Goal: Task Accomplishment & Management: Use online tool/utility

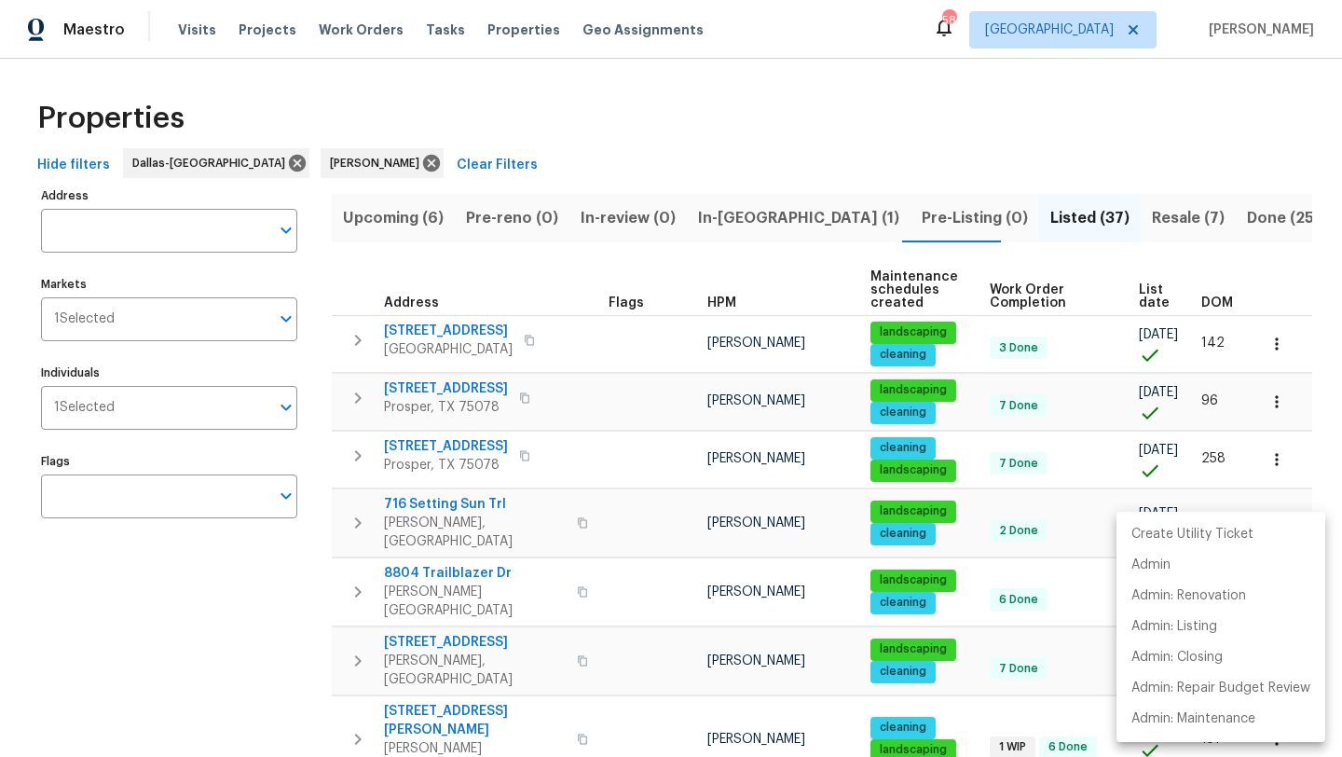
scroll to position [1138, 0]
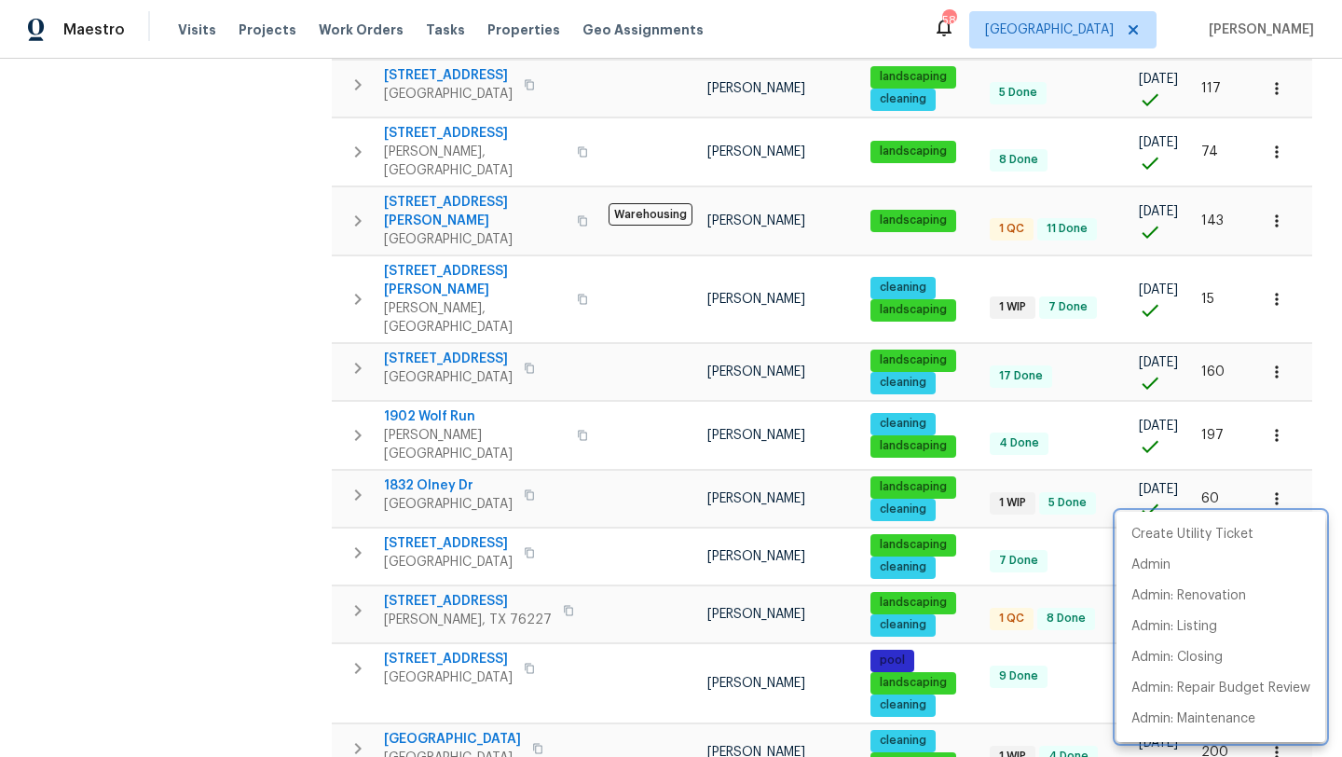
click at [235, 270] on div at bounding box center [671, 378] width 1342 height 757
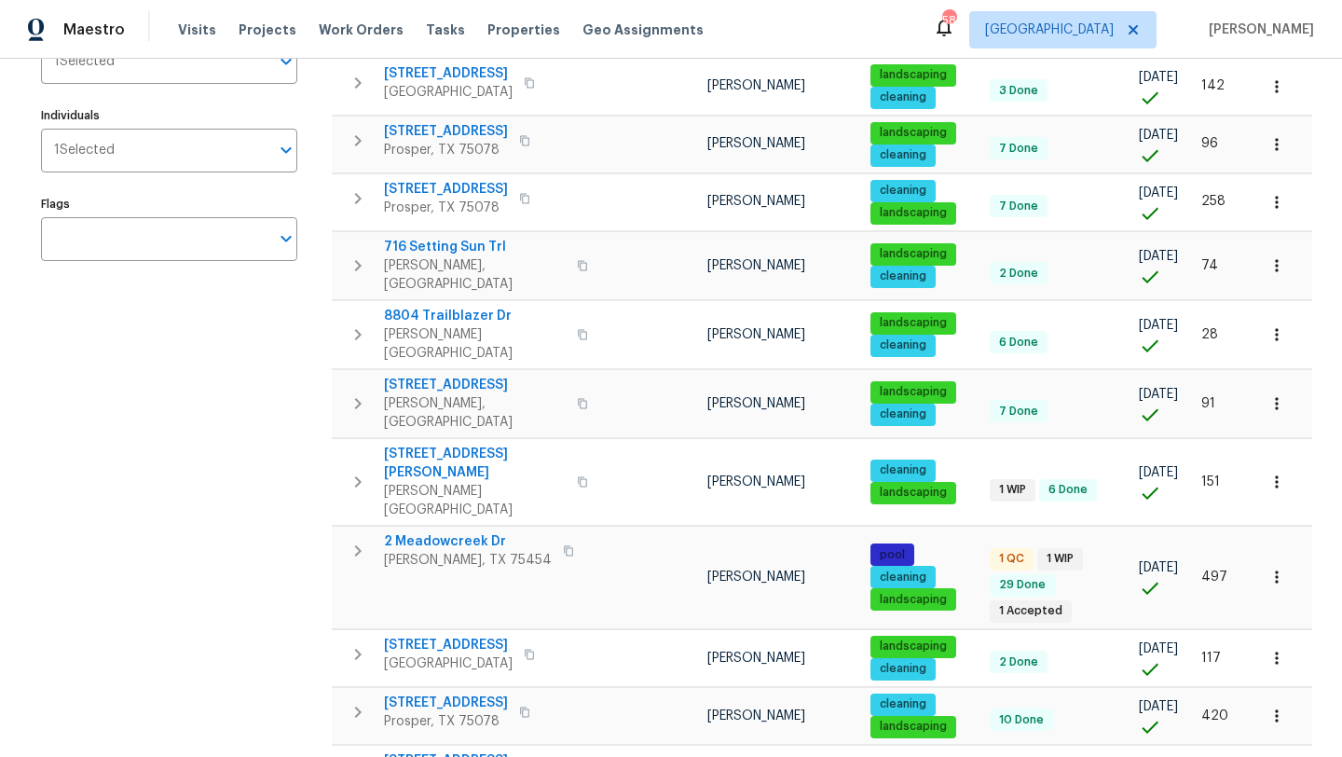
scroll to position [0, 0]
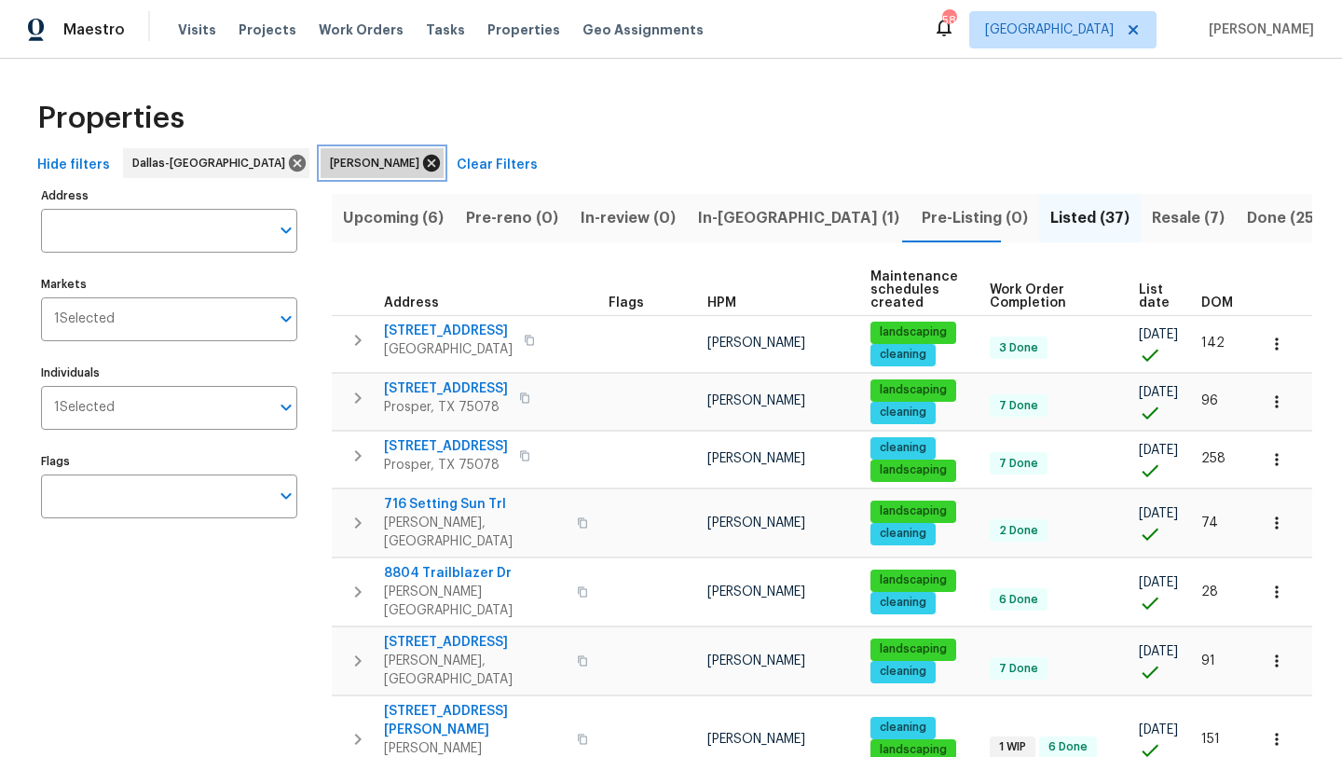
click at [421, 161] on icon at bounding box center [431, 163] width 21 height 21
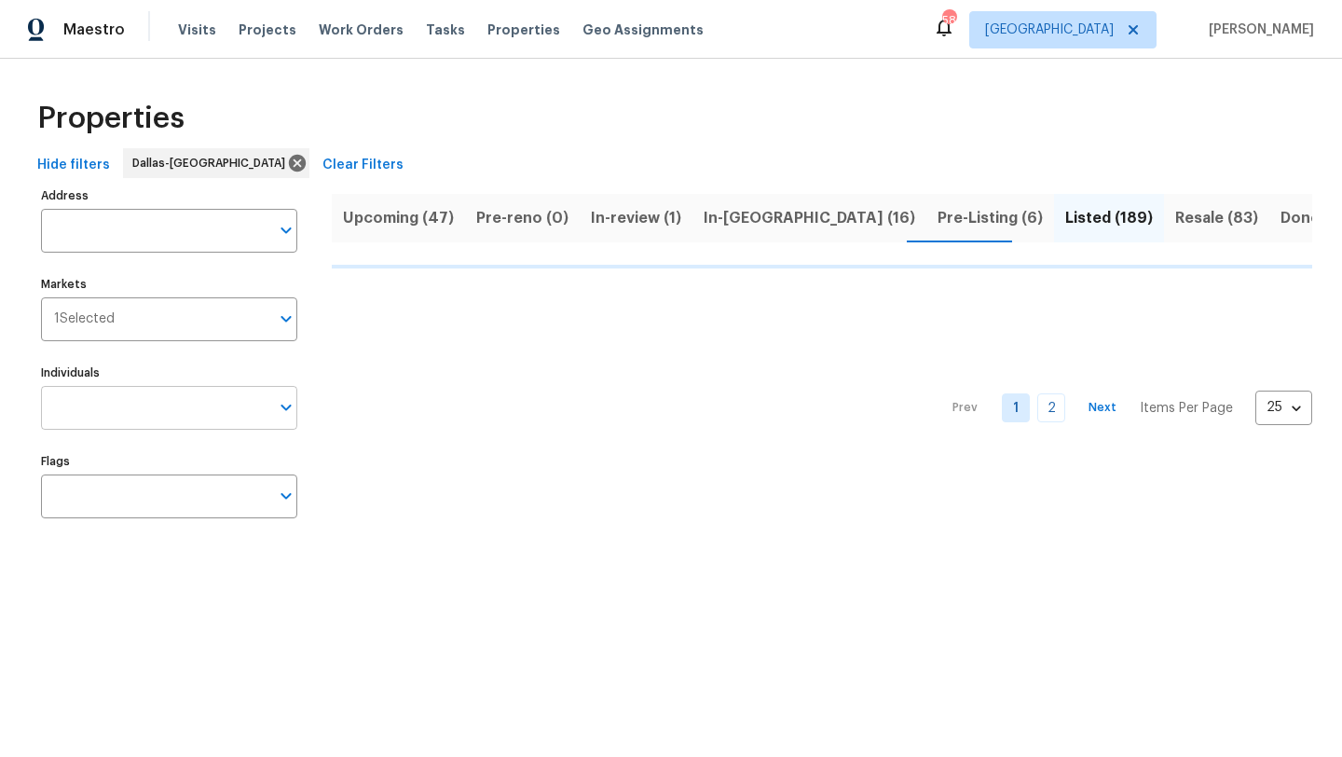
click at [146, 413] on input "Individuals" at bounding box center [155, 408] width 228 height 44
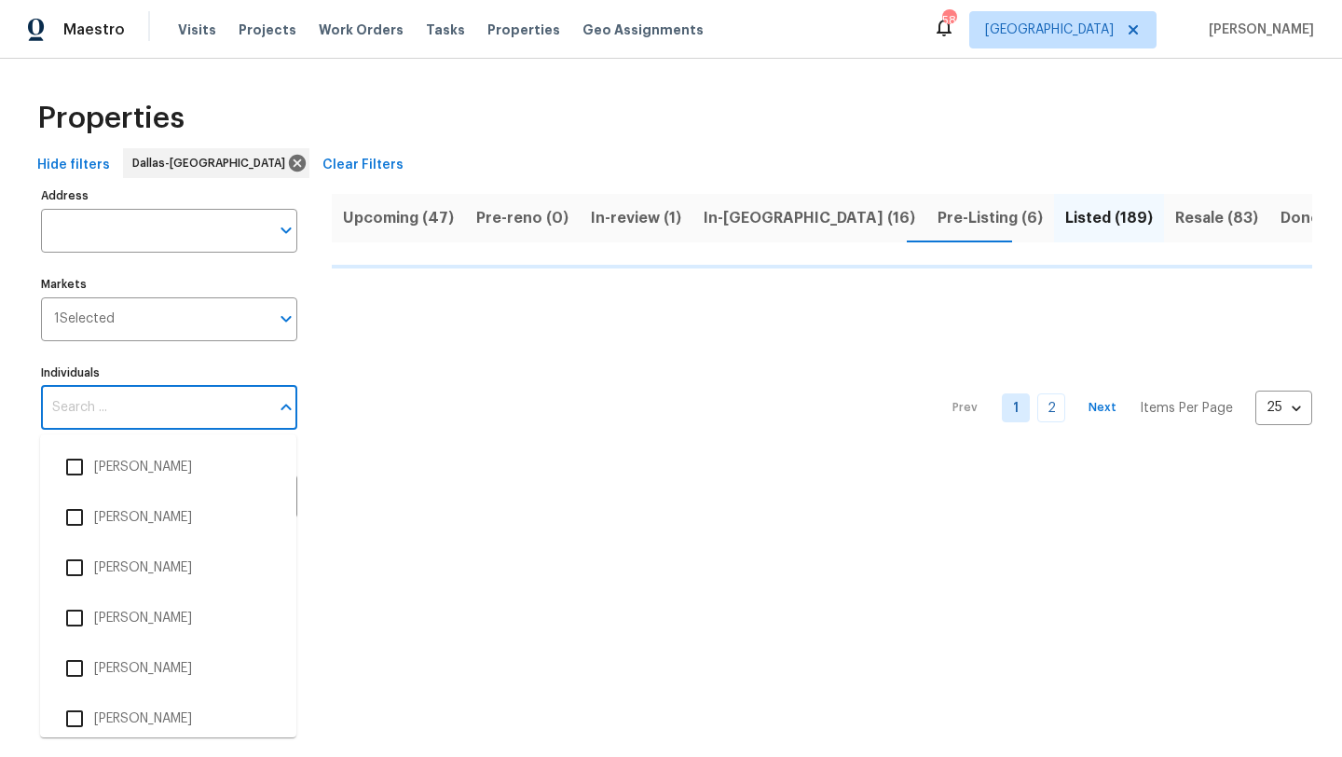
type input "b"
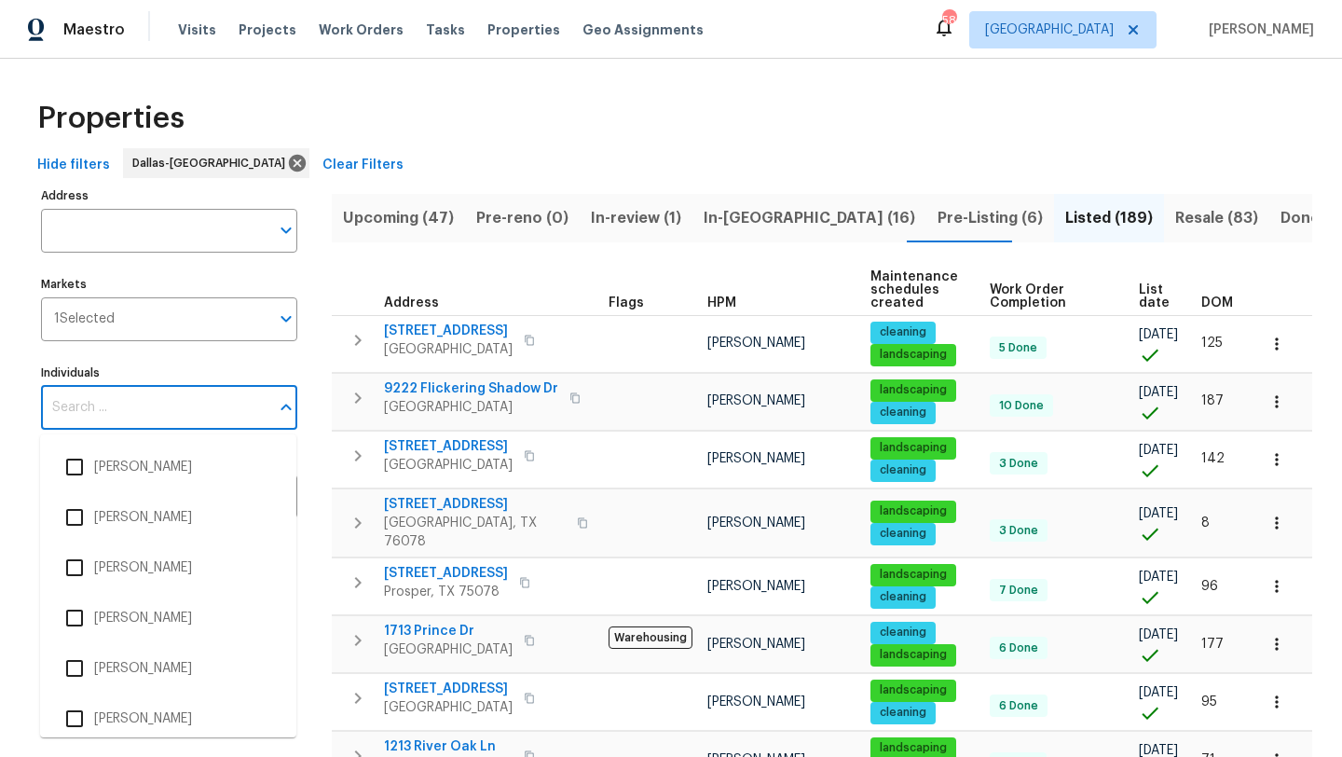
click at [112, 425] on input "Individuals" at bounding box center [155, 408] width 228 height 44
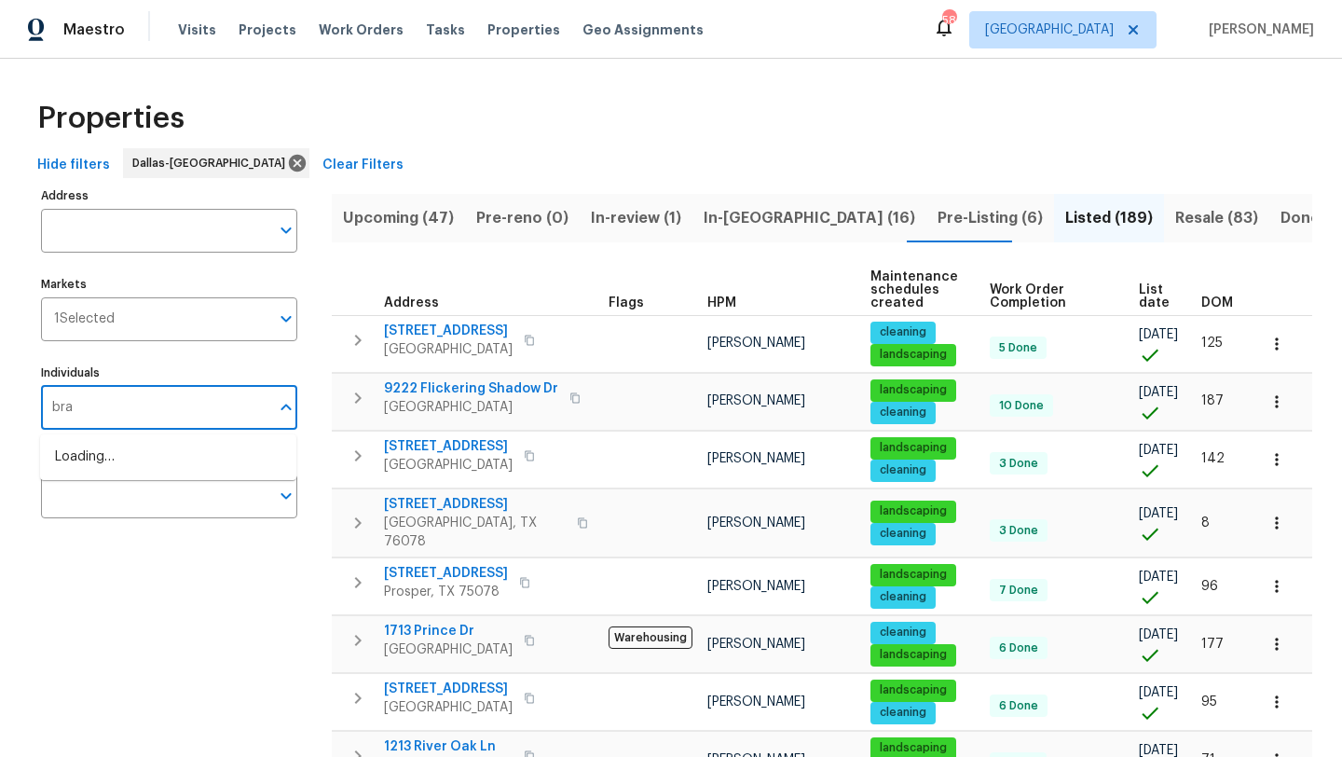
type input "brad"
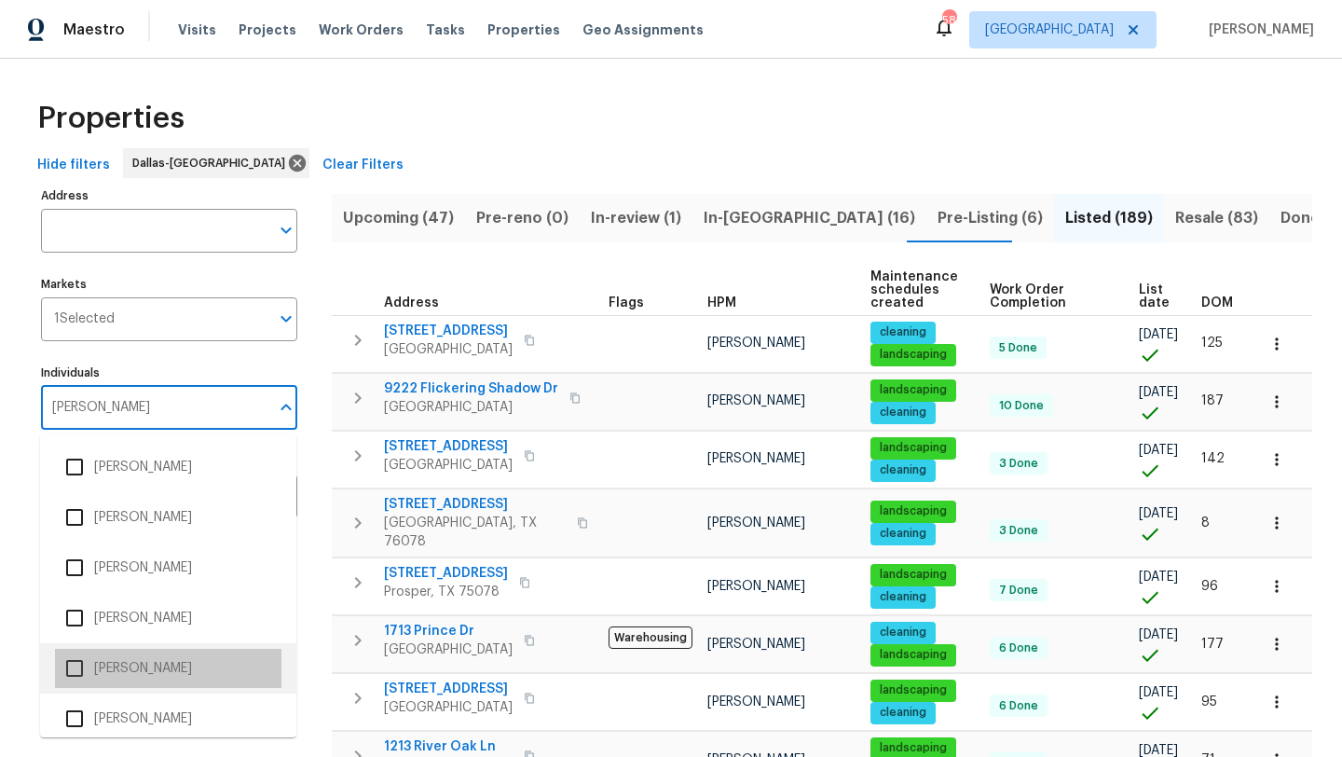
click at [149, 680] on li "[PERSON_NAME]" at bounding box center [168, 668] width 227 height 39
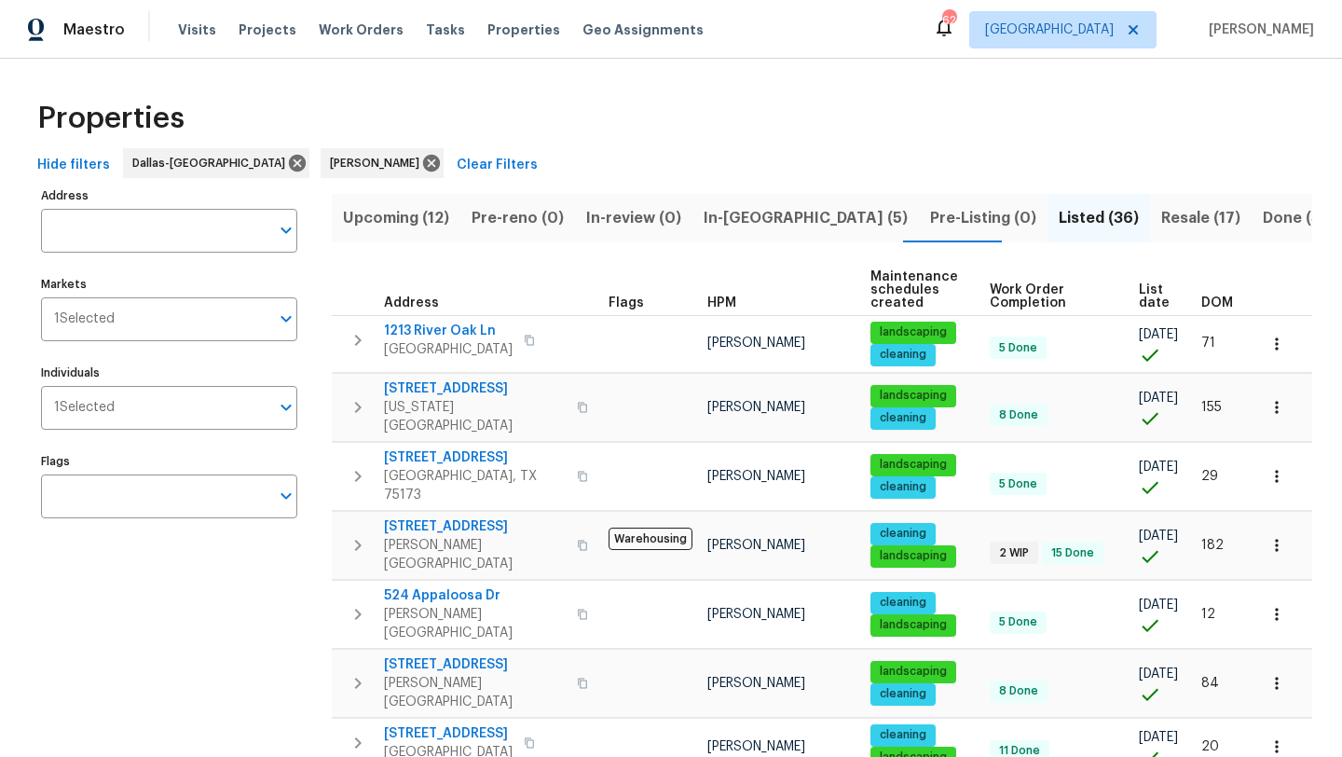
click at [718, 212] on span "In-reno (5)" at bounding box center [806, 218] width 204 height 26
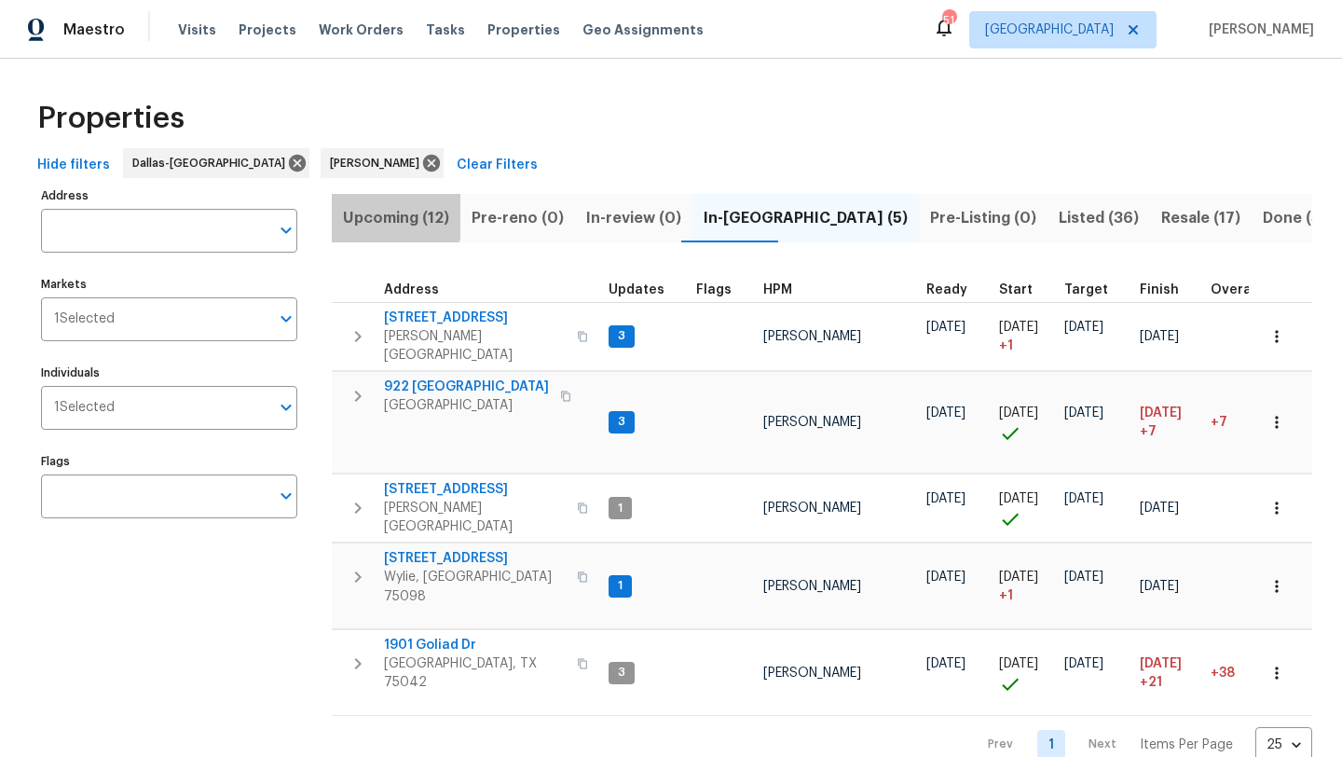
click at [390, 213] on span "Upcoming (12)" at bounding box center [396, 218] width 106 height 26
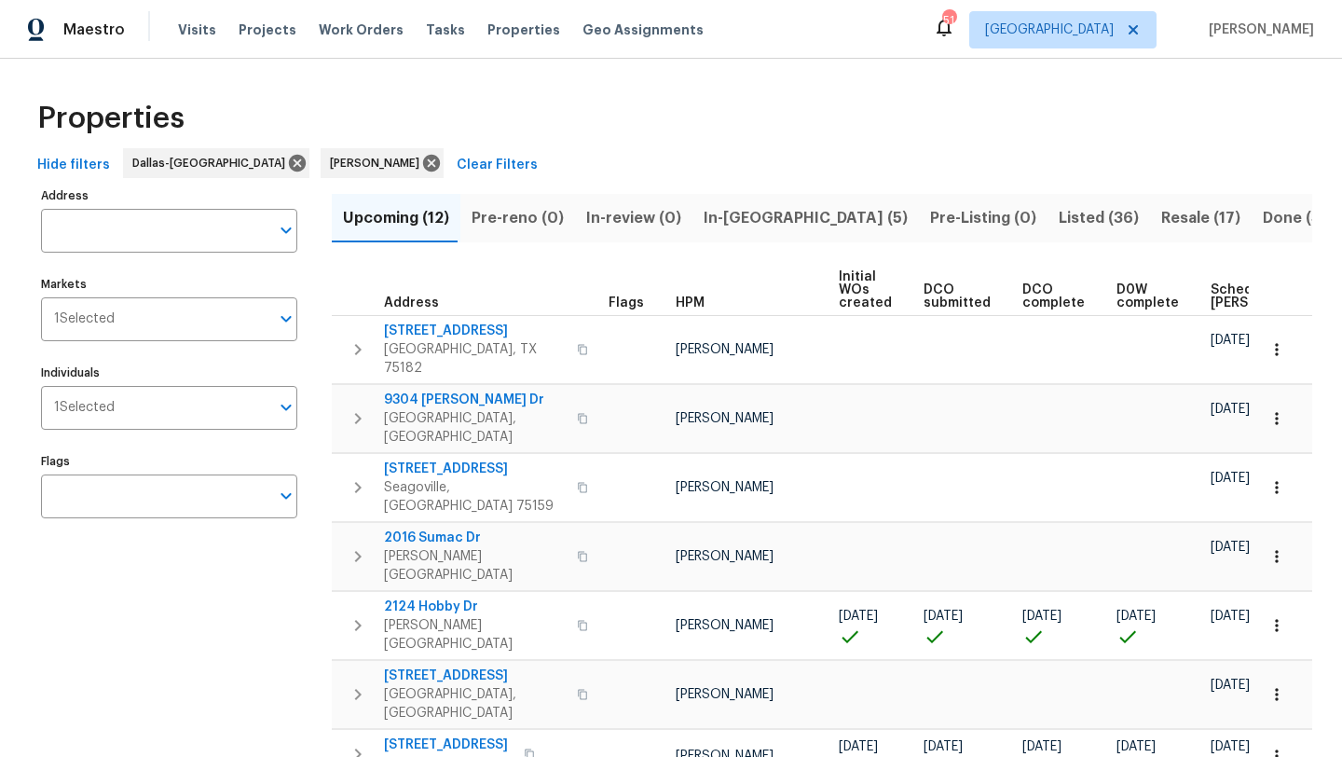
click at [1211, 299] on span "Scheduled COE" at bounding box center [1263, 296] width 105 height 26
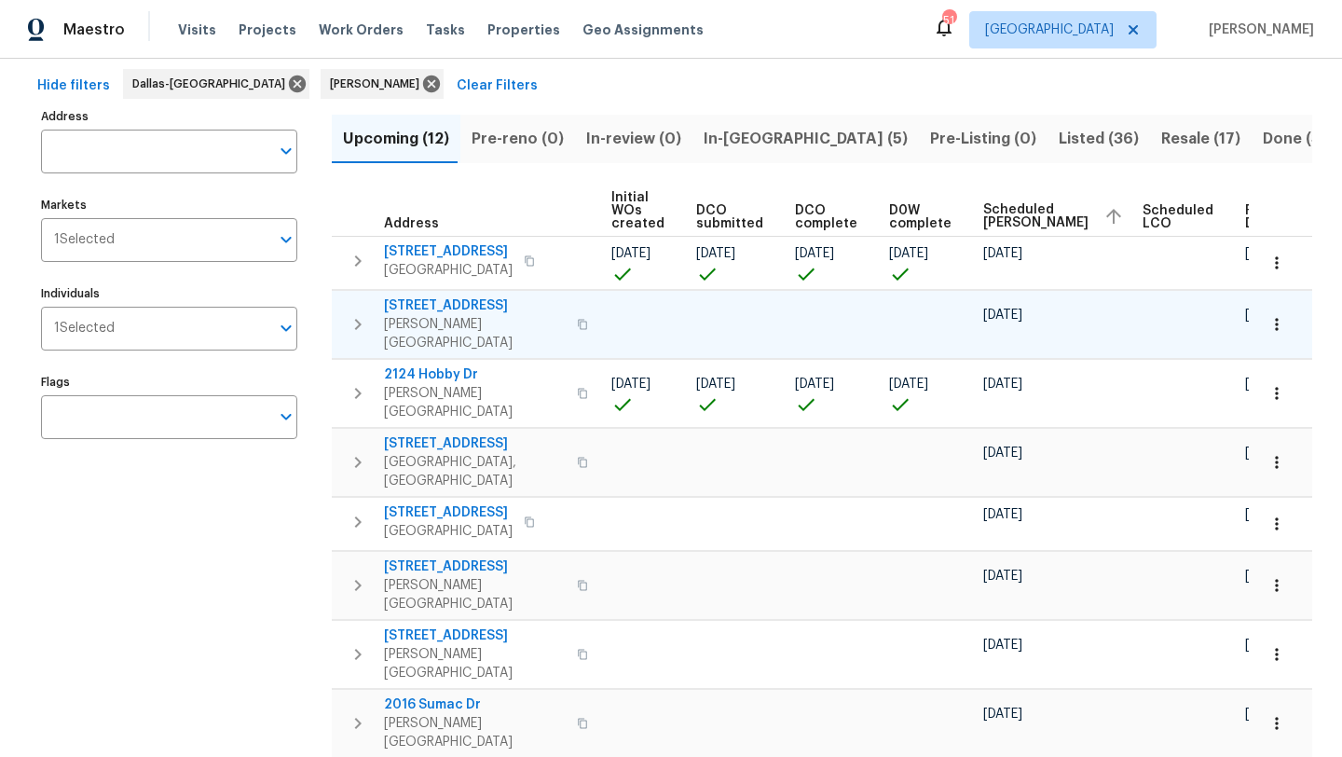
scroll to position [78, 0]
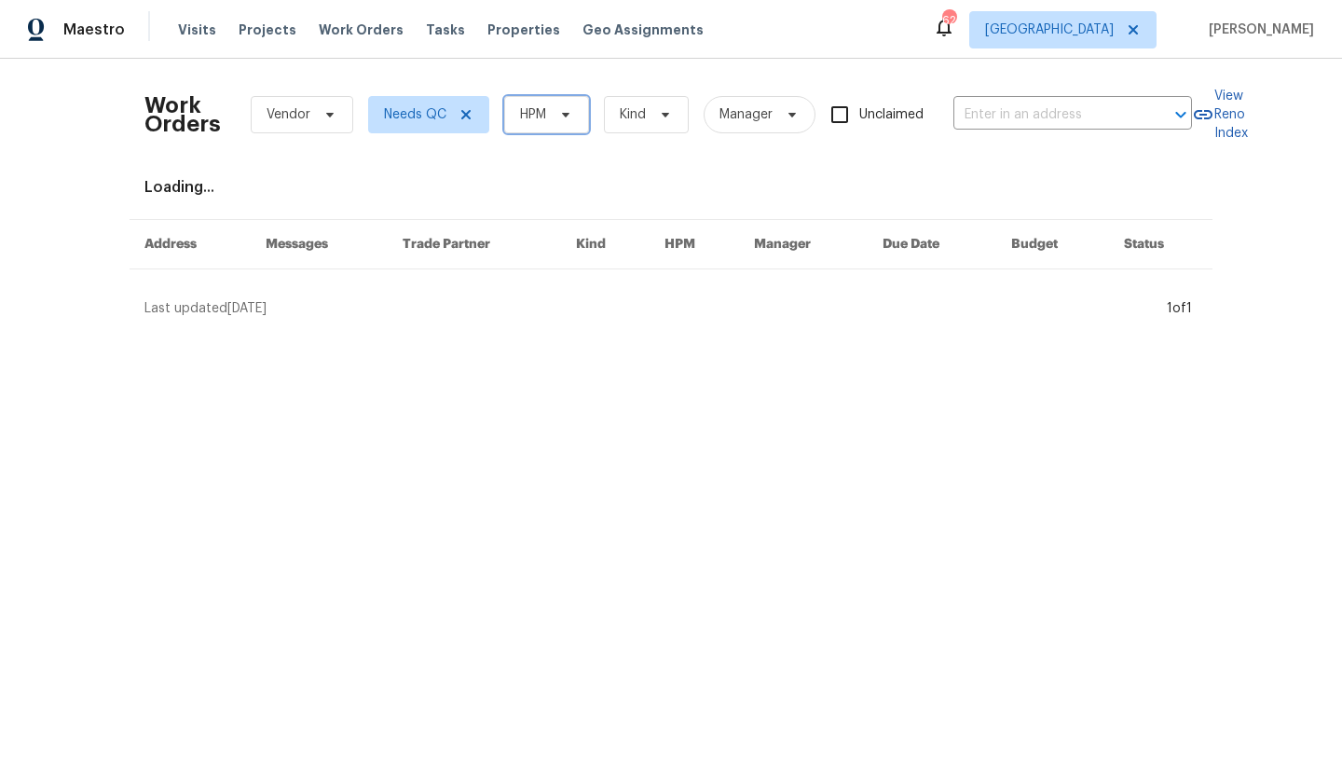
click at [564, 121] on icon at bounding box center [565, 114] width 15 height 15
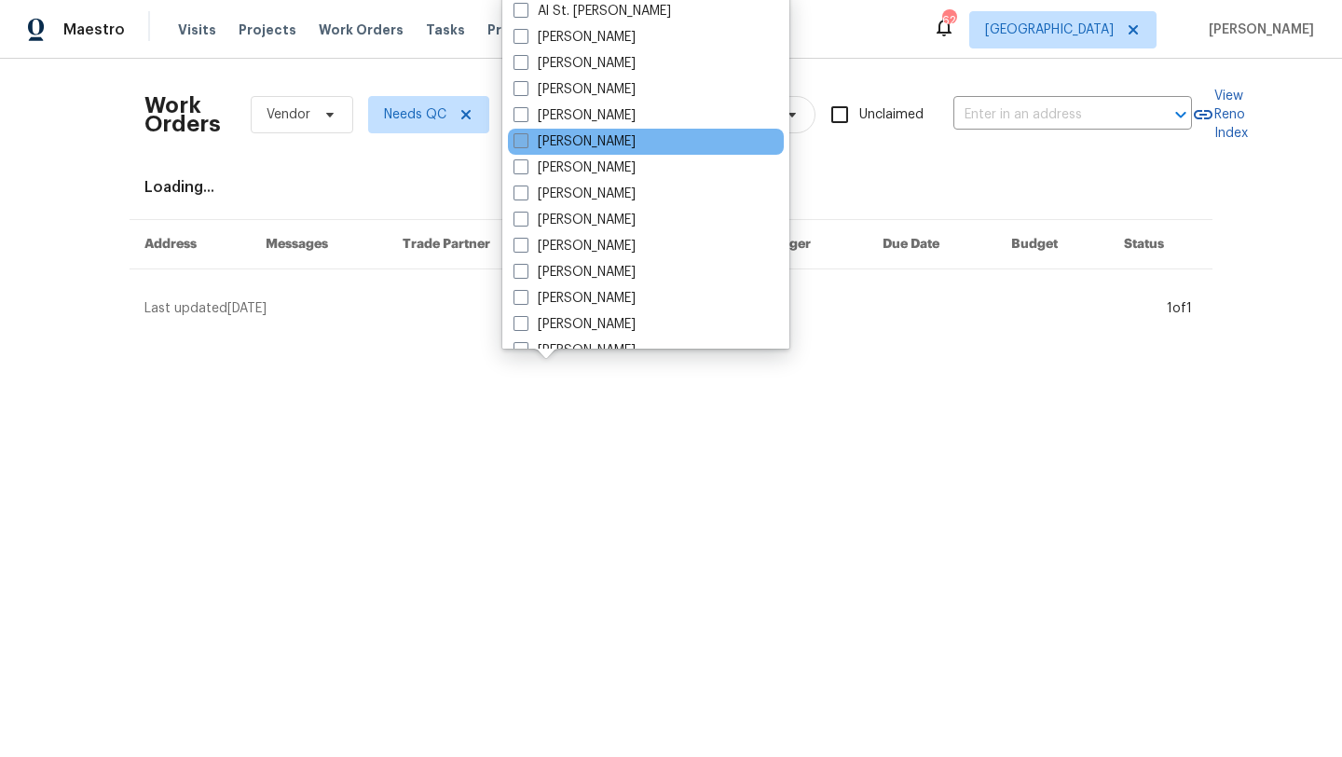
click at [565, 135] on label "[PERSON_NAME]" at bounding box center [575, 141] width 122 height 19
click at [526, 135] on input "[PERSON_NAME]" at bounding box center [520, 138] width 12 height 12
checkbox input "true"
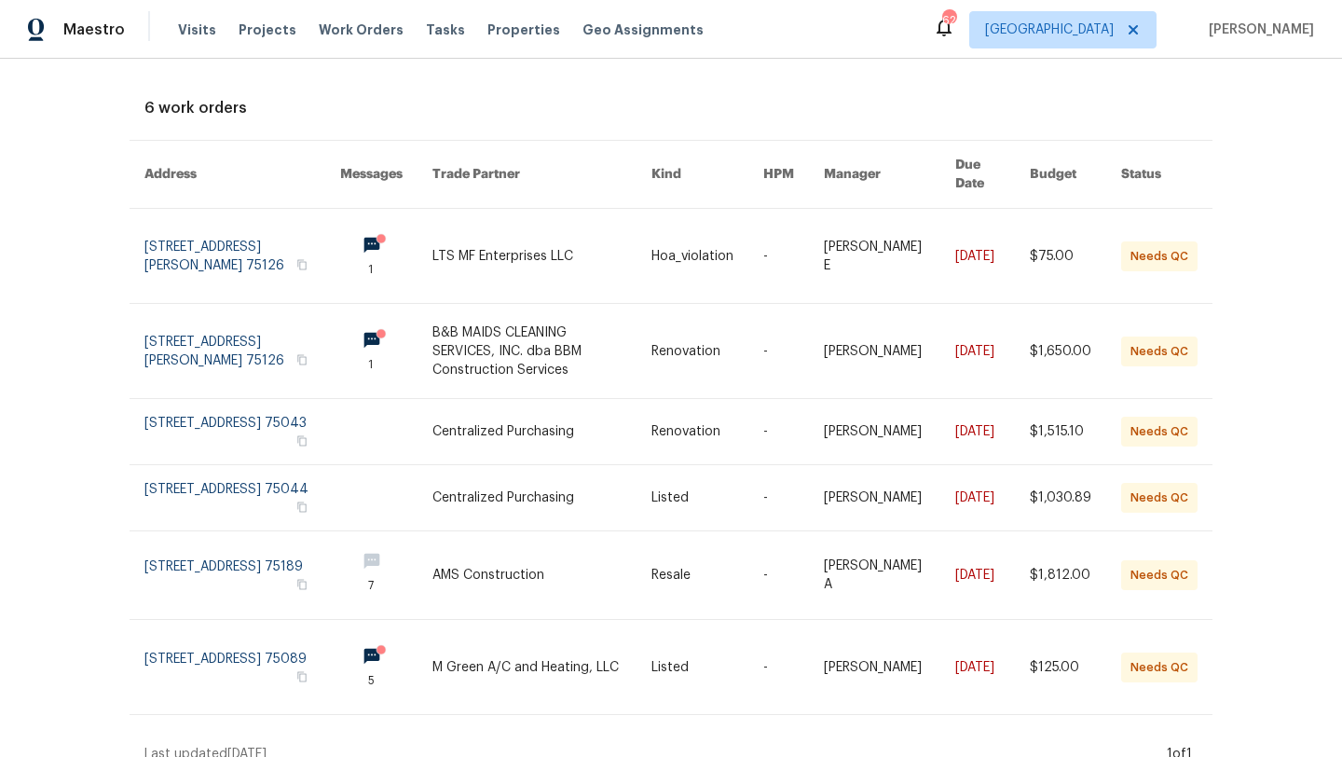
scroll to position [84, 0]
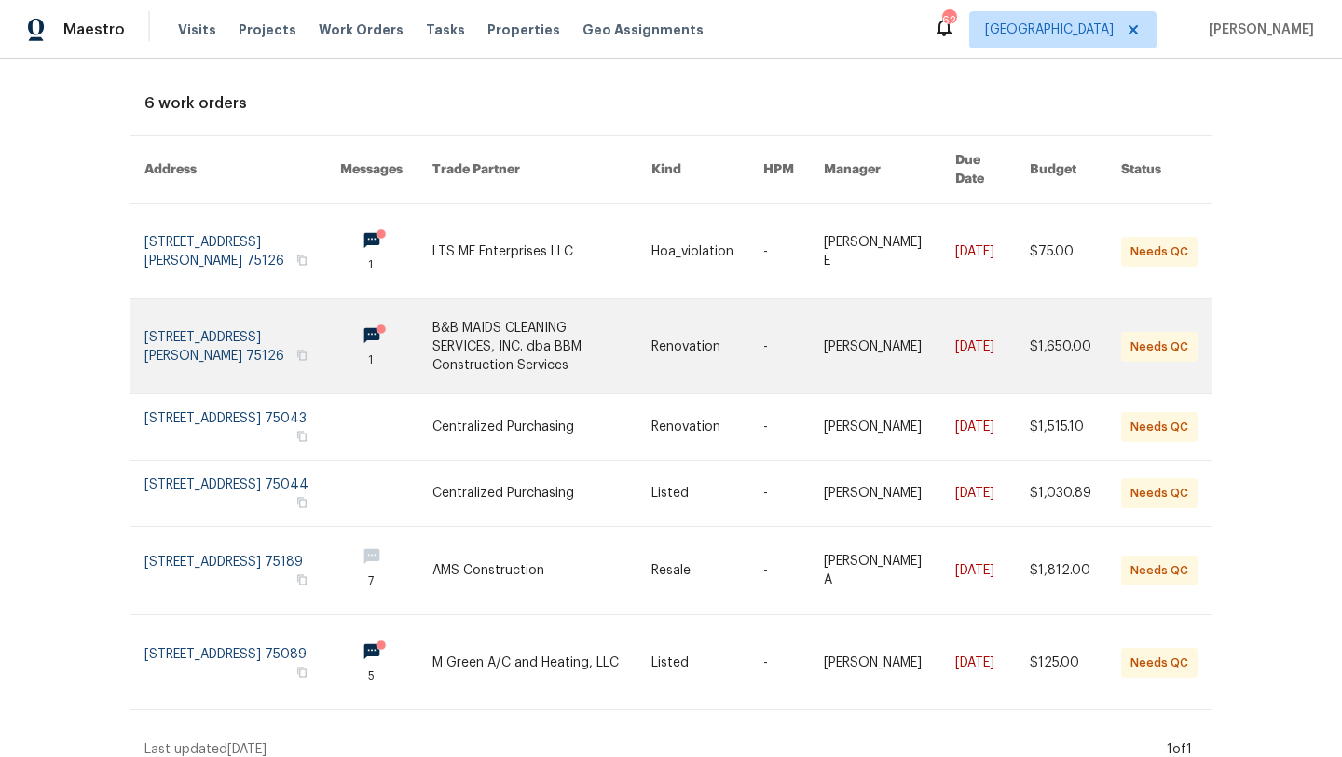
click at [418, 331] on td "B&B MAIDS CLEANING SERVICES, INC. dba BBM Construction Services" at bounding box center [527, 346] width 219 height 95
click at [458, 333] on link at bounding box center [541, 346] width 219 height 94
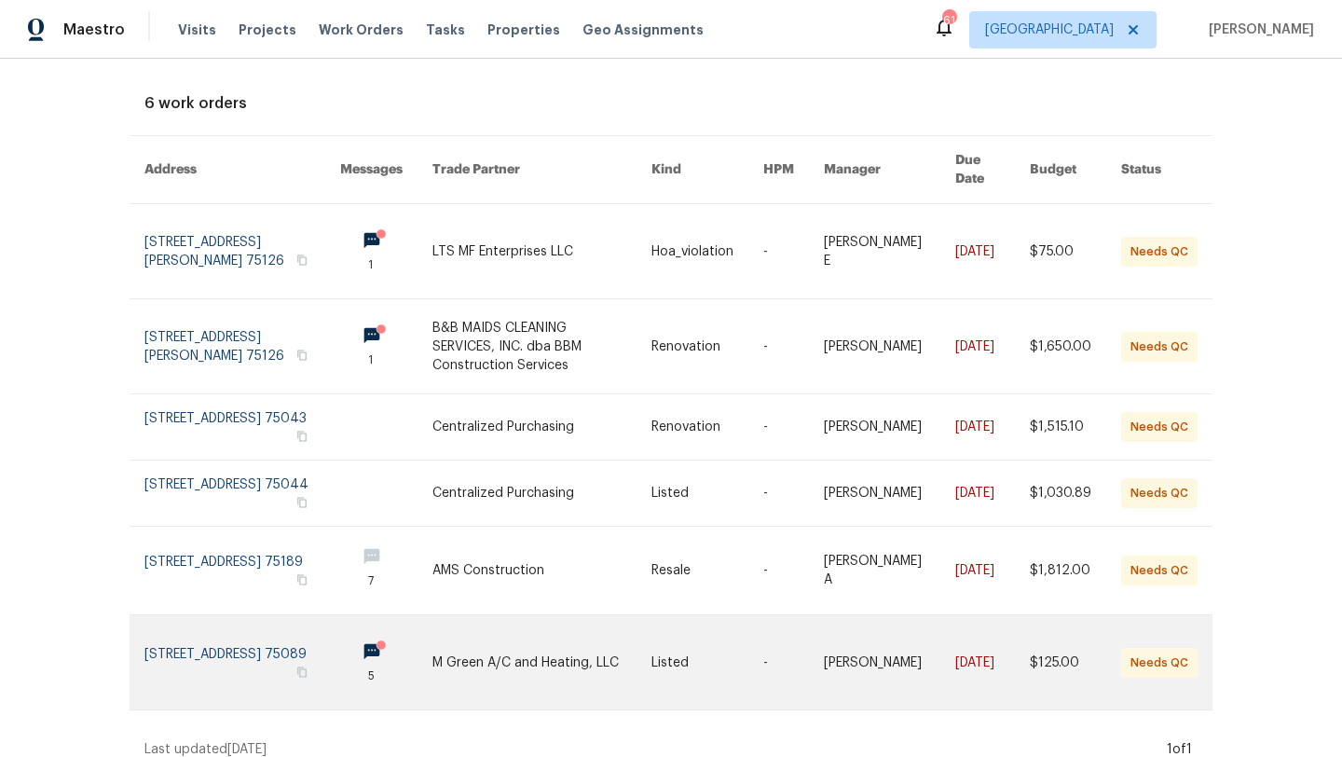
click at [517, 639] on link at bounding box center [541, 662] width 219 height 94
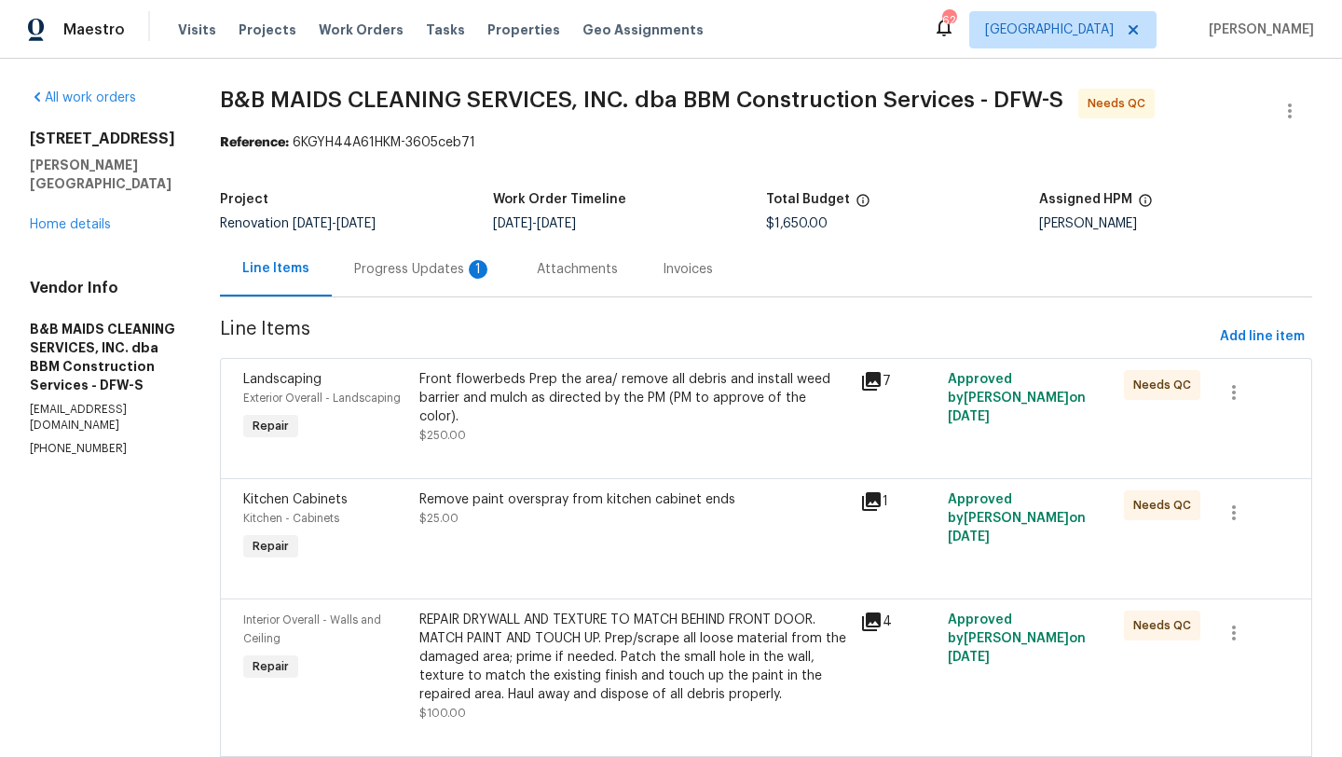
click at [462, 270] on div "Progress Updates 1" at bounding box center [423, 269] width 138 height 19
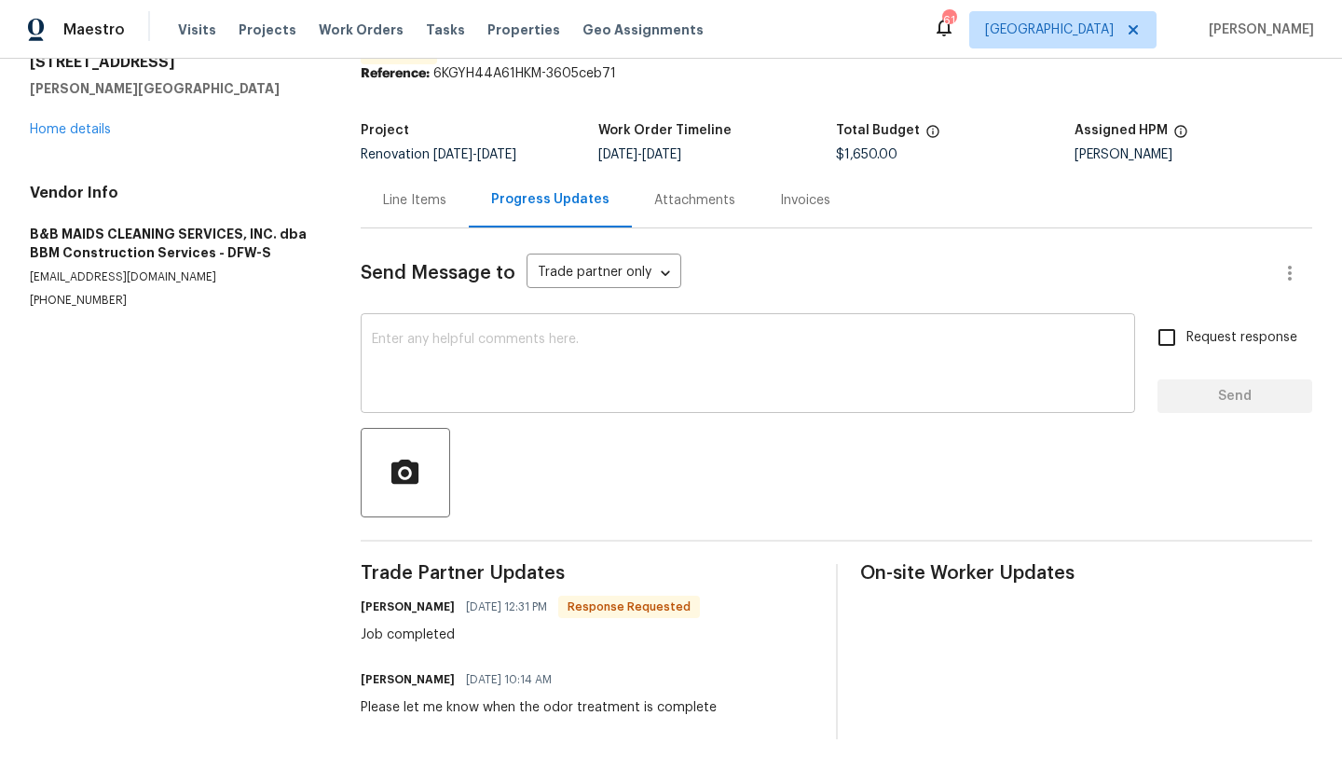
scroll to position [80, 0]
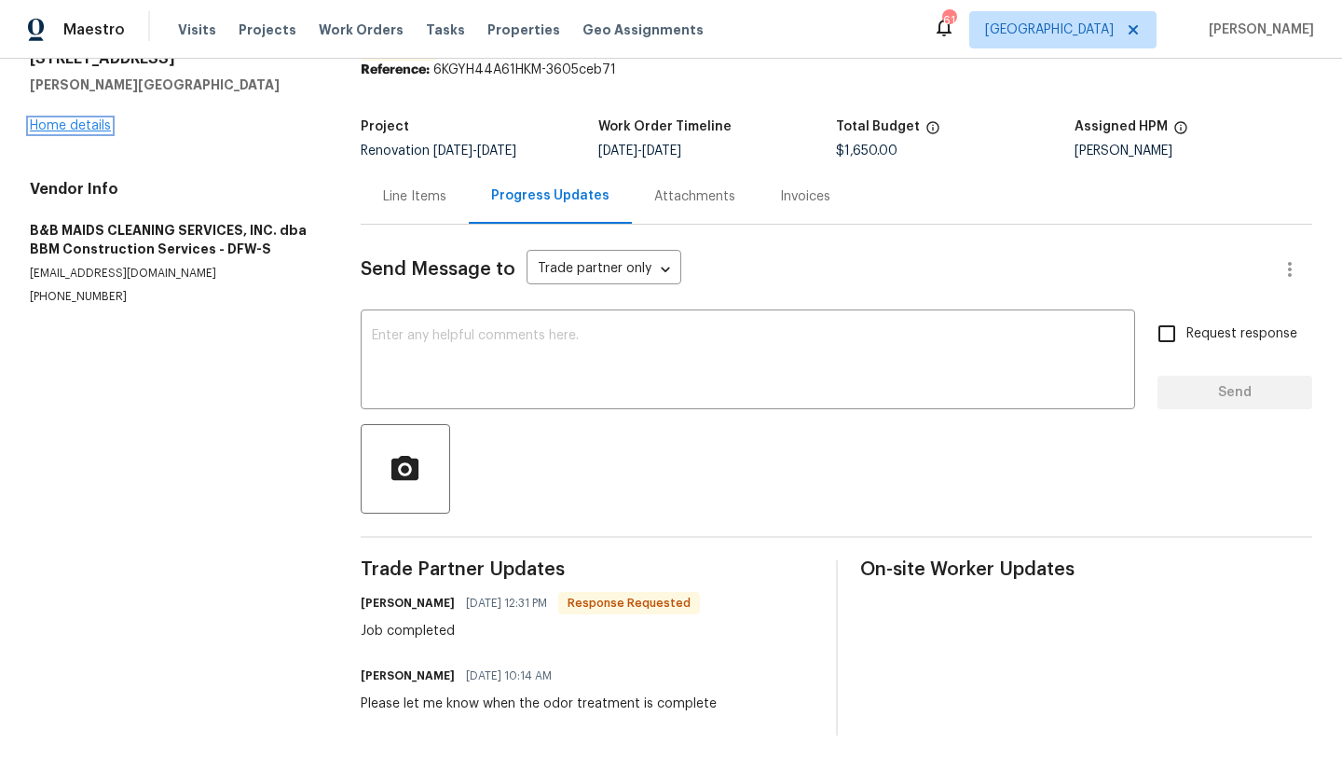
click at [90, 126] on link "Home details" at bounding box center [70, 125] width 81 height 13
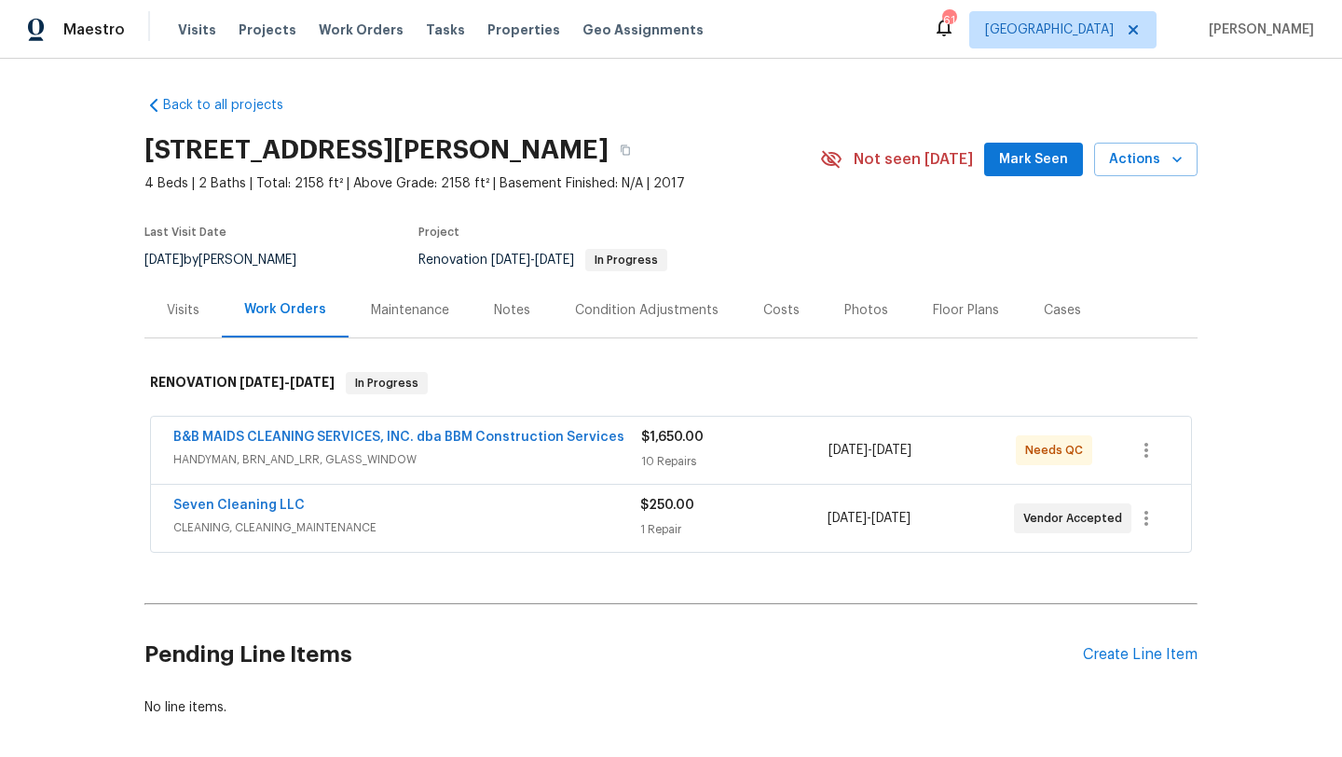
click at [471, 450] on span "HANDYMAN, BRN_AND_LRR, GLASS_WINDOW" at bounding box center [407, 459] width 468 height 19
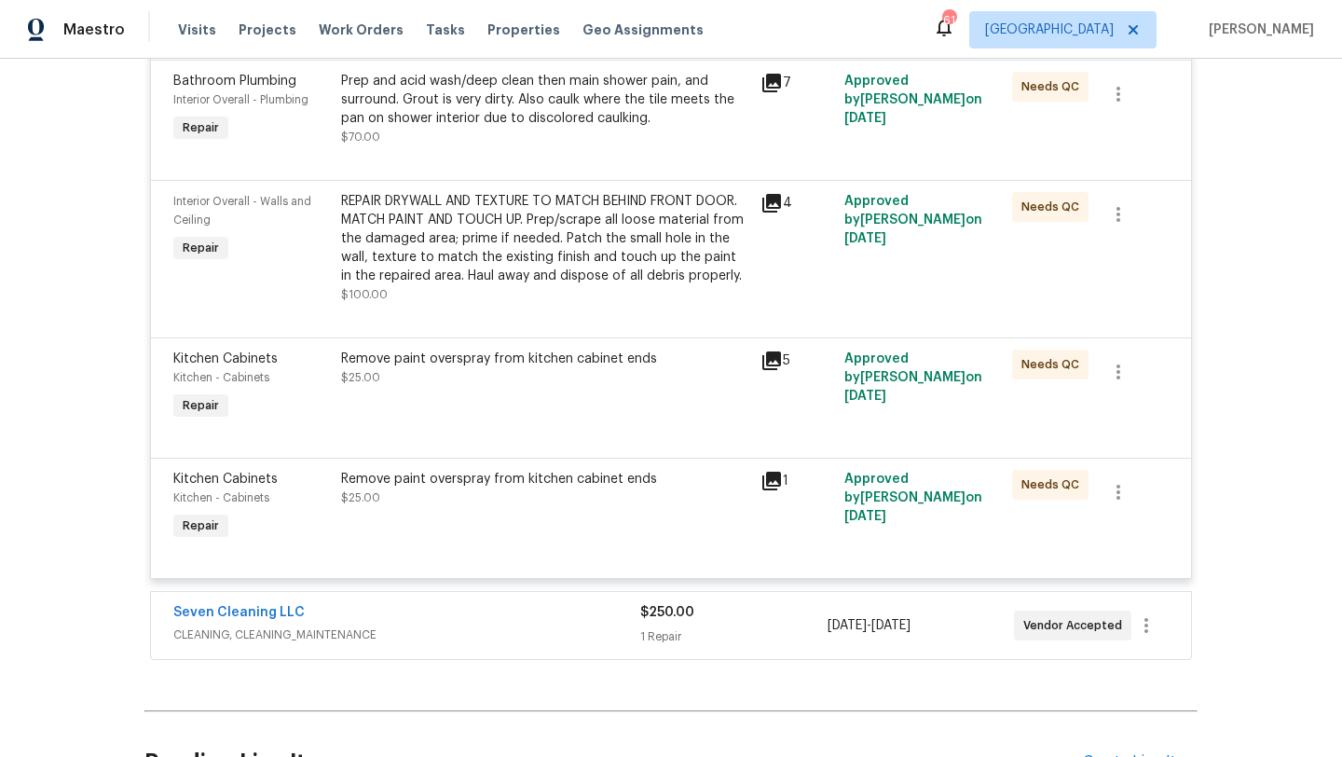
scroll to position [1325, 0]
click at [516, 518] on div "Remove paint overspray from kitchen cabinet ends $25.00" at bounding box center [545, 506] width 419 height 86
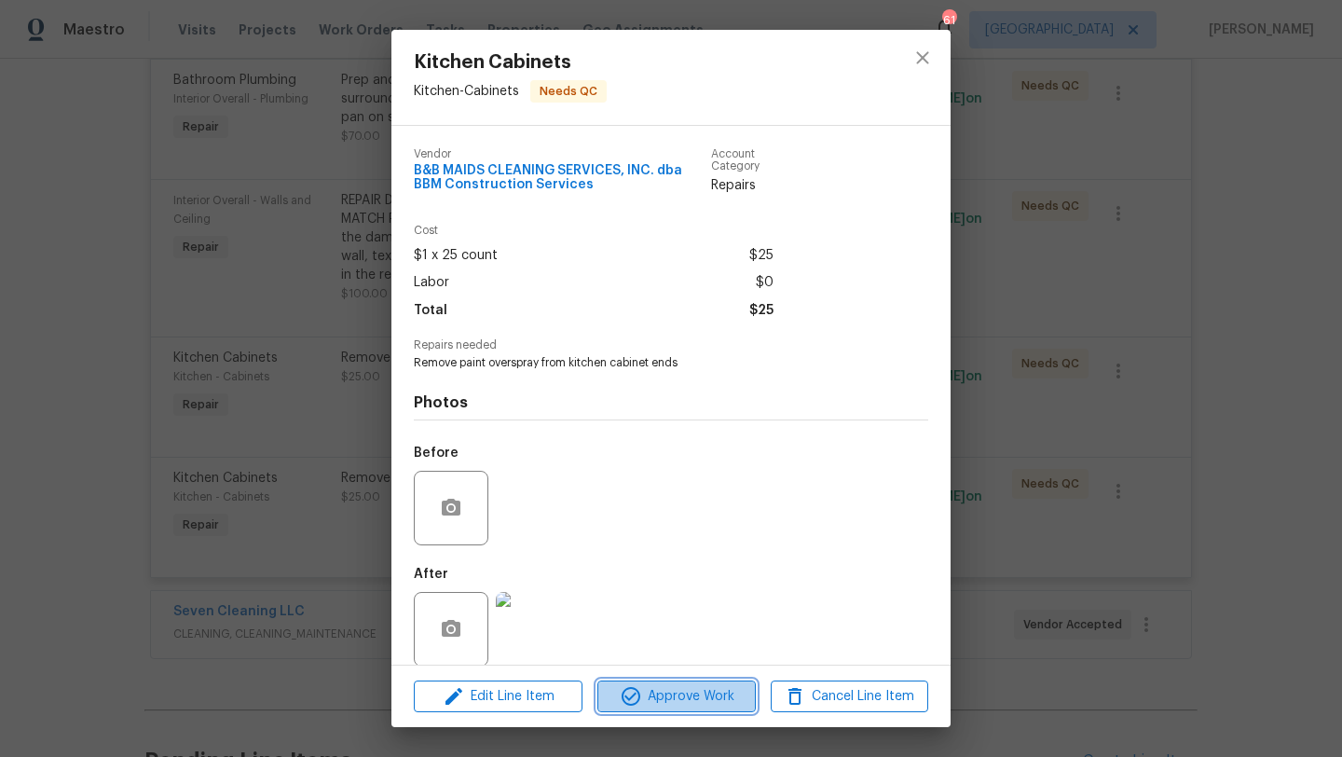
click at [679, 701] on span "Approve Work" at bounding box center [676, 696] width 146 height 23
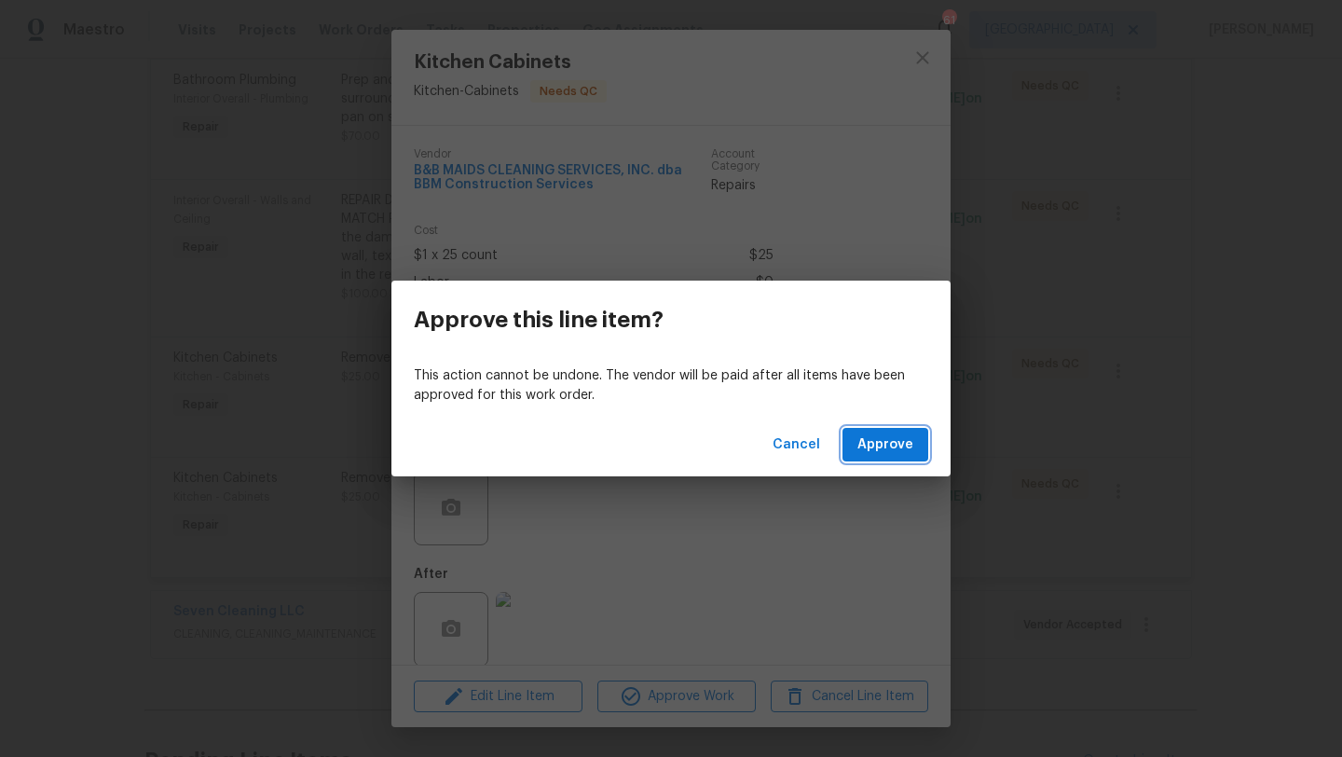
click at [884, 441] on span "Approve" at bounding box center [886, 444] width 56 height 23
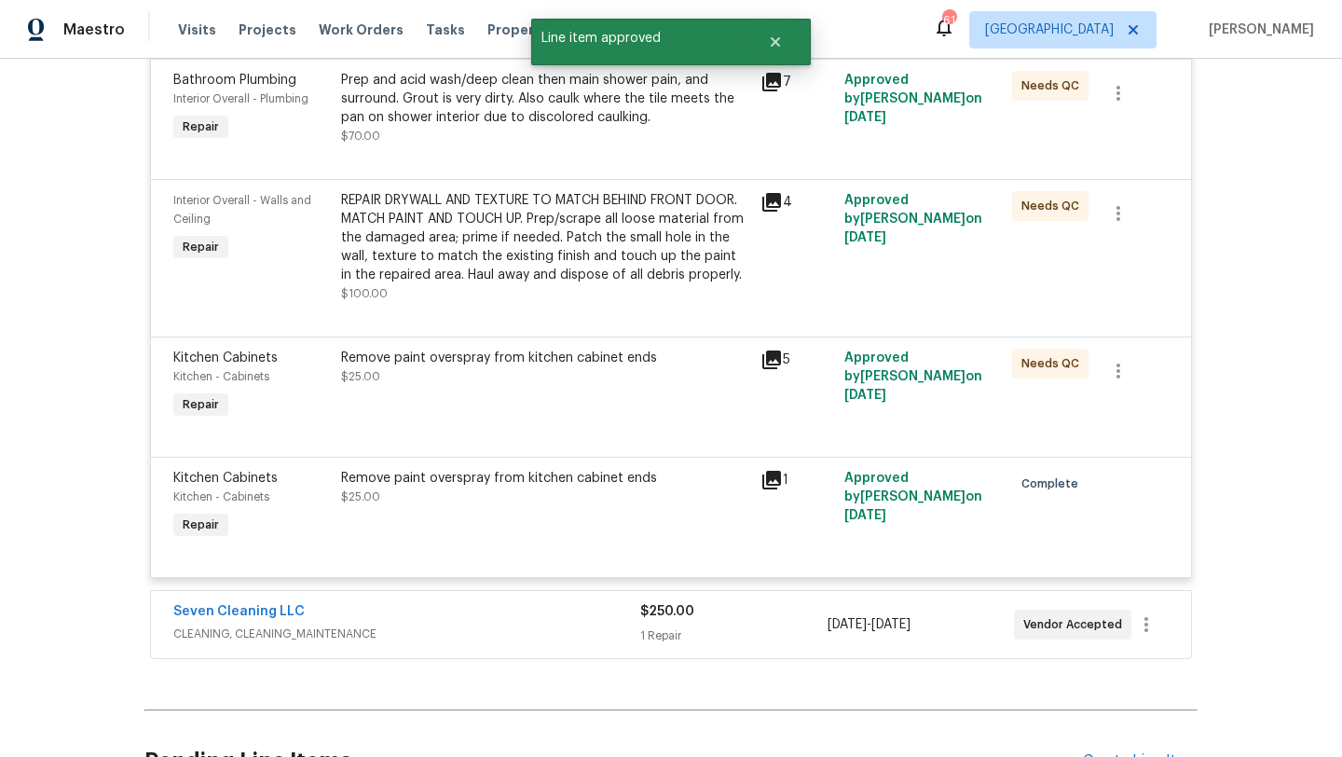
click at [502, 407] on div "Remove paint overspray from kitchen cabinet ends $25.00" at bounding box center [545, 386] width 419 height 86
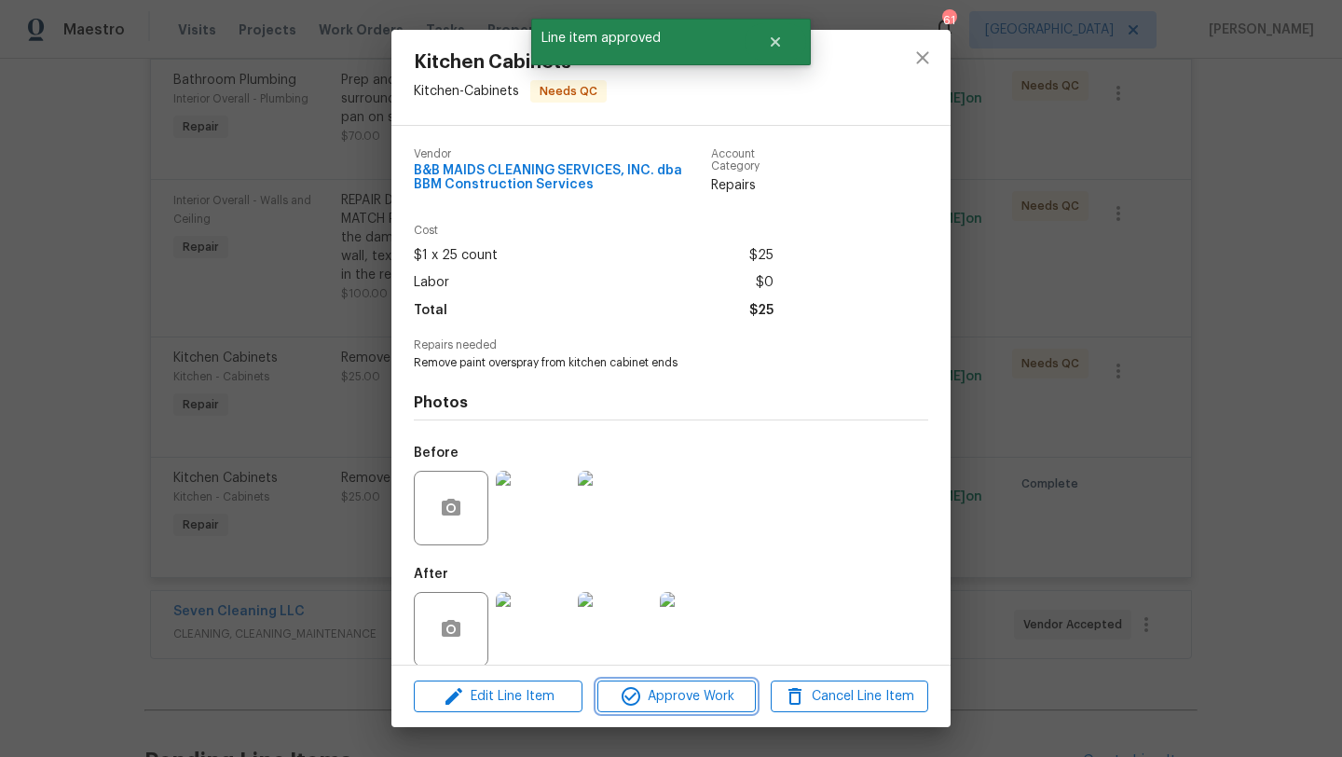
click at [667, 695] on span "Approve Work" at bounding box center [676, 696] width 146 height 23
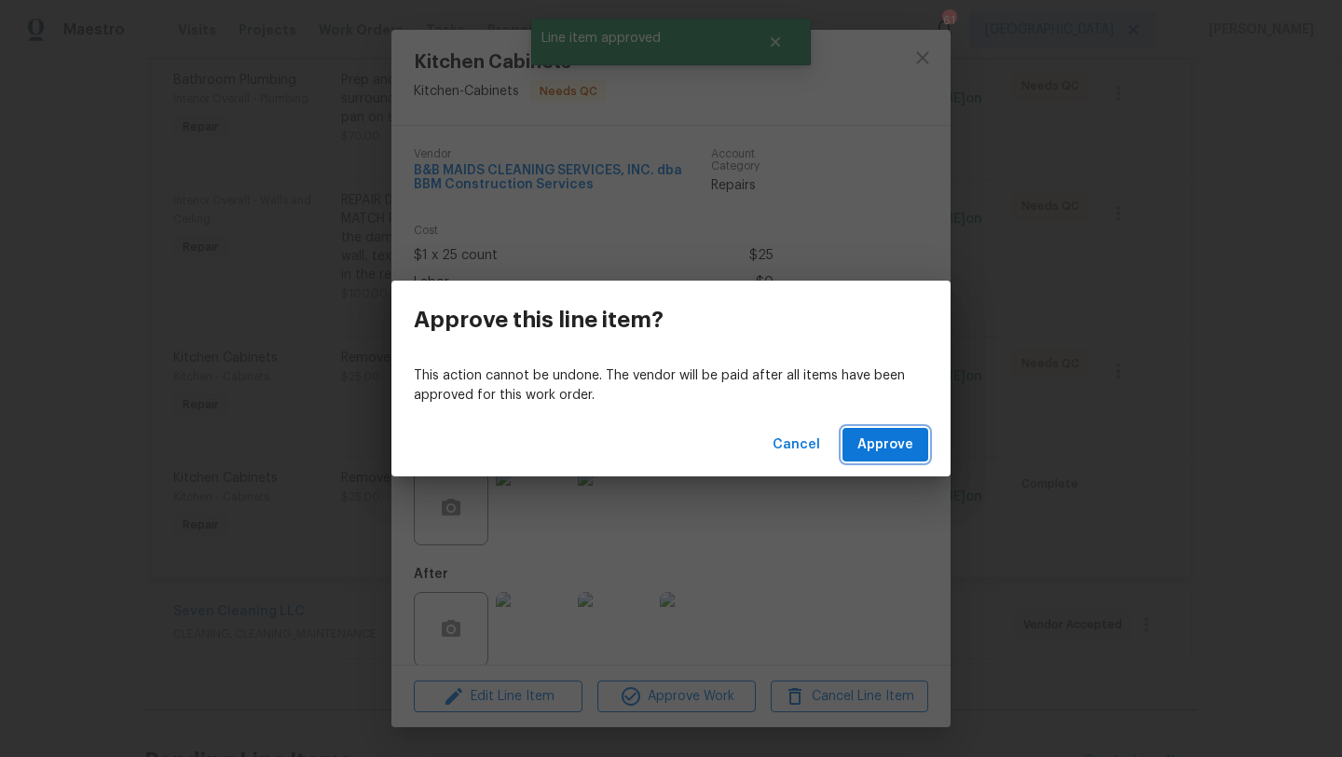
click at [883, 455] on span "Approve" at bounding box center [886, 444] width 56 height 23
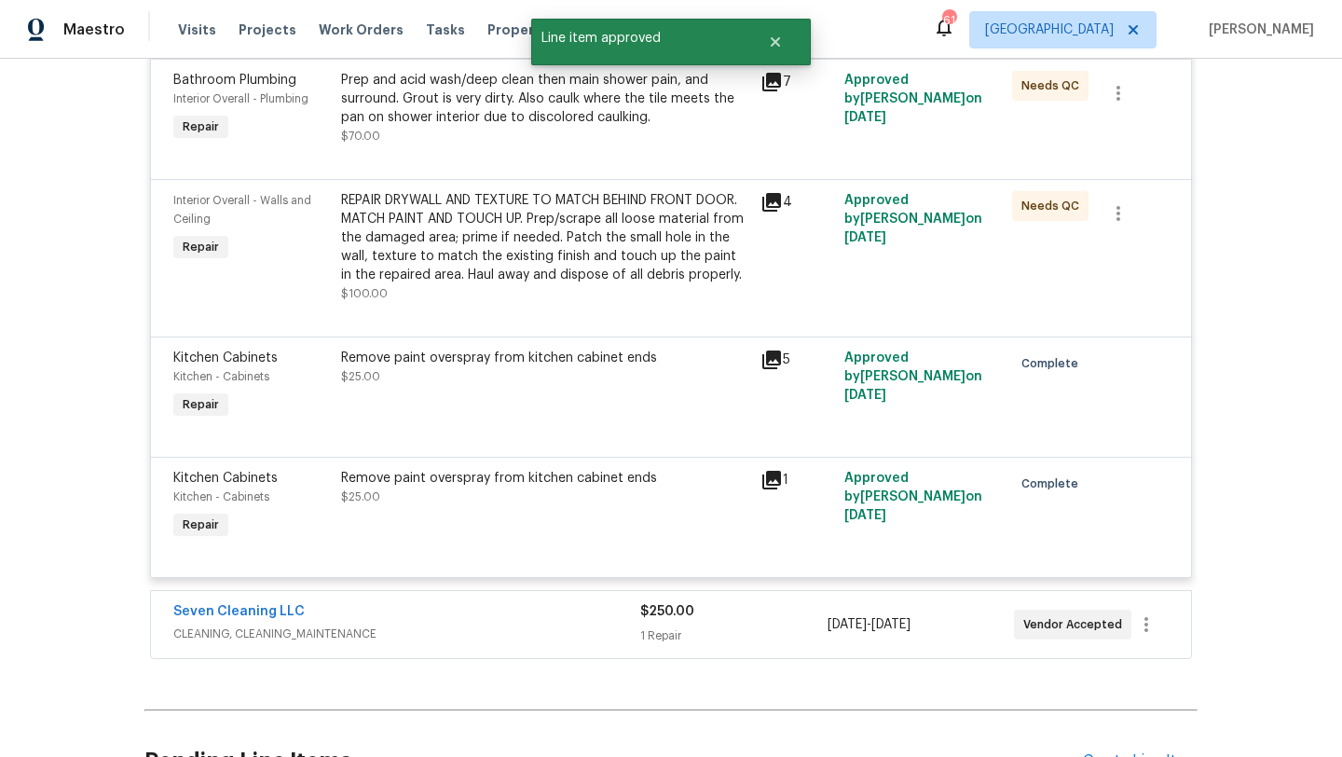
click at [494, 267] on div "REPAIR DRYWALL AND TEXTURE TO MATCH BEHIND FRONT DOOR. MATCH PAINT AND TOUCH UP…" at bounding box center [545, 237] width 408 height 93
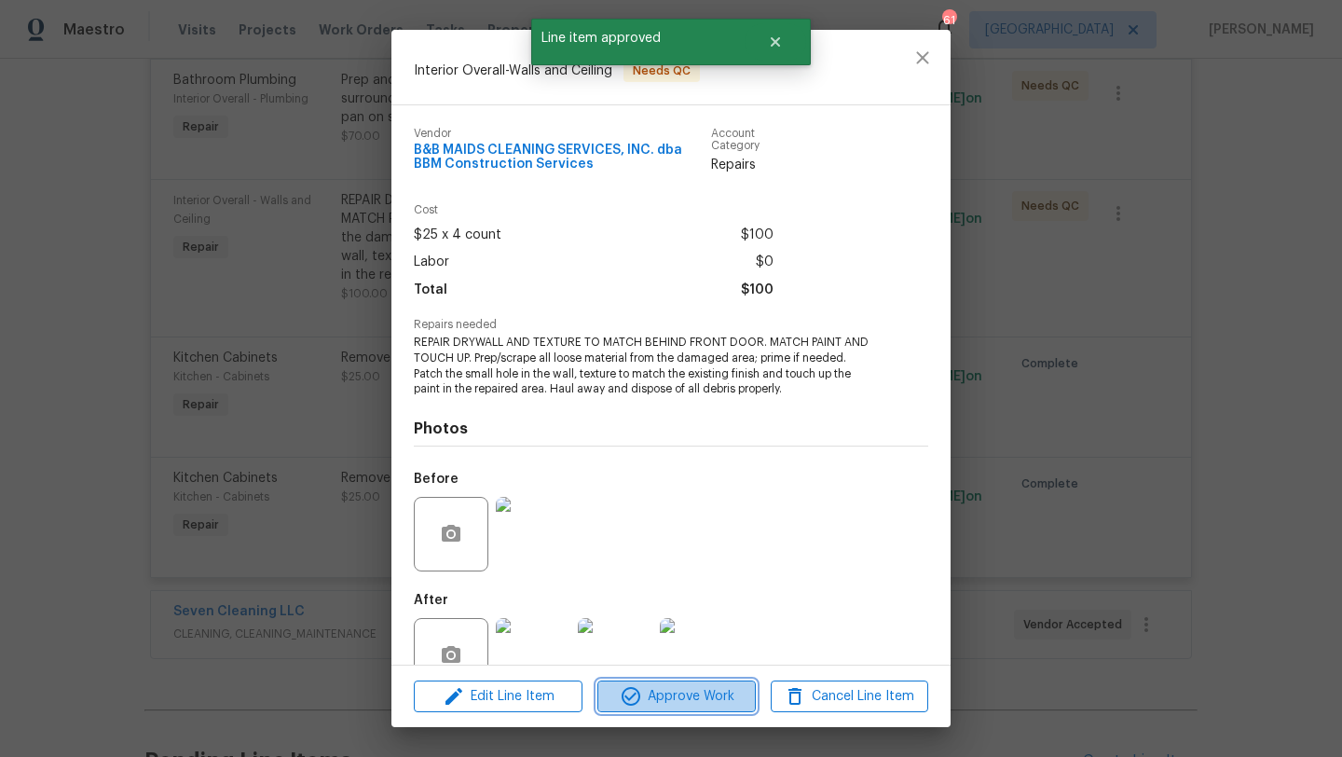
click at [686, 691] on span "Approve Work" at bounding box center [676, 696] width 146 height 23
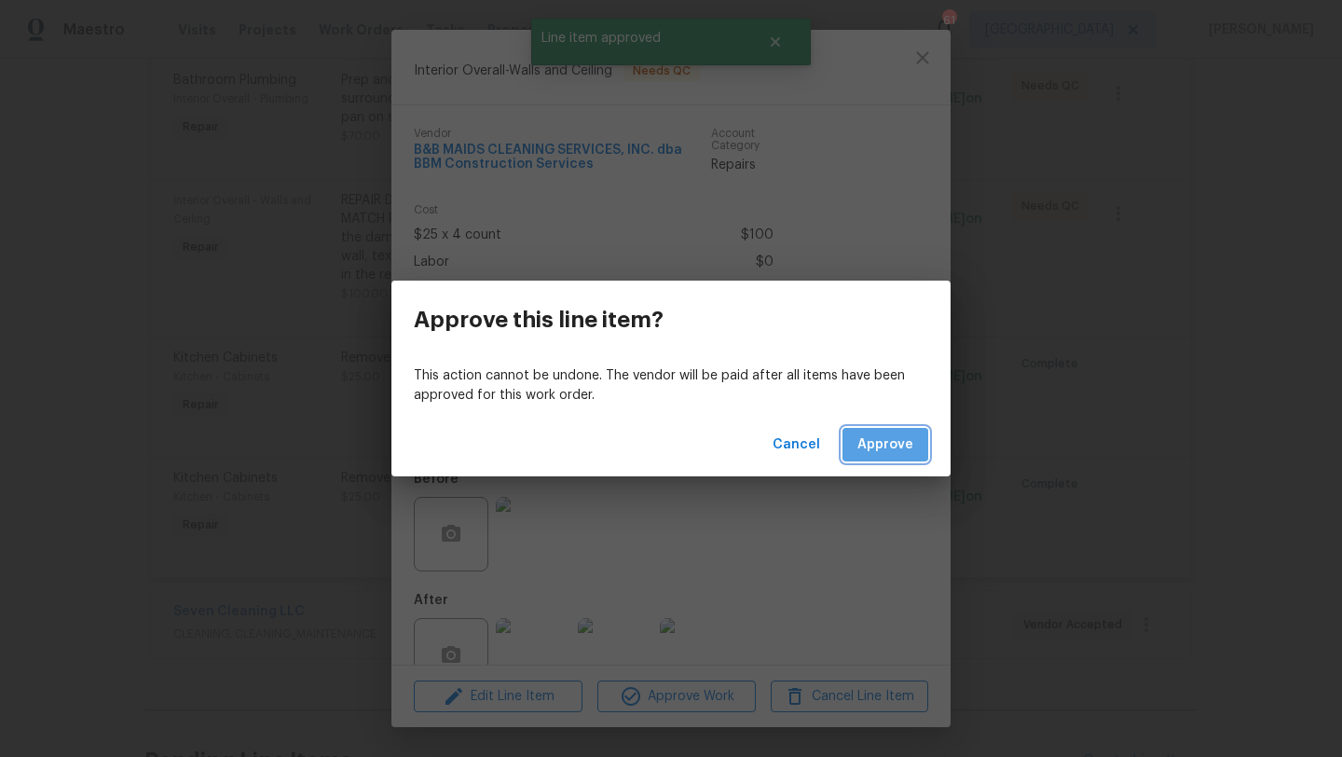
click at [882, 445] on span "Approve" at bounding box center [886, 444] width 56 height 23
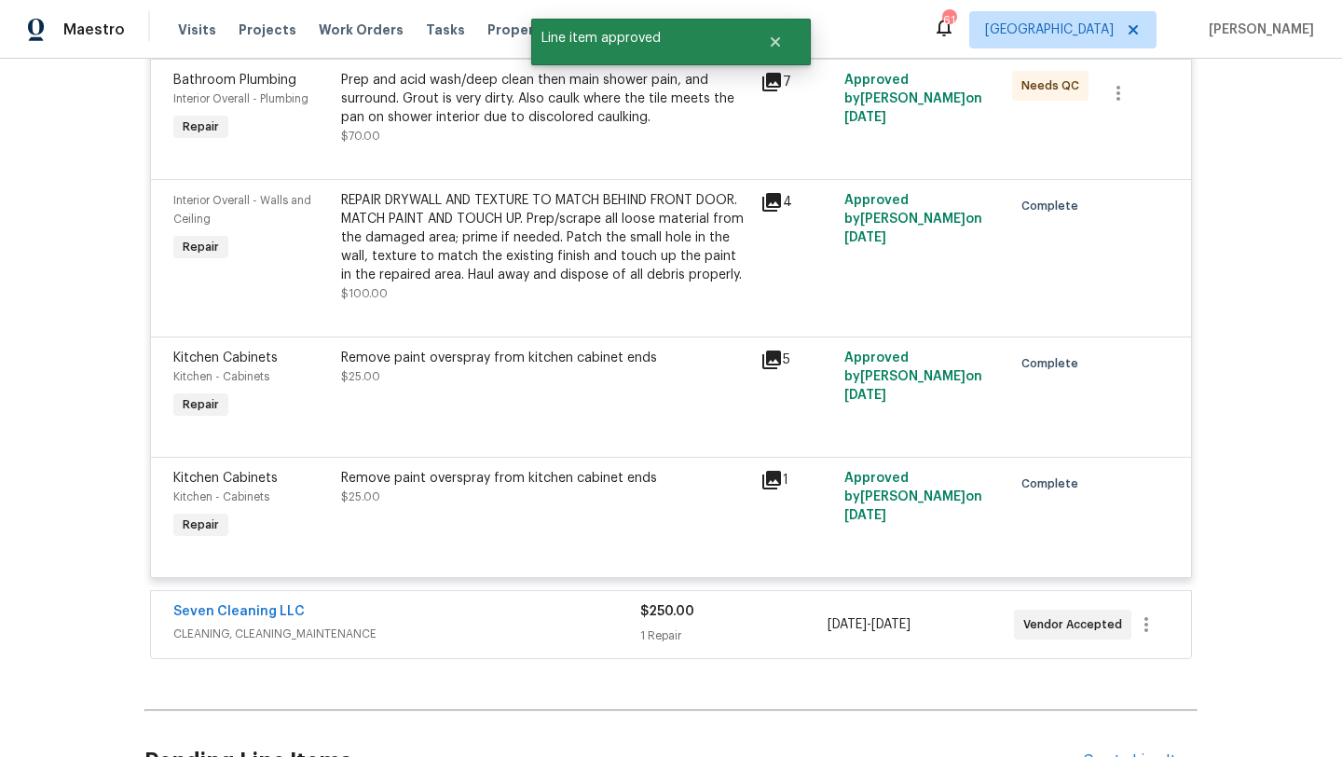
click at [507, 135] on div "Prep and acid wash/deep clean then main shower pain, and surround. Grout is ver…" at bounding box center [545, 108] width 408 height 75
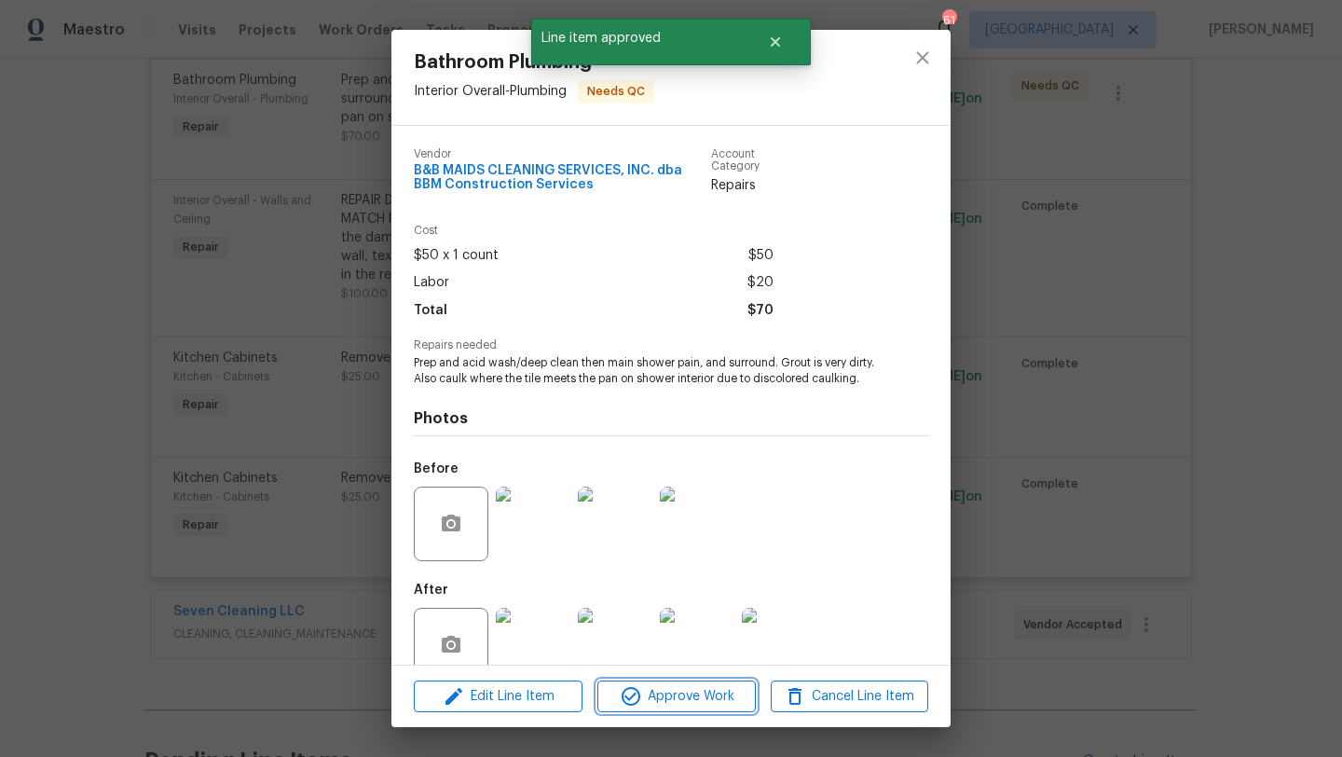
click at [690, 693] on span "Approve Work" at bounding box center [676, 696] width 146 height 23
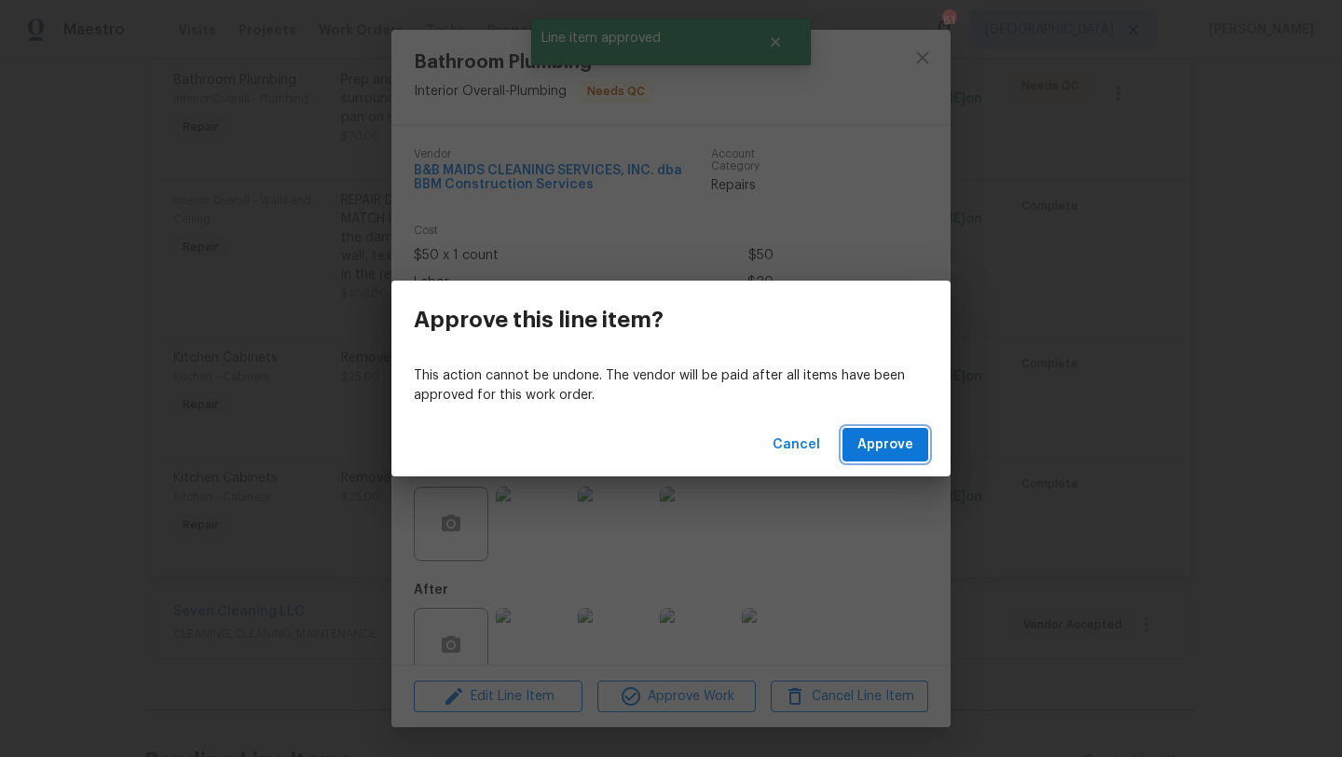
click at [898, 432] on button "Approve" at bounding box center [886, 445] width 86 height 34
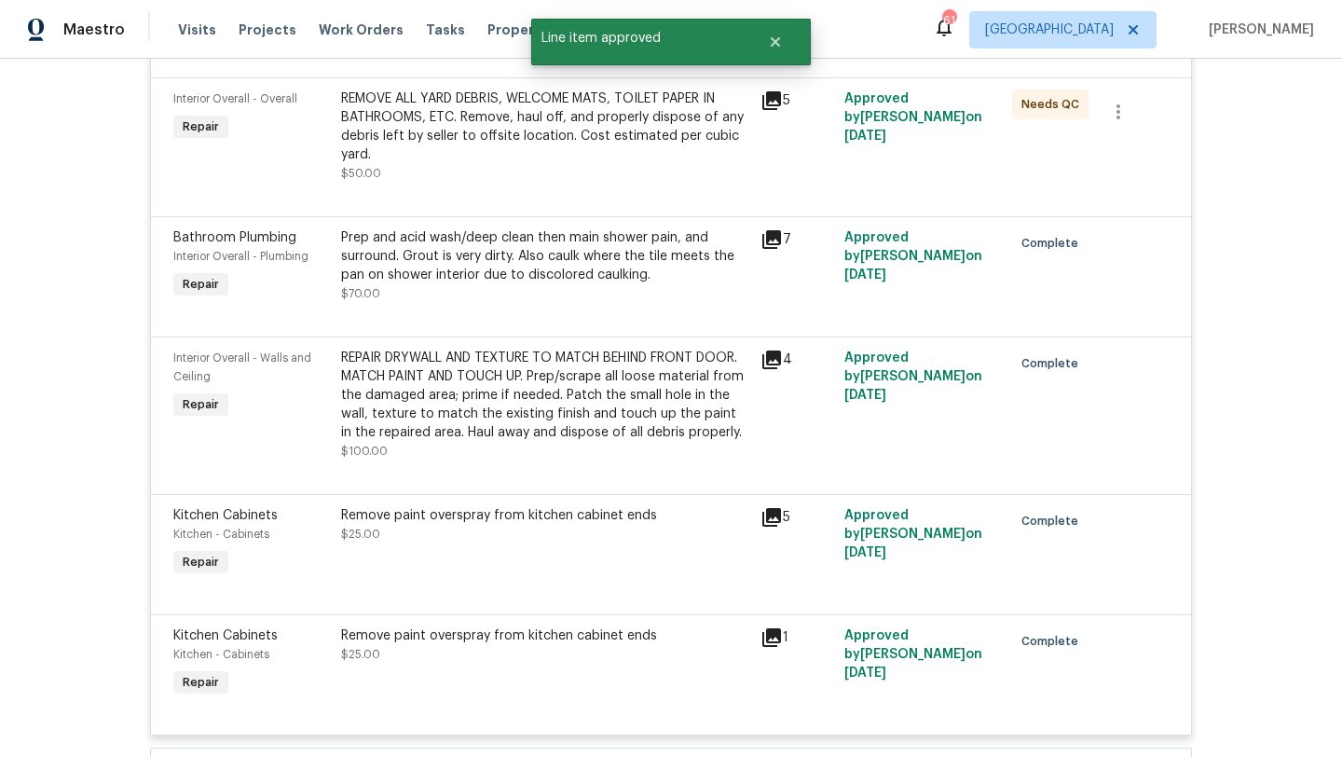
scroll to position [1148, 0]
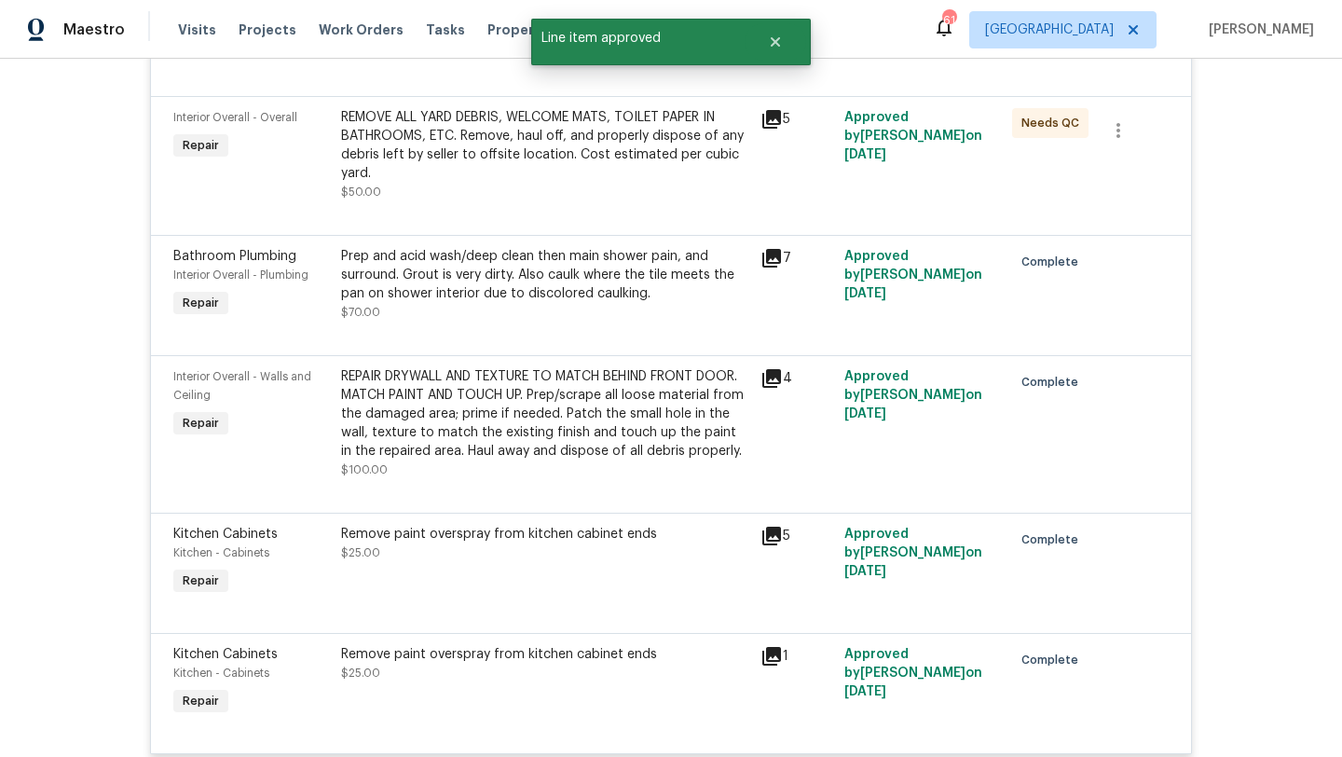
click at [468, 138] on div "REMOVE ALL YARD DEBRIS, WELCOME MATS, TOILET PAPER IN BATHROOMS, ETC. Remove, h…" at bounding box center [545, 145] width 408 height 75
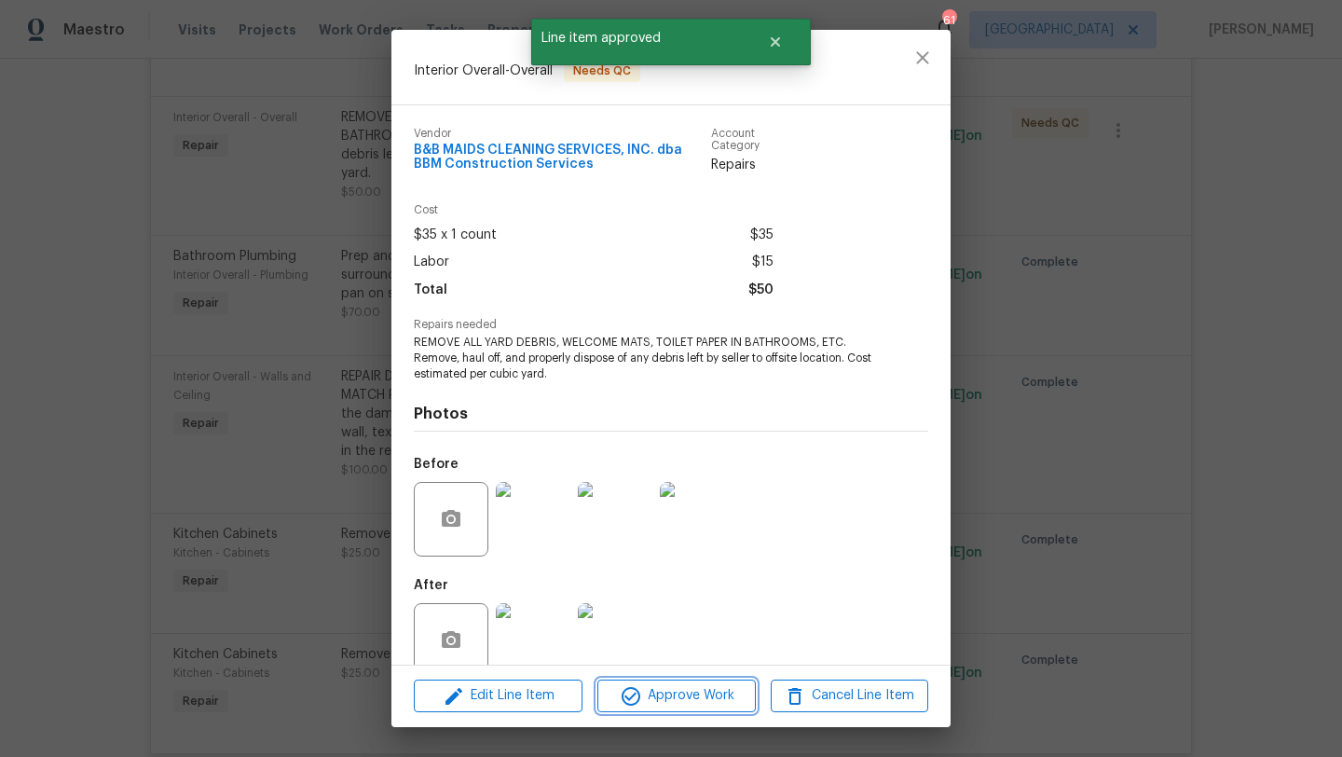
click at [681, 692] on span "Approve Work" at bounding box center [676, 695] width 146 height 23
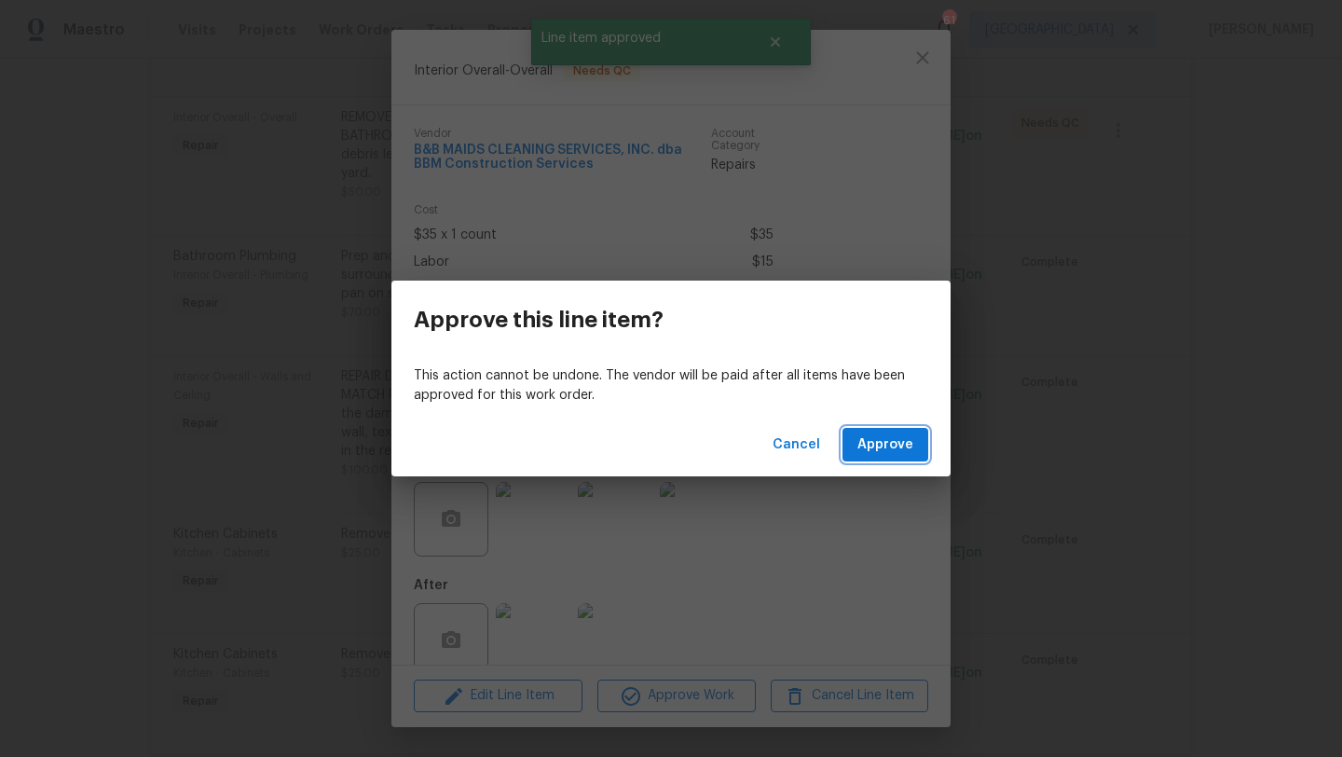
click at [889, 446] on span "Approve" at bounding box center [886, 444] width 56 height 23
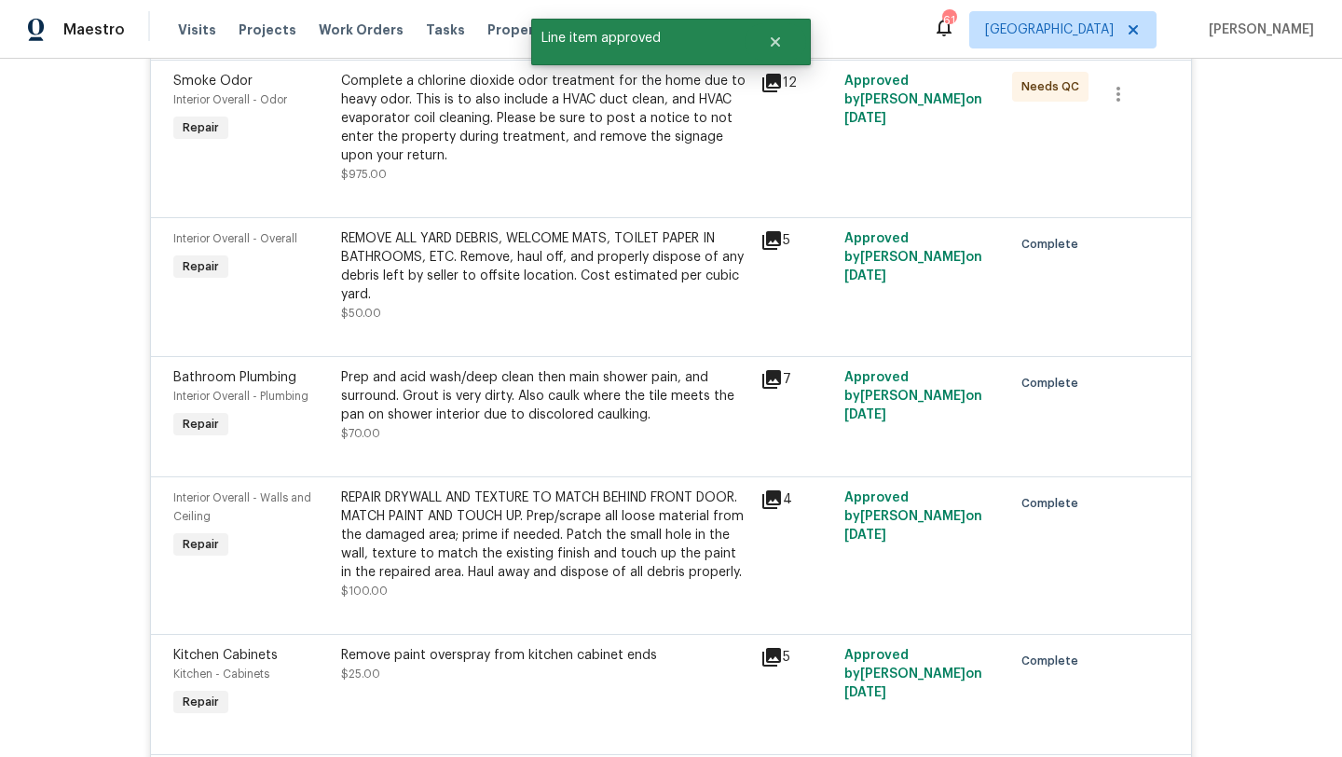
scroll to position [1000, 0]
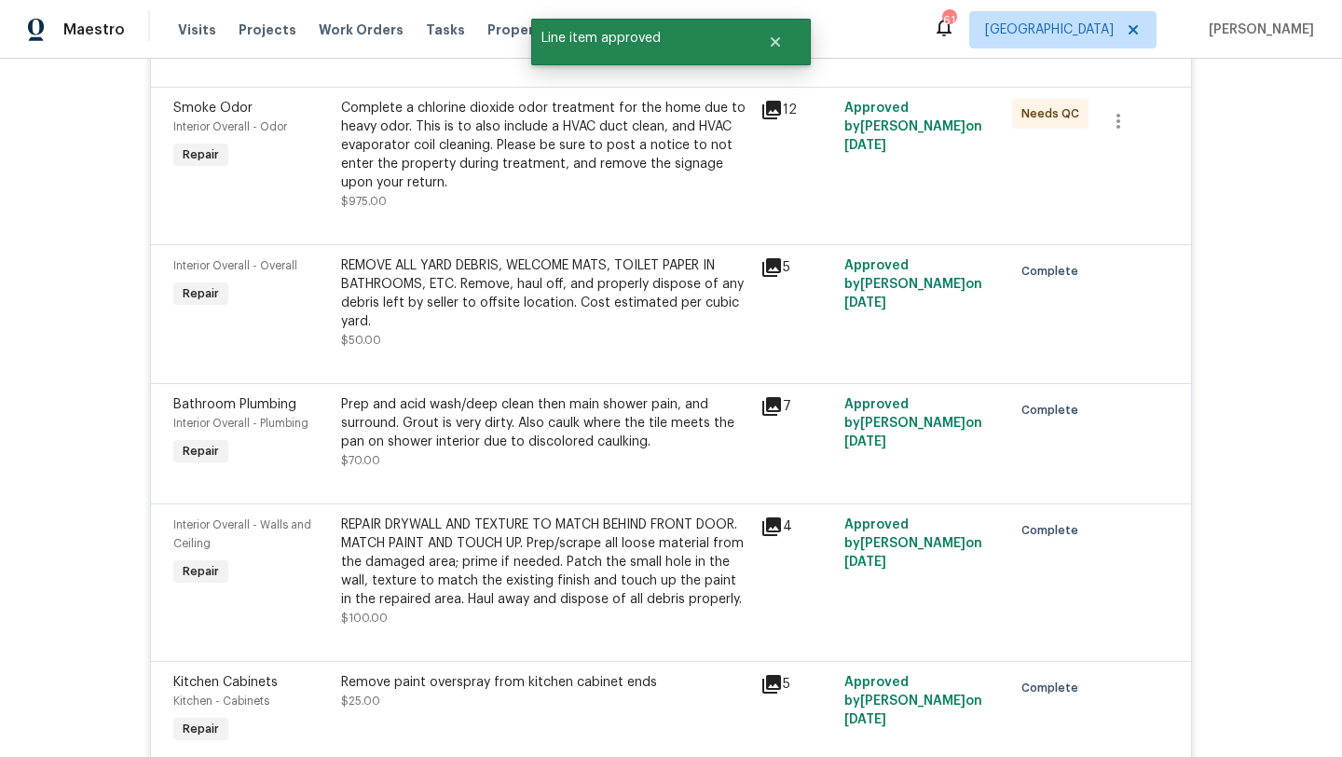
click at [512, 174] on div "Complete a chlorine dioxide odor treatment for the home due to heavy odor. This…" at bounding box center [545, 145] width 408 height 93
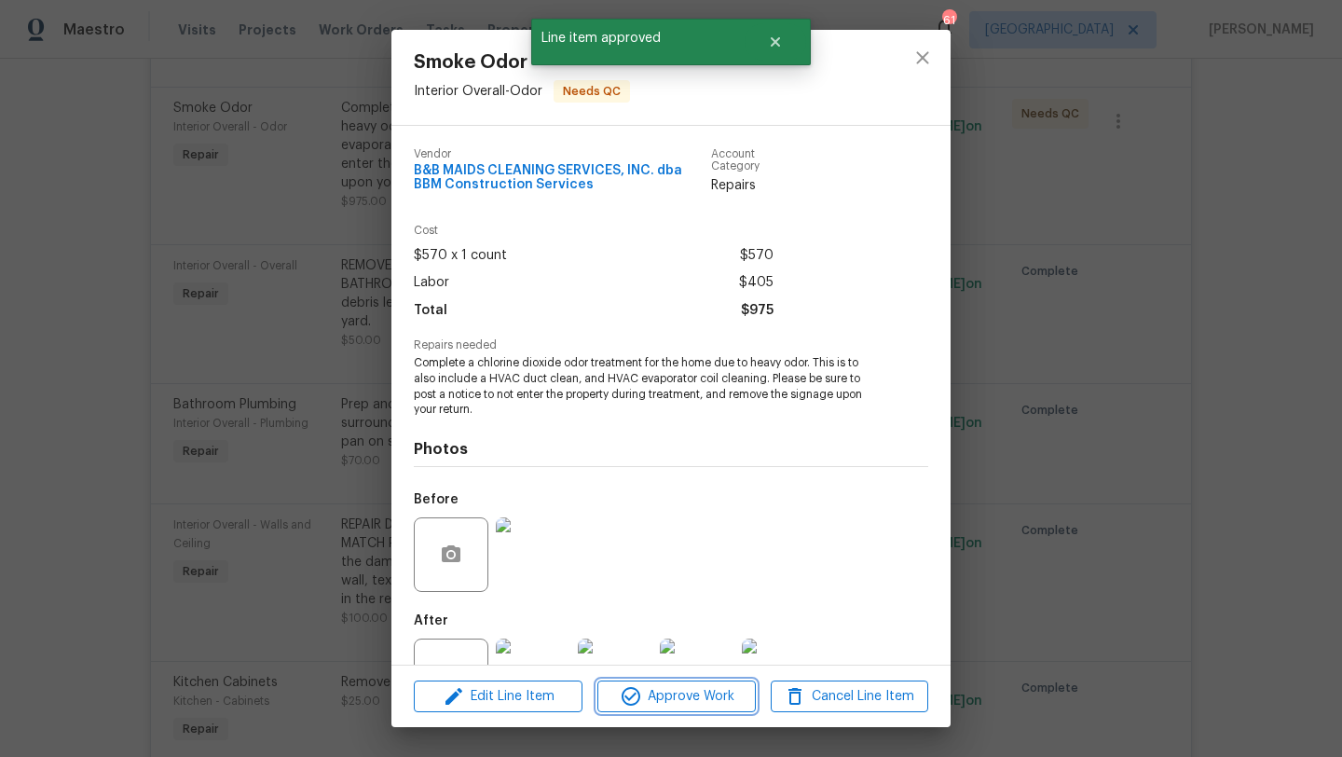
click at [659, 691] on span "Approve Work" at bounding box center [676, 696] width 146 height 23
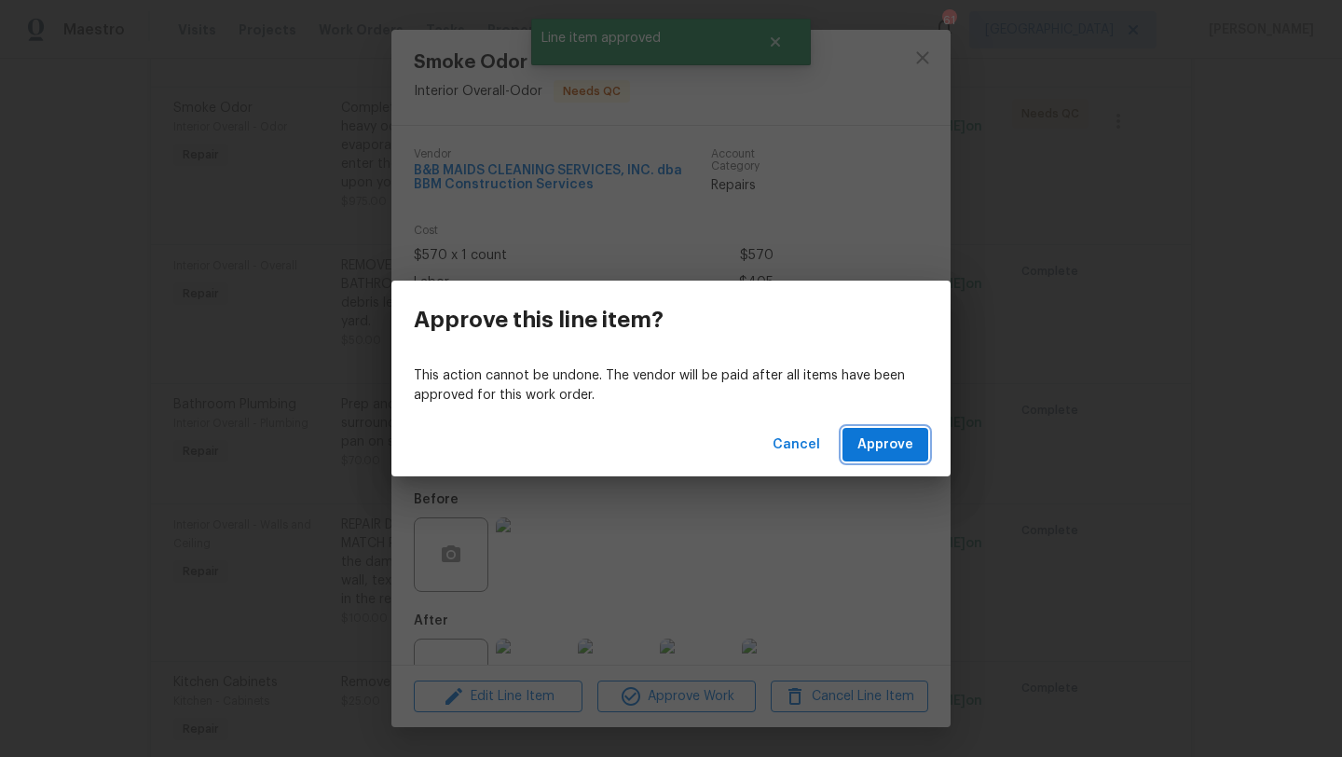
click at [904, 439] on span "Approve" at bounding box center [886, 444] width 56 height 23
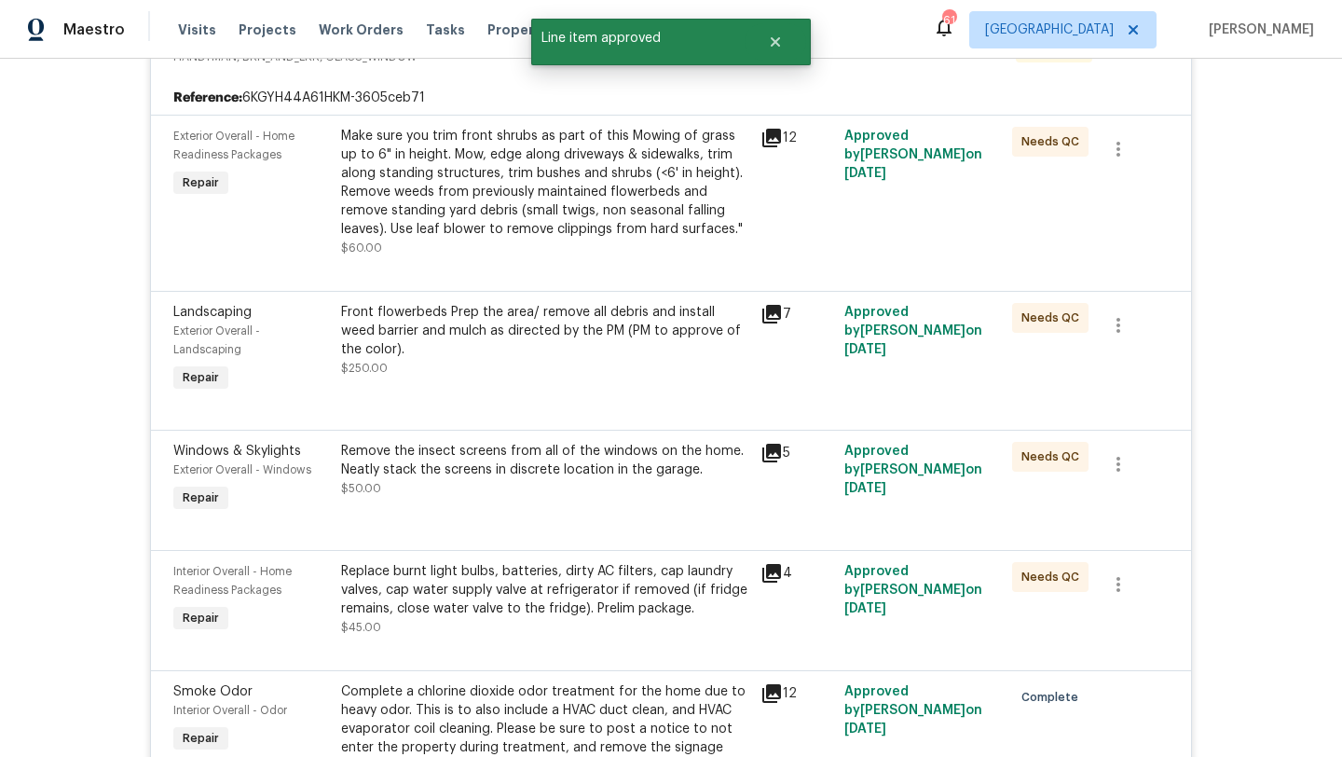
scroll to position [390, 0]
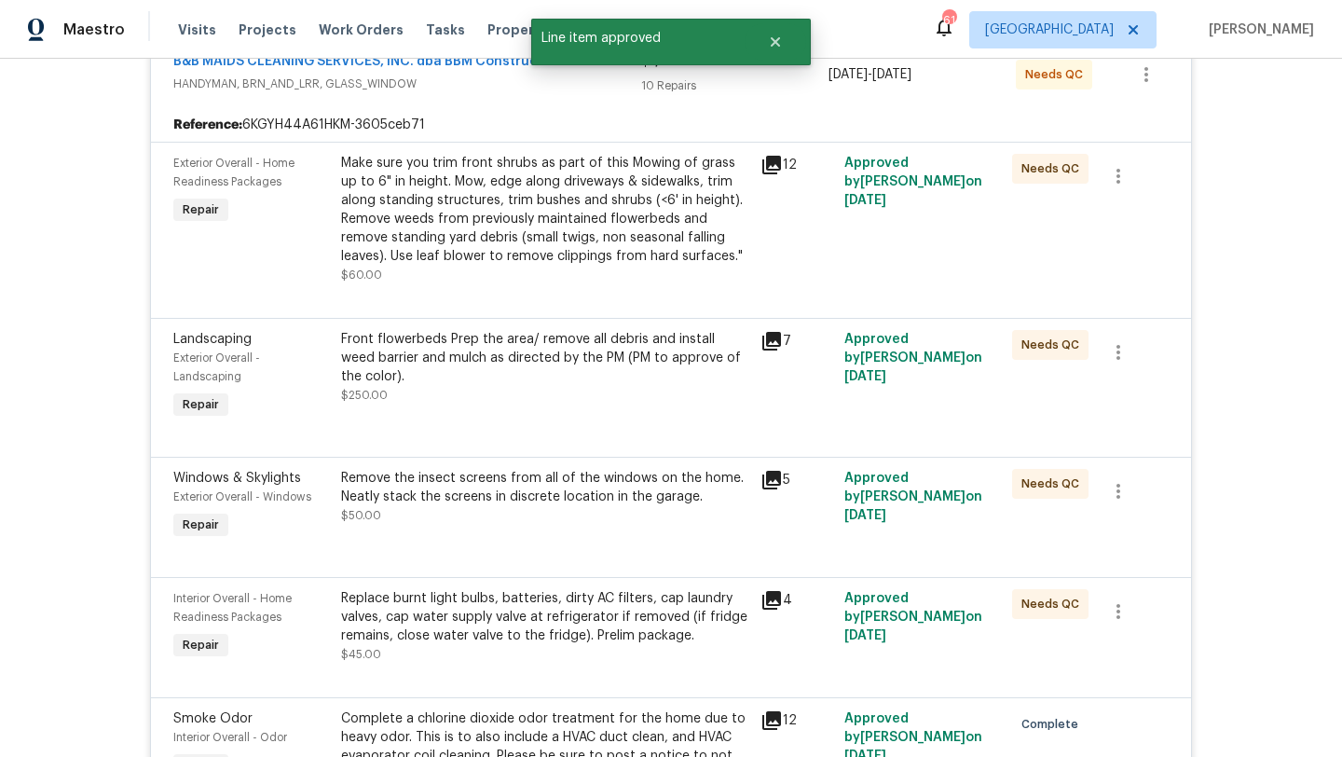
click at [578, 610] on div "Replace burnt light bulbs, batteries, dirty AC filters, cap laundry valves, cap…" at bounding box center [545, 617] width 408 height 56
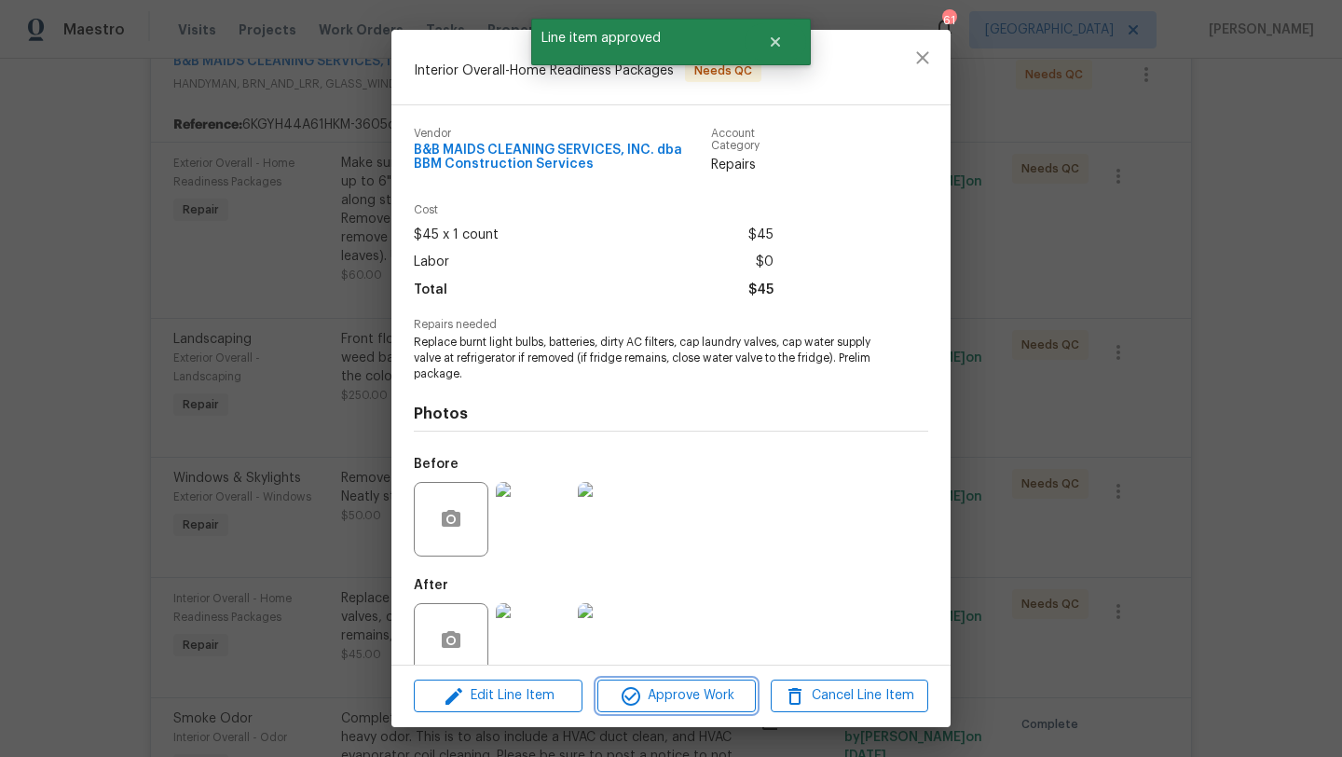
click at [666, 683] on button "Approve Work" at bounding box center [676, 696] width 158 height 33
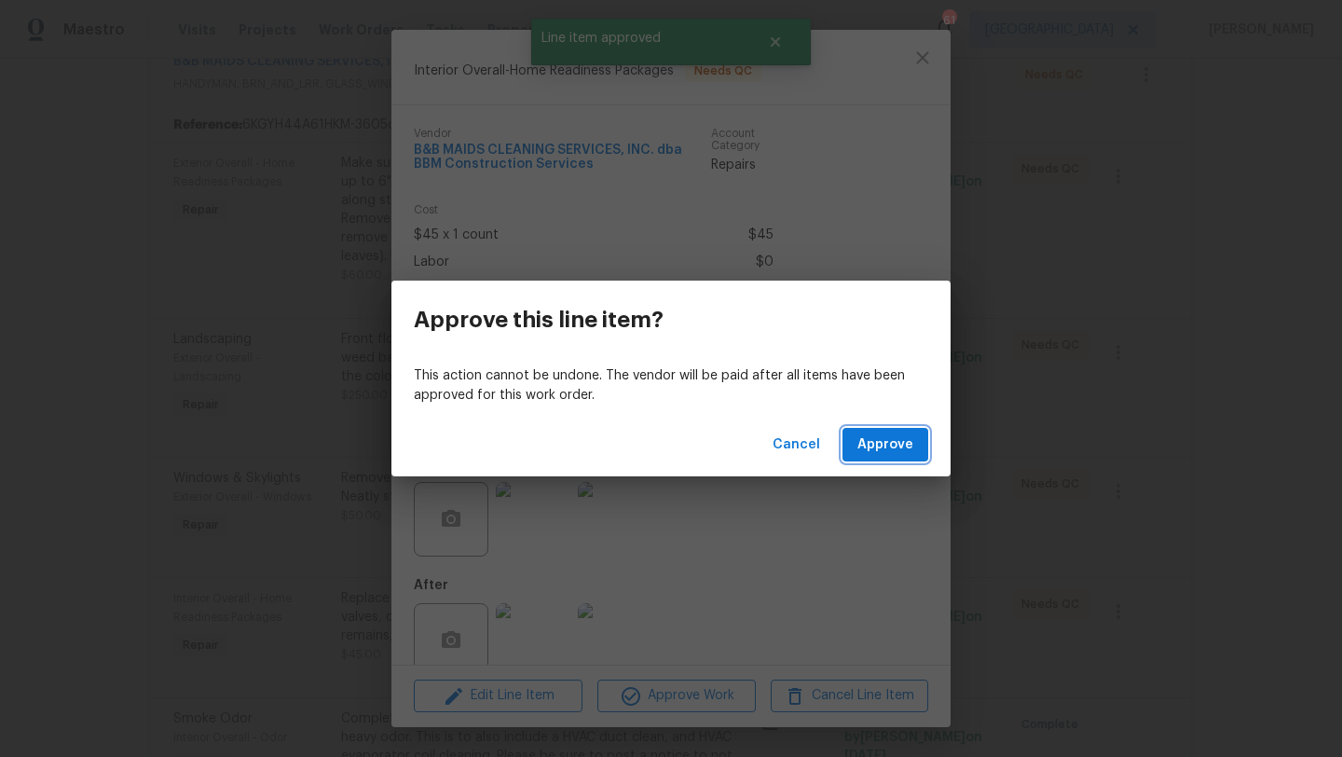
click at [882, 452] on span "Approve" at bounding box center [886, 444] width 56 height 23
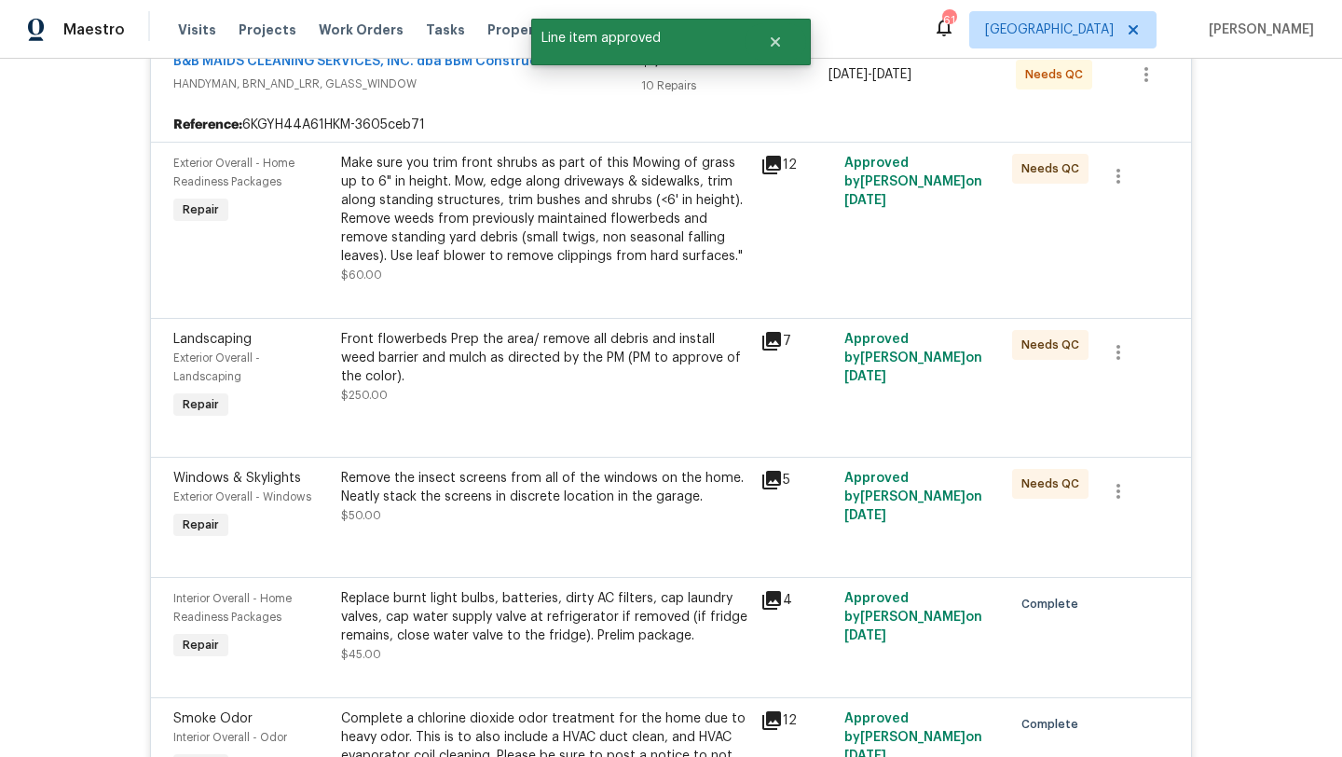
click at [578, 482] on div "Remove the insect screens from all of the windows on the home. Neatly stack the…" at bounding box center [545, 487] width 408 height 37
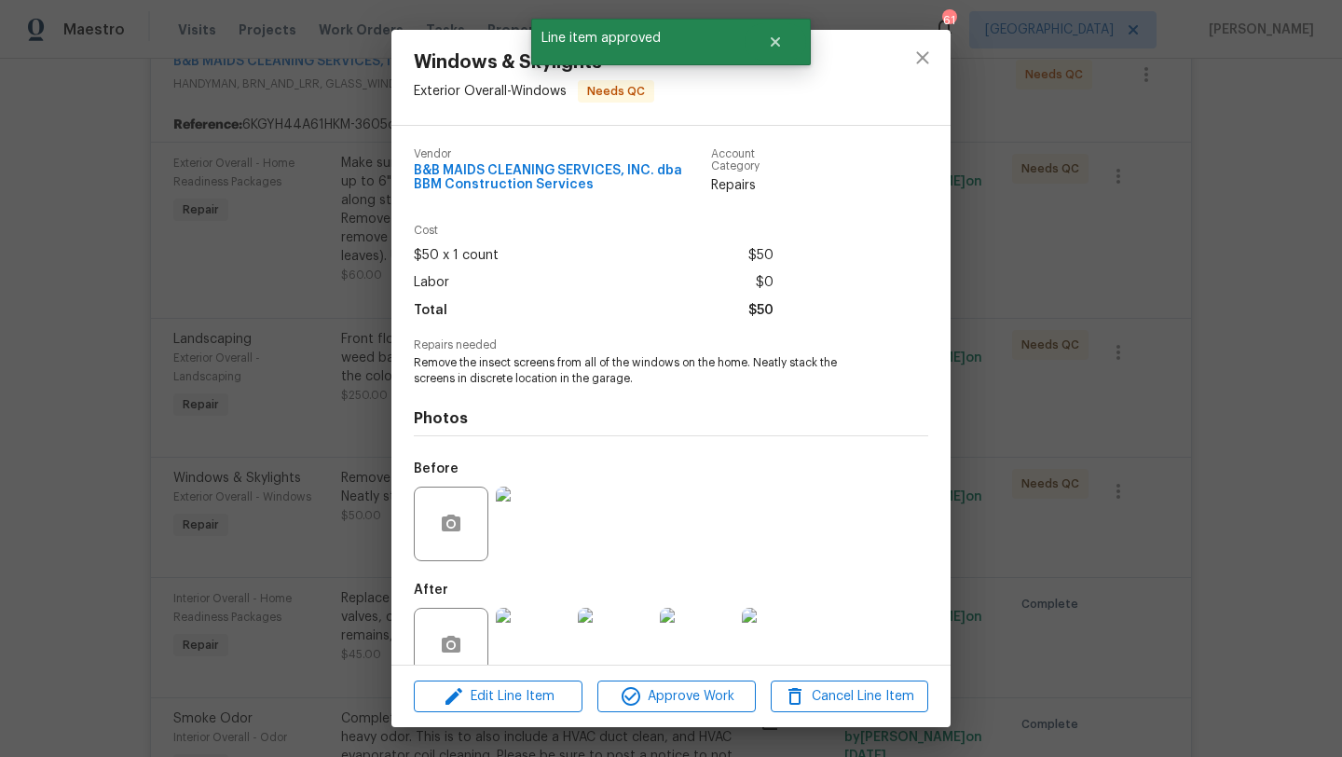
click at [680, 721] on div "Edit Line Item Approve Work Cancel Line Item" at bounding box center [670, 697] width 559 height 62
click at [687, 698] on span "Approve Work" at bounding box center [676, 696] width 146 height 23
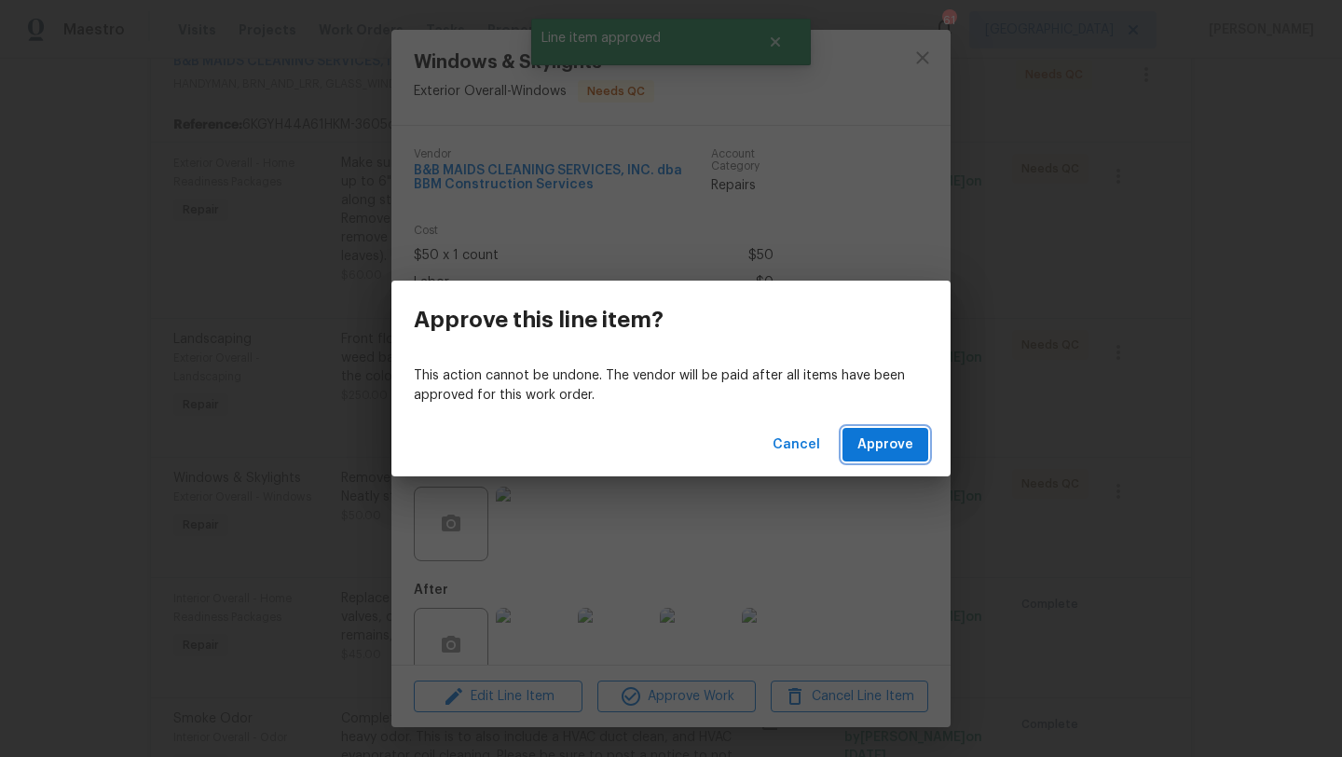
click at [867, 450] on span "Approve" at bounding box center [886, 444] width 56 height 23
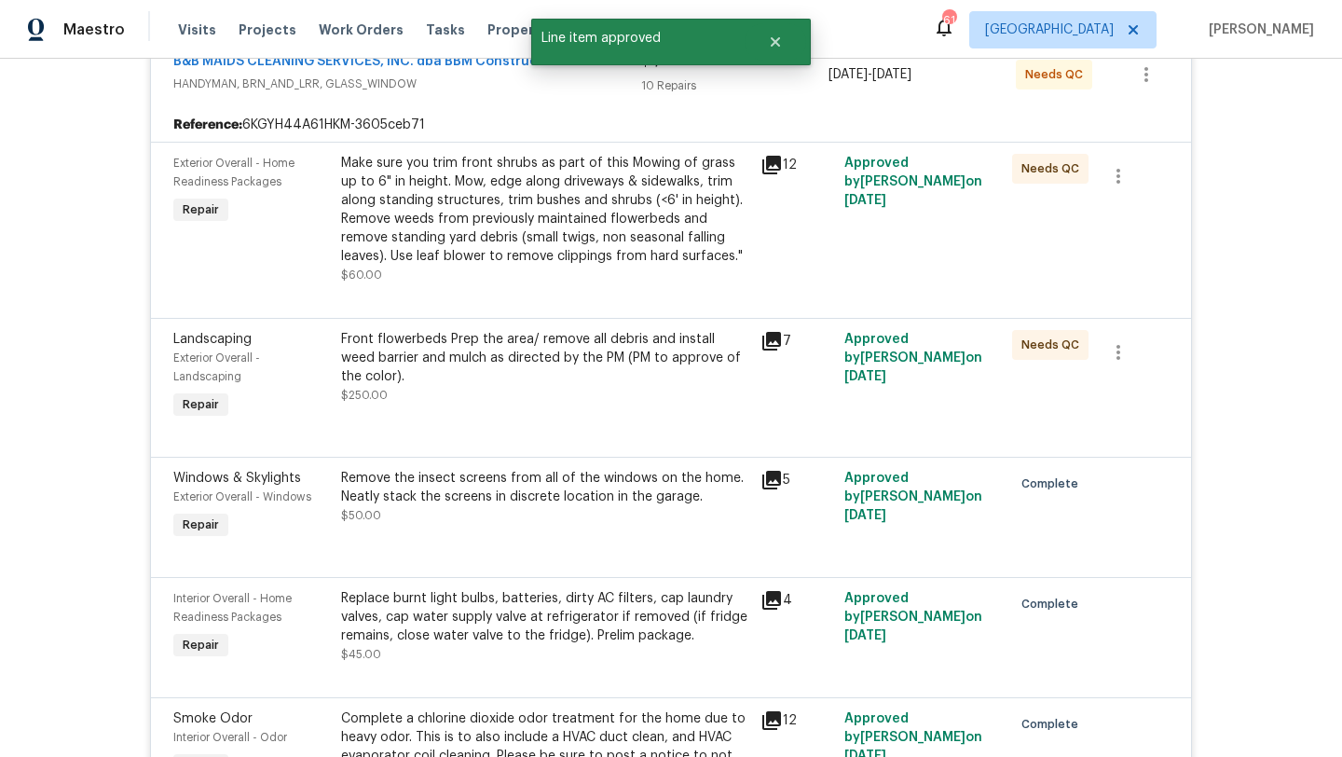
click at [600, 340] on div "Front flowerbeds Prep the area/ remove all debris and install weed barrier and …" at bounding box center [545, 358] width 408 height 56
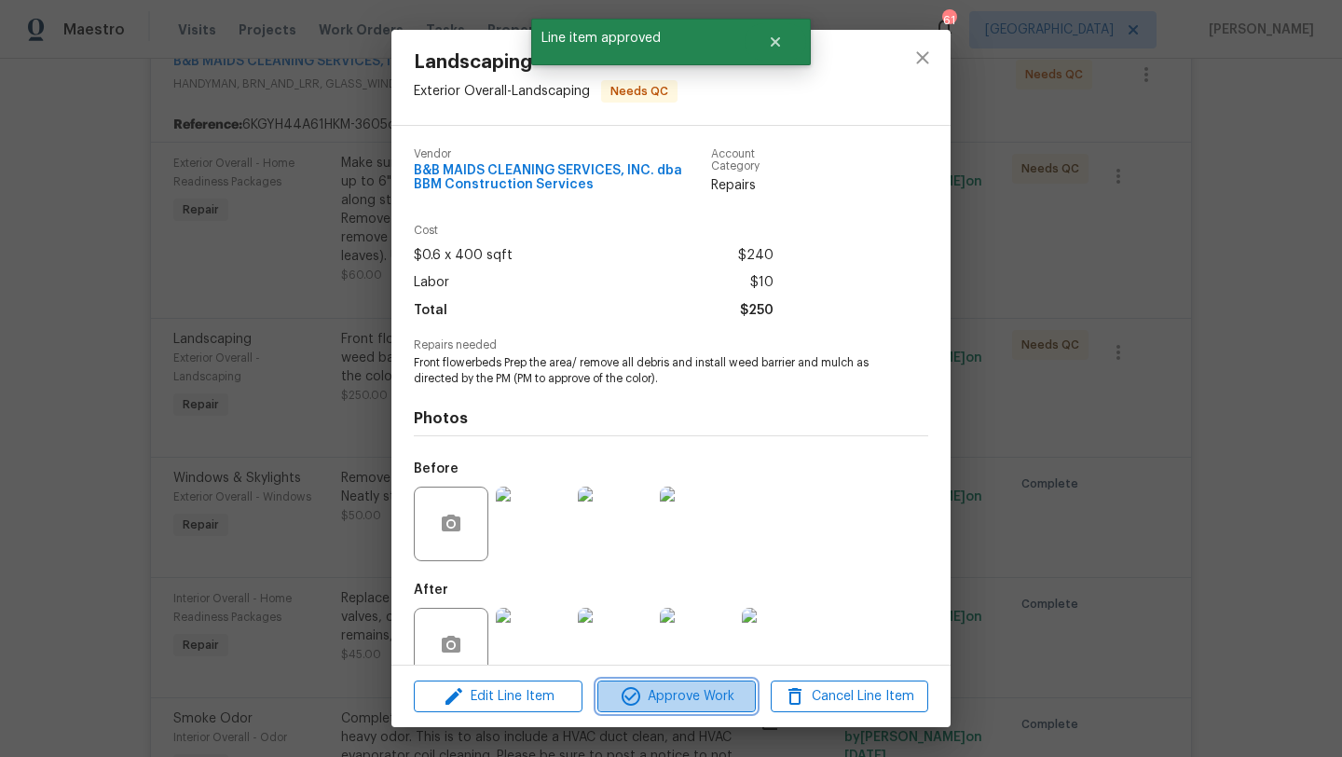
click at [693, 693] on span "Approve Work" at bounding box center [676, 696] width 146 height 23
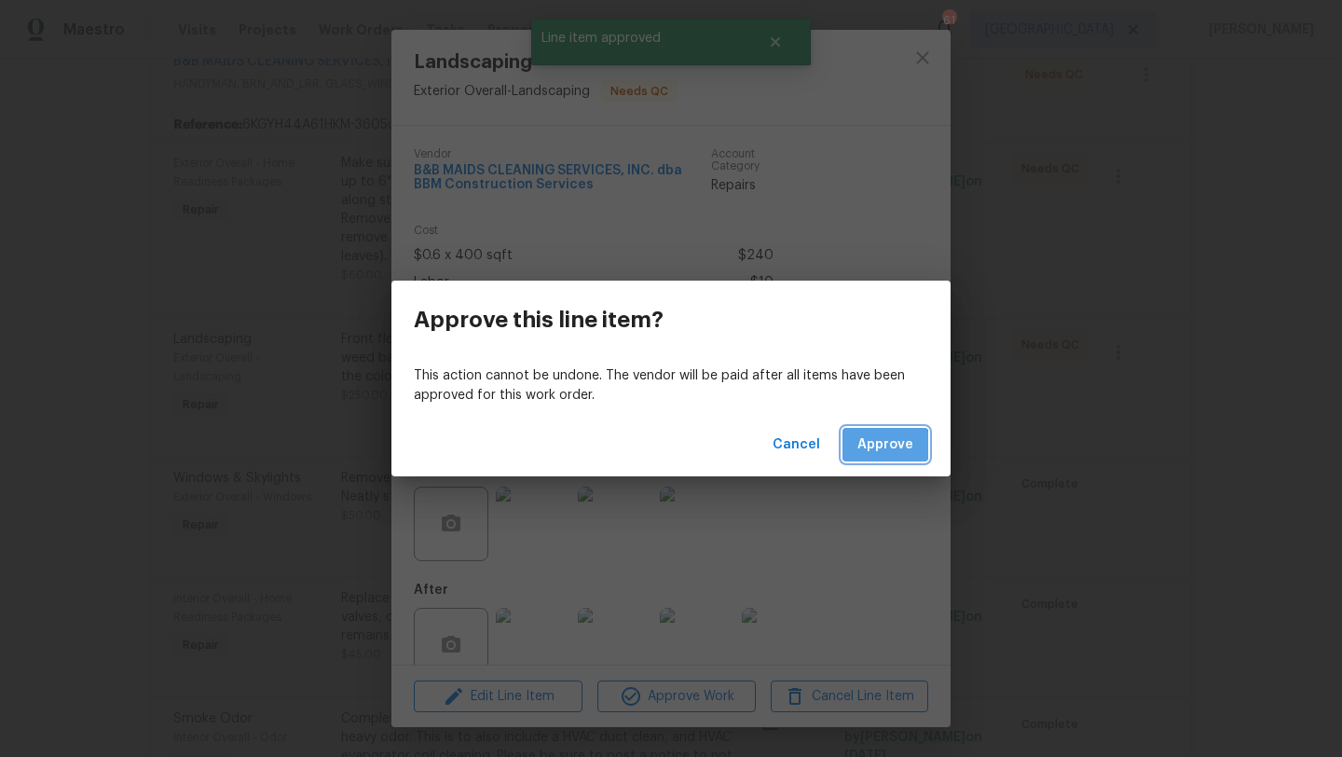
click at [864, 452] on span "Approve" at bounding box center [886, 444] width 56 height 23
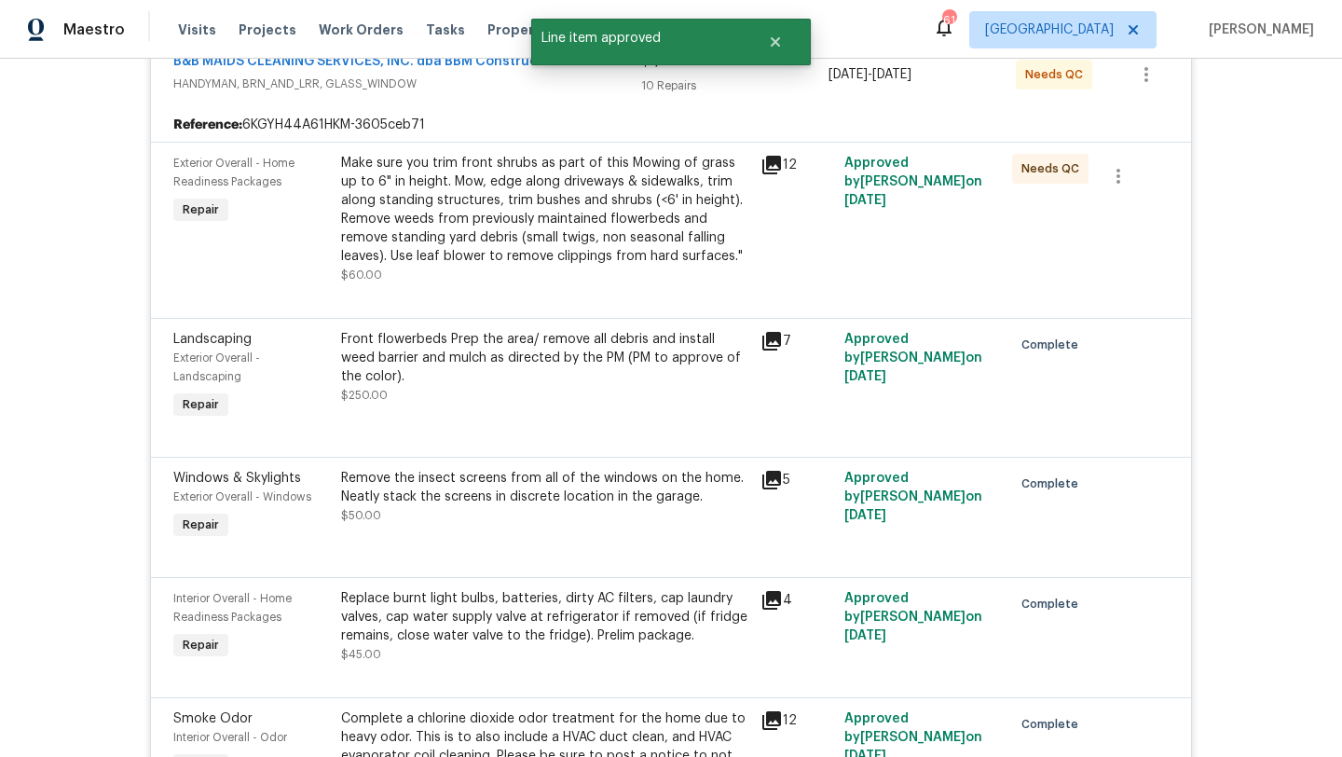
click at [529, 205] on div "Make sure you trim front shrubs as part of this Mowing of grass up to 6" in hei…" at bounding box center [545, 210] width 408 height 112
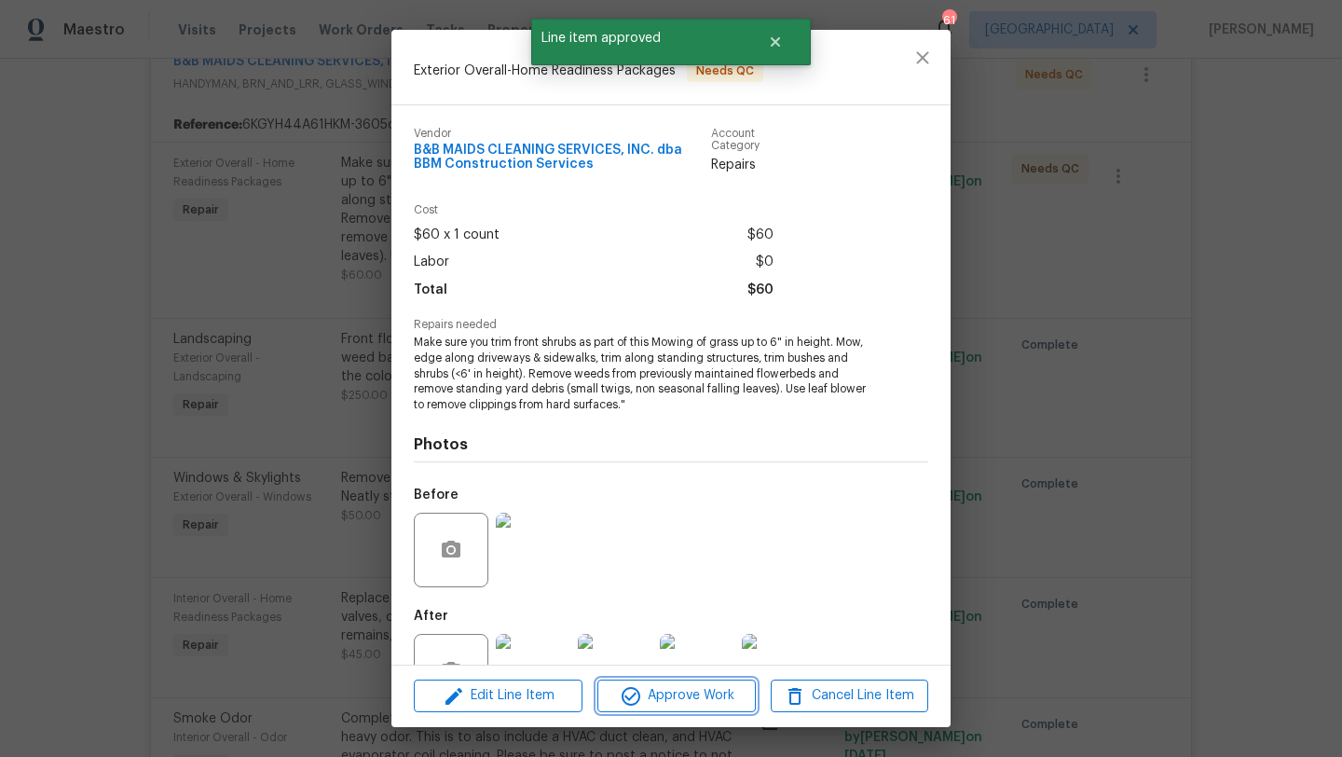
click at [674, 680] on button "Approve Work" at bounding box center [676, 696] width 158 height 33
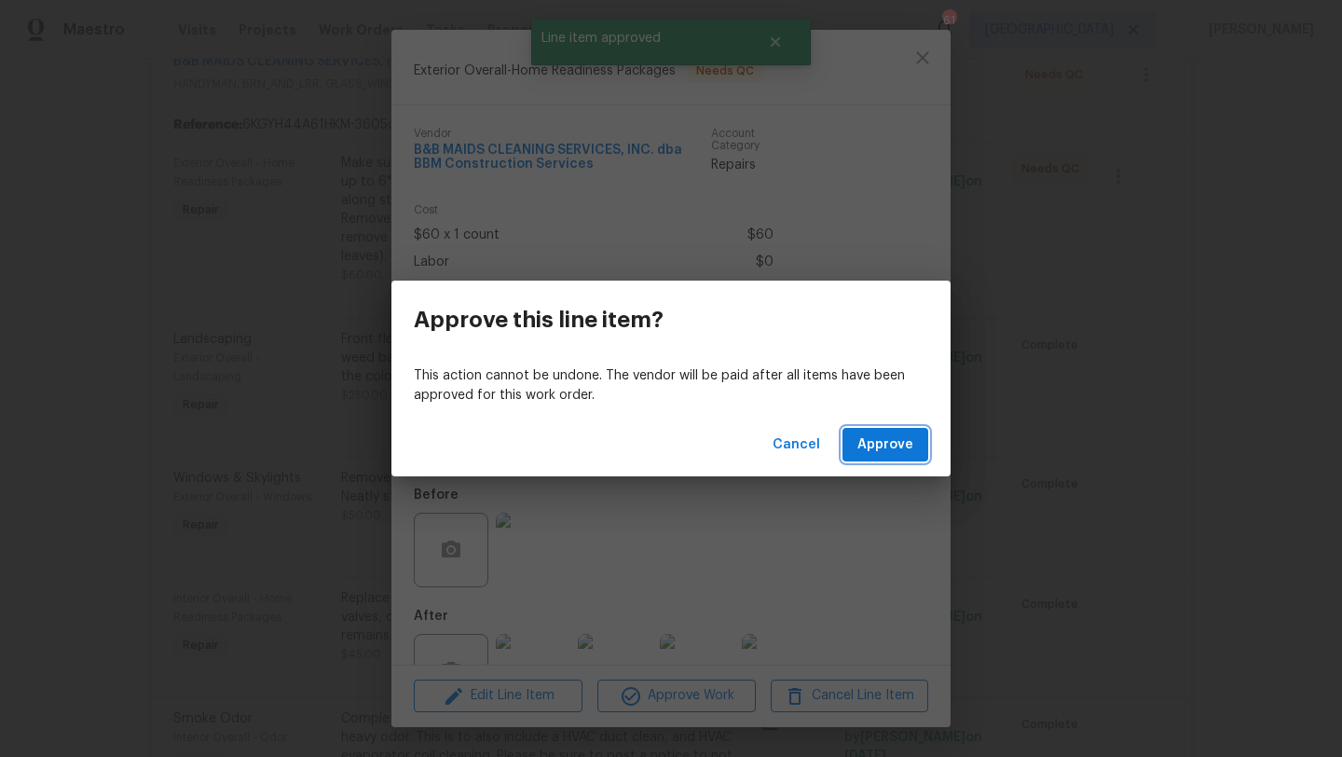
click at [888, 443] on span "Approve" at bounding box center [886, 444] width 56 height 23
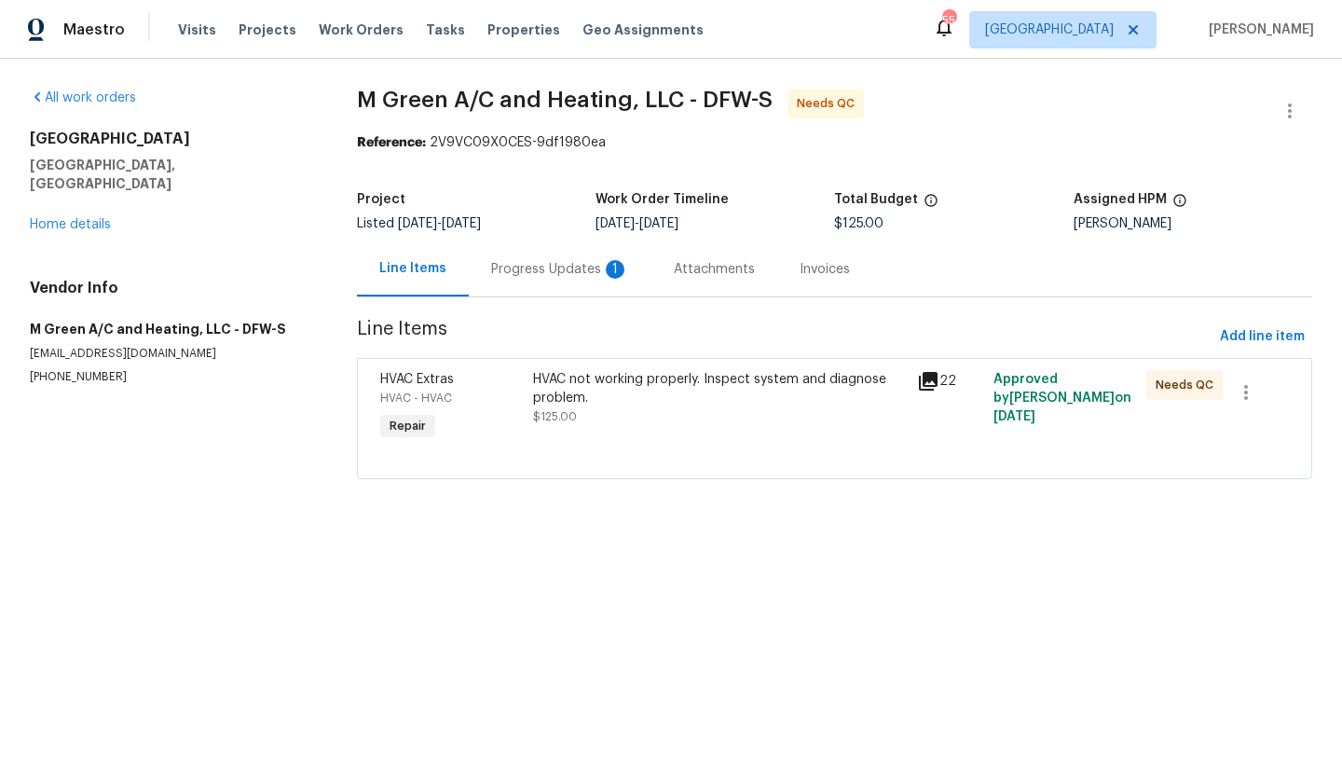
click at [529, 261] on div "Progress Updates 1" at bounding box center [560, 269] width 138 height 19
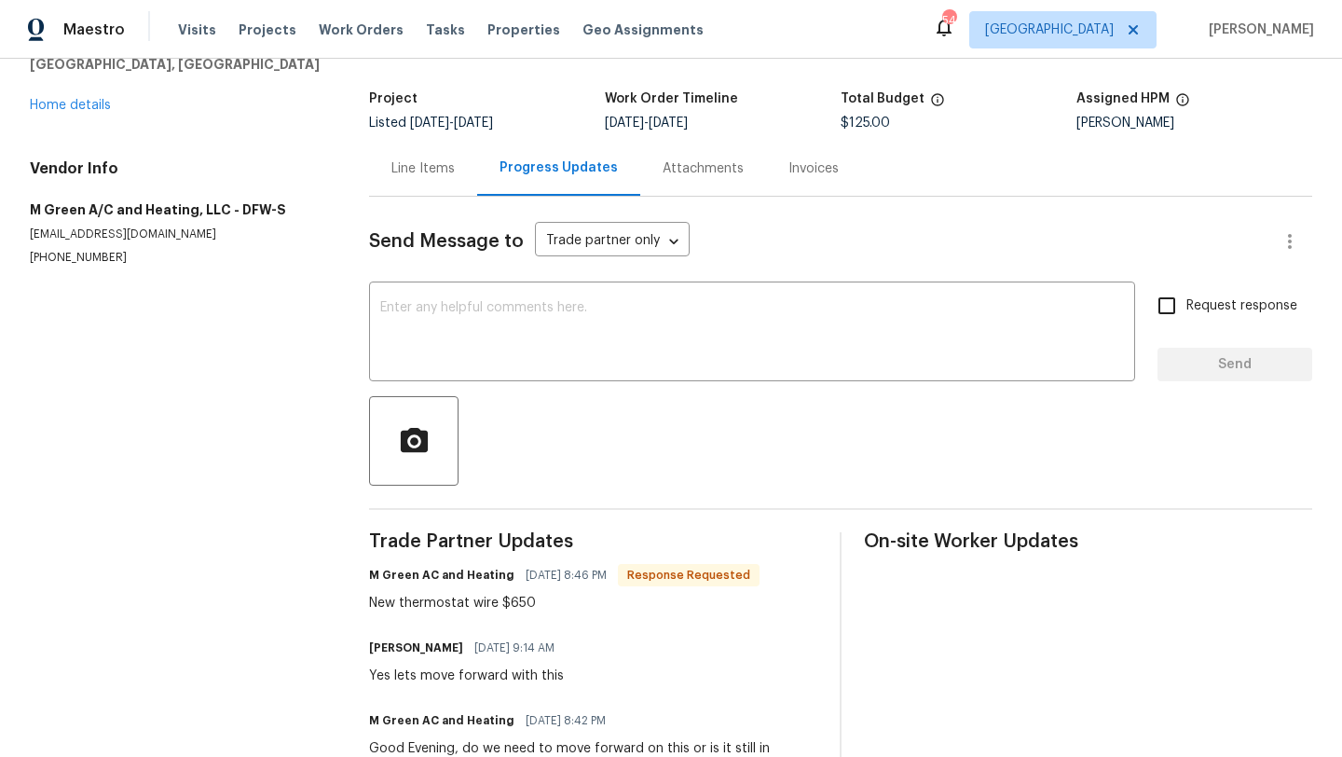
scroll to position [100, 0]
click at [103, 109] on link "Home details" at bounding box center [70, 106] width 81 height 13
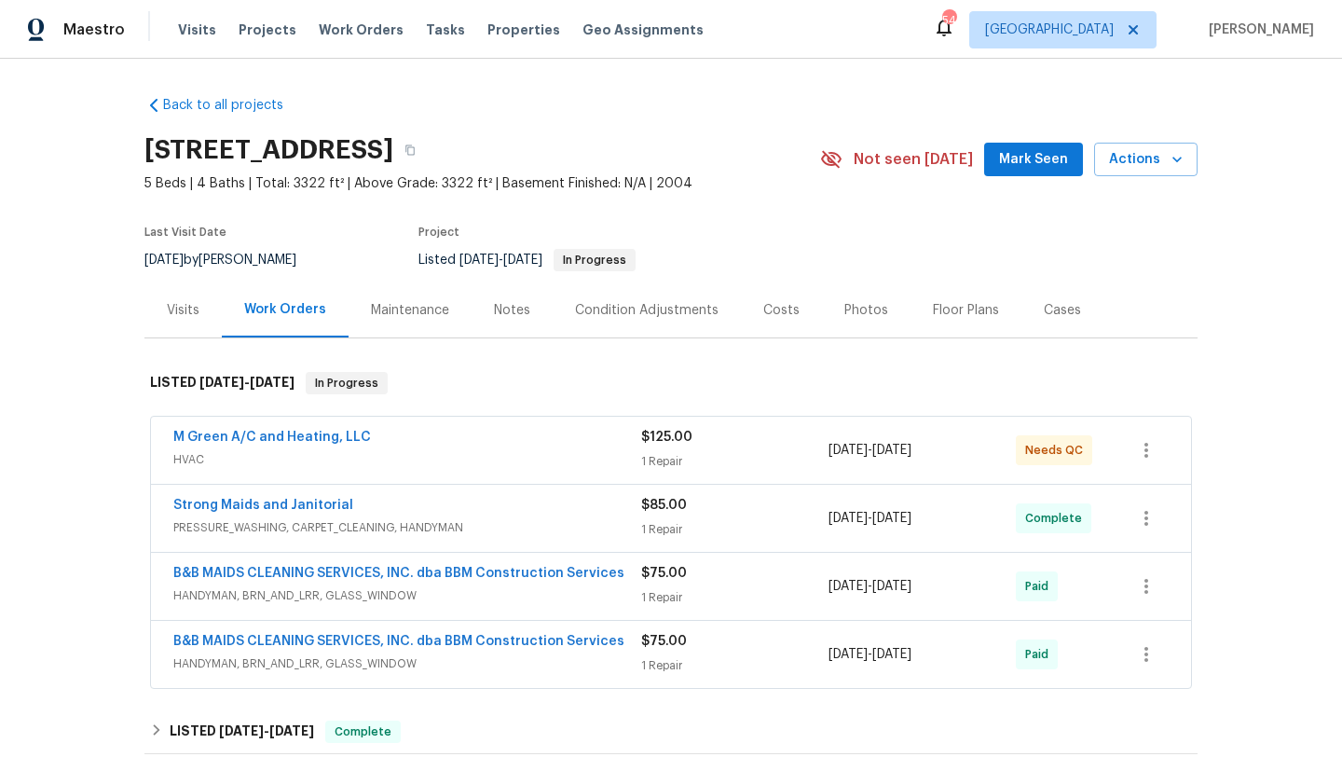
click at [445, 449] on div "M Green A/C and Heating, LLC" at bounding box center [407, 439] width 468 height 22
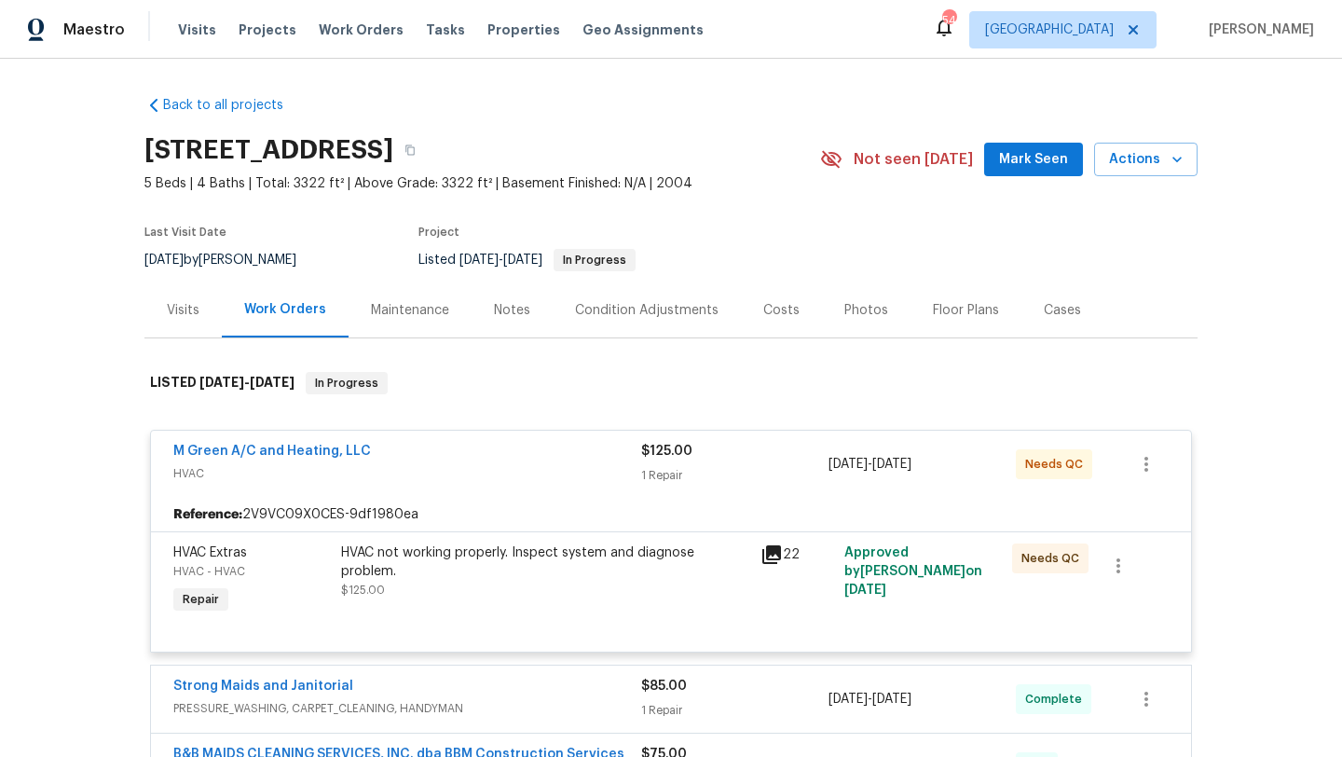
click at [526, 607] on div "HVAC not working properly. Inspect system and diagnose problem. $125.00" at bounding box center [545, 581] width 419 height 86
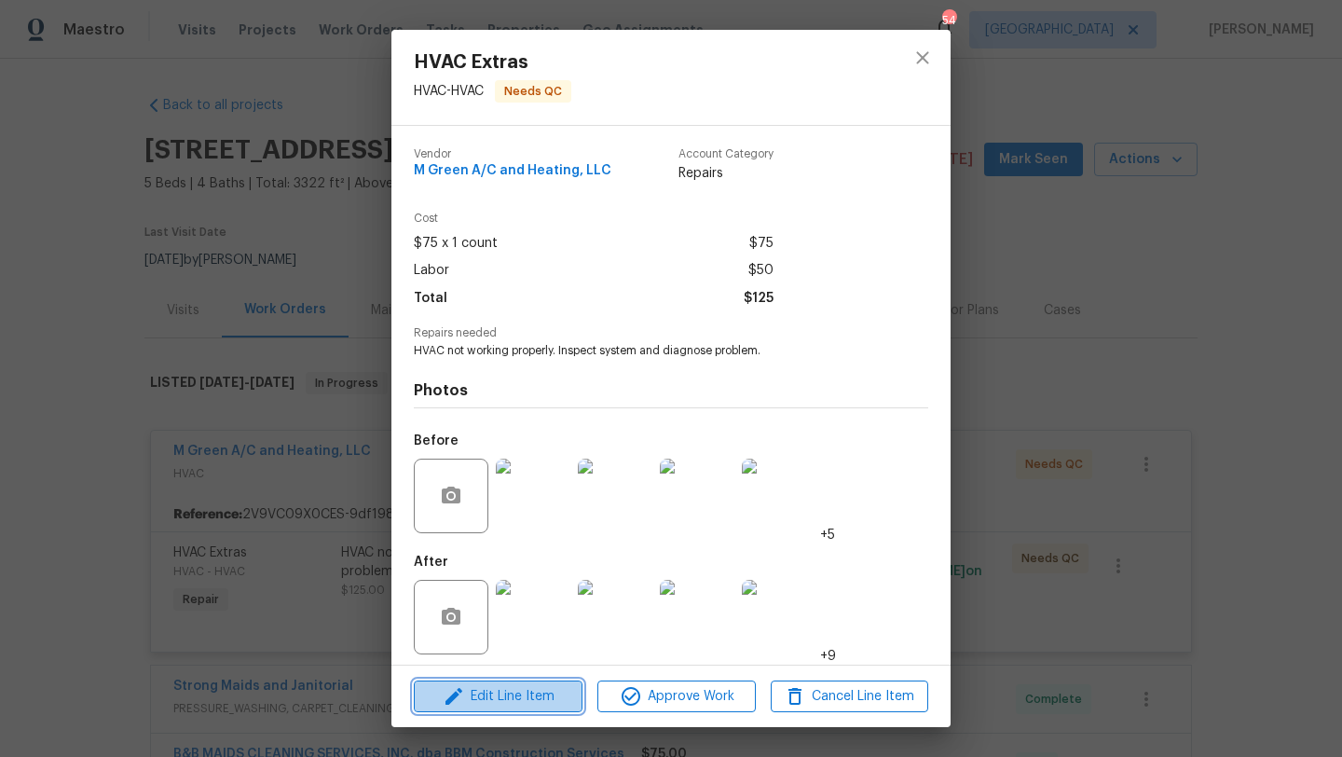
click at [543, 691] on span "Edit Line Item" at bounding box center [498, 696] width 158 height 23
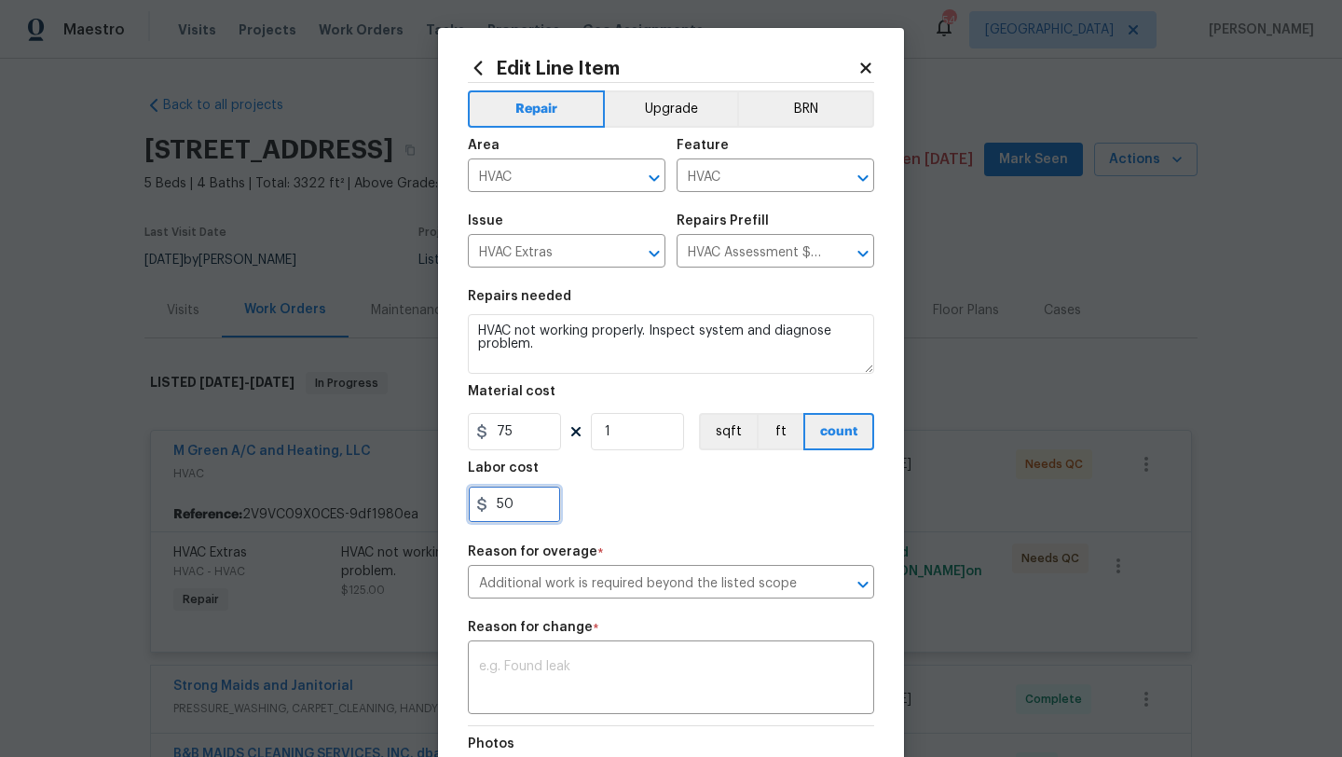
drag, startPoint x: 517, startPoint y: 509, endPoint x: 457, endPoint y: 508, distance: 60.6
click at [457, 508] on div "Edit Line Item Repair Upgrade BRN Area HVAC ​ Feature HVAC ​ Issue HVAC Extras …" at bounding box center [671, 506] width 466 height 956
type input "0"
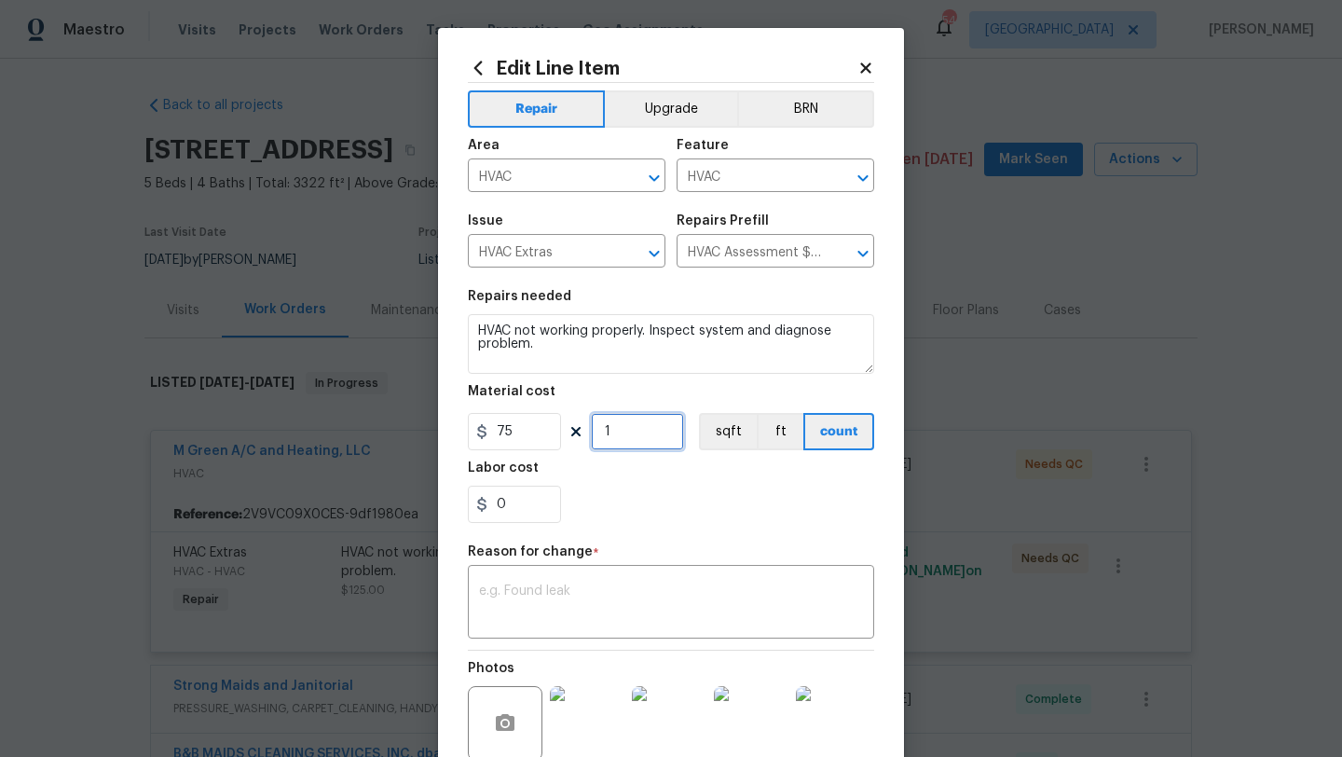
drag, startPoint x: 620, startPoint y: 433, endPoint x: 581, endPoint y: 433, distance: 39.1
click at [581, 433] on div "75 1 sqft ft count" at bounding box center [671, 431] width 406 height 37
type input "8"
click at [645, 474] on div "Labor cost" at bounding box center [671, 473] width 406 height 24
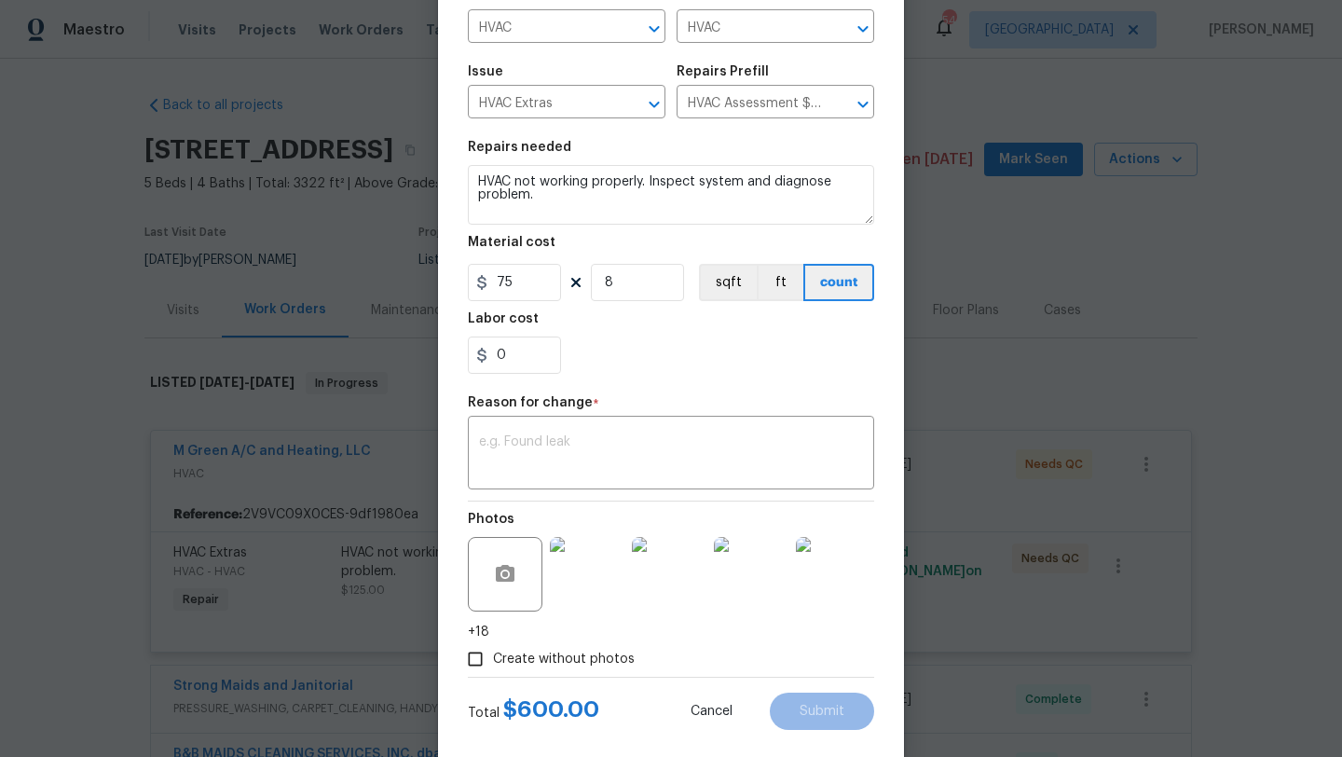
scroll to position [181, 0]
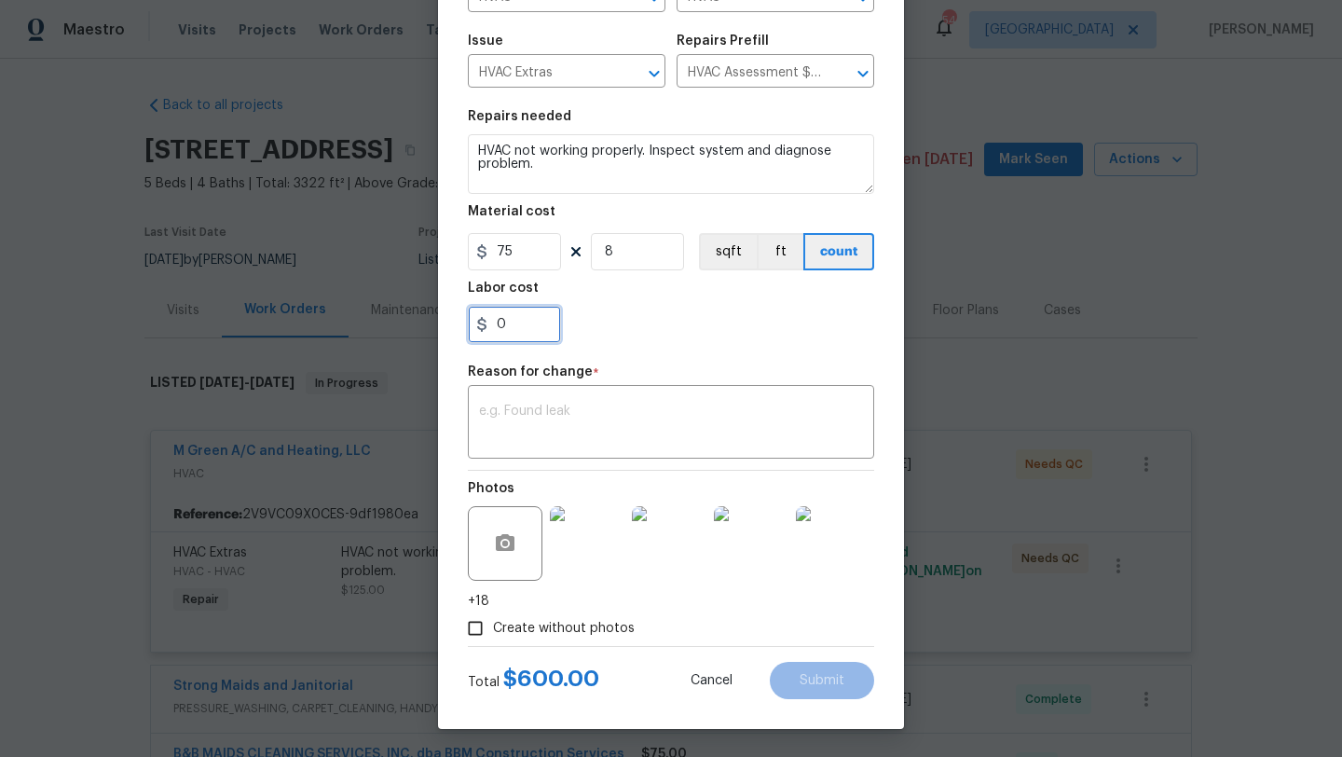
drag, startPoint x: 510, startPoint y: 323, endPoint x: 475, endPoint y: 323, distance: 34.5
click at [475, 323] on div "0" at bounding box center [514, 324] width 93 height 37
type input "50"
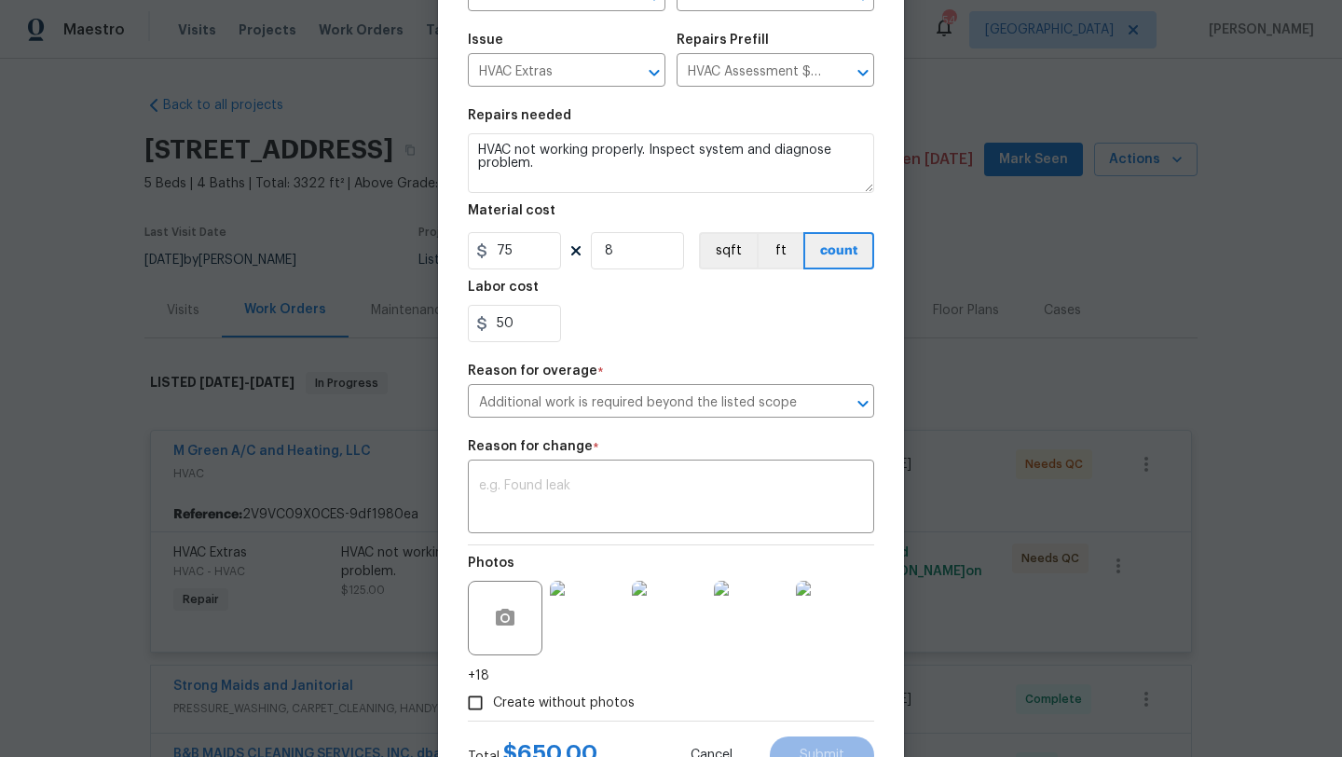
click at [609, 321] on div "50" at bounding box center [671, 323] width 406 height 37
click at [612, 495] on textarea at bounding box center [671, 498] width 384 height 39
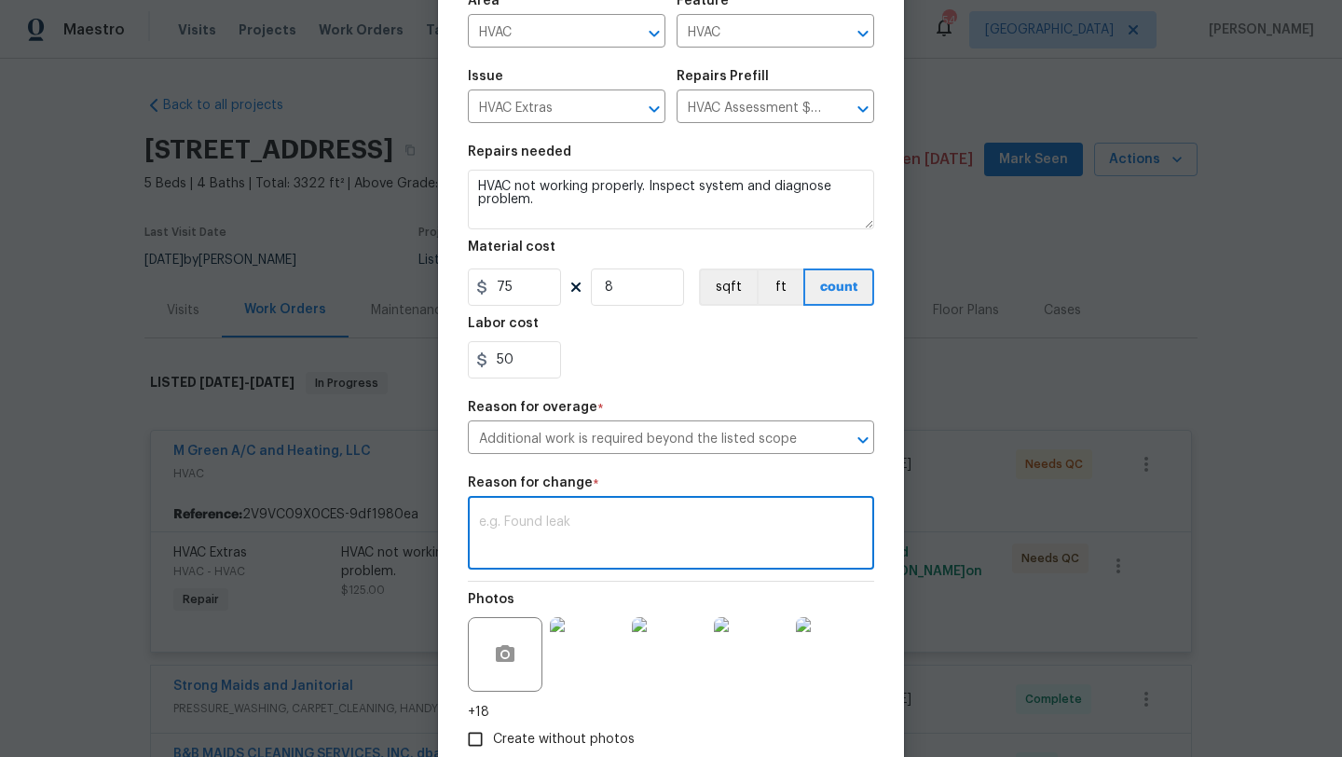
scroll to position [137, 0]
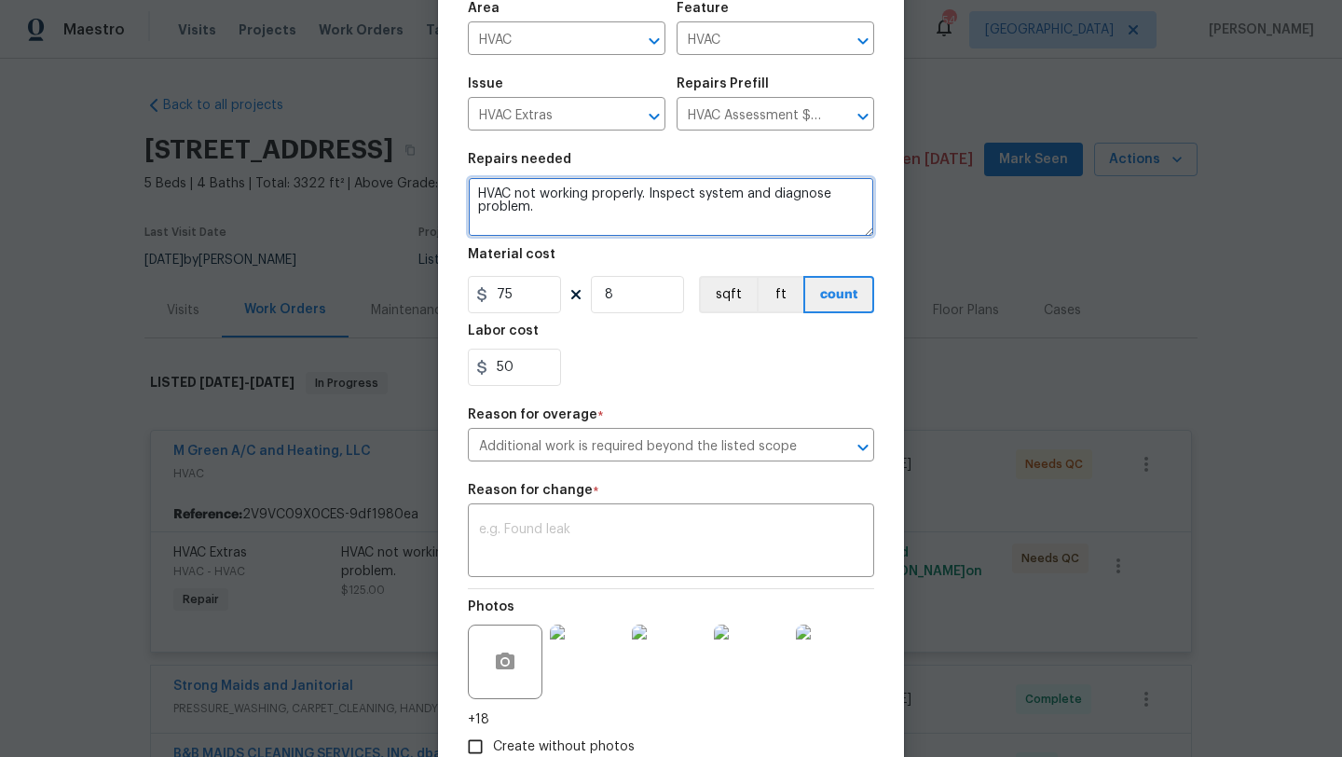
drag, startPoint x: 542, startPoint y: 213, endPoint x: 471, endPoint y: 180, distance: 78.0
click at [471, 180] on textarea "HVAC not working properly. Inspect system and diagnose problem." at bounding box center [671, 207] width 406 height 60
type textarea "Replace stat wire and repair system"
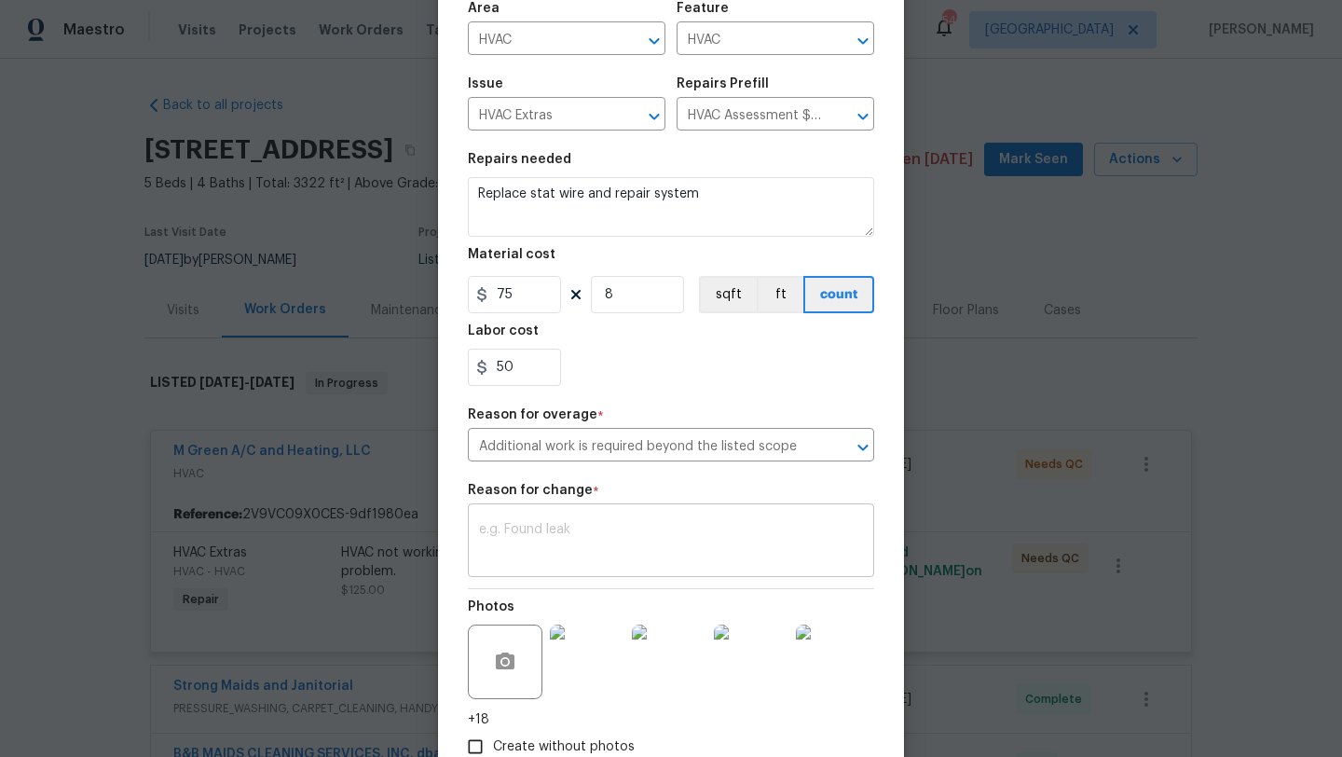
click at [501, 515] on div "x ​" at bounding box center [671, 542] width 406 height 69
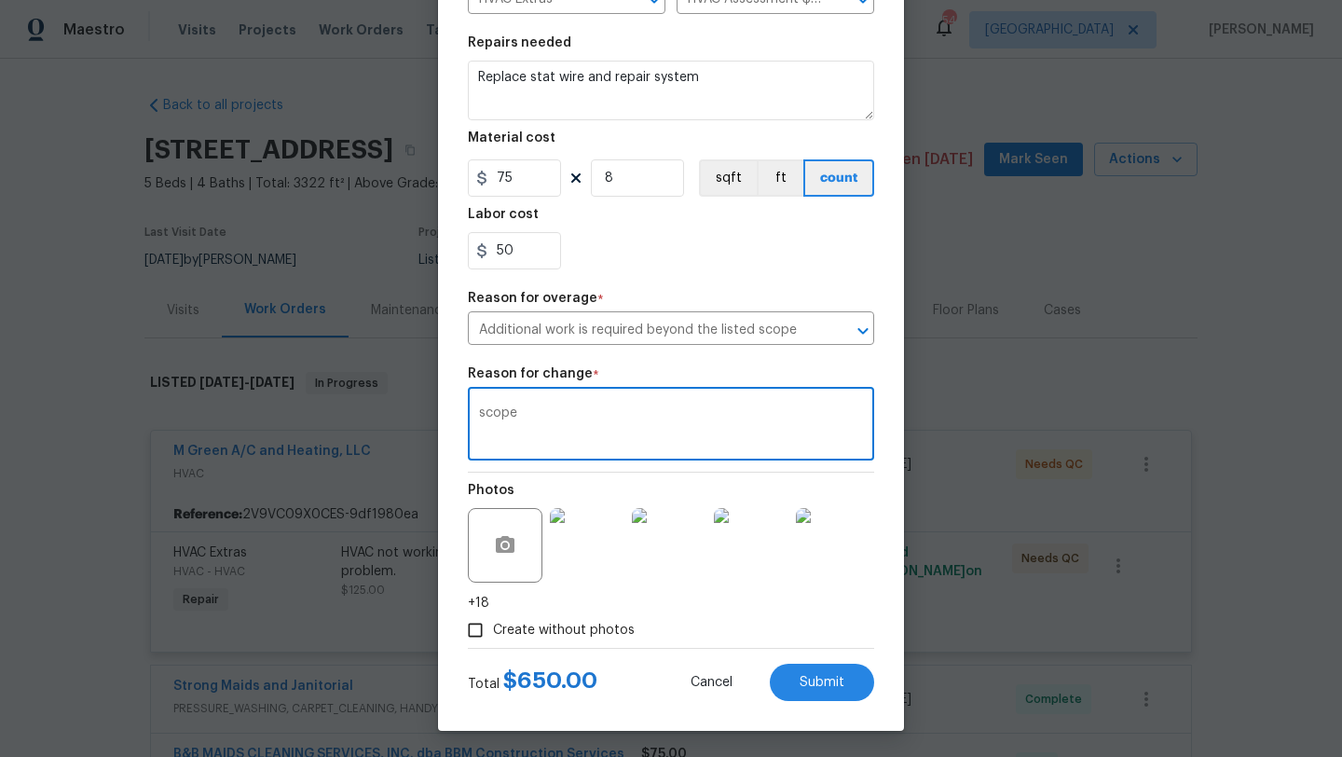
scroll to position [256, 0]
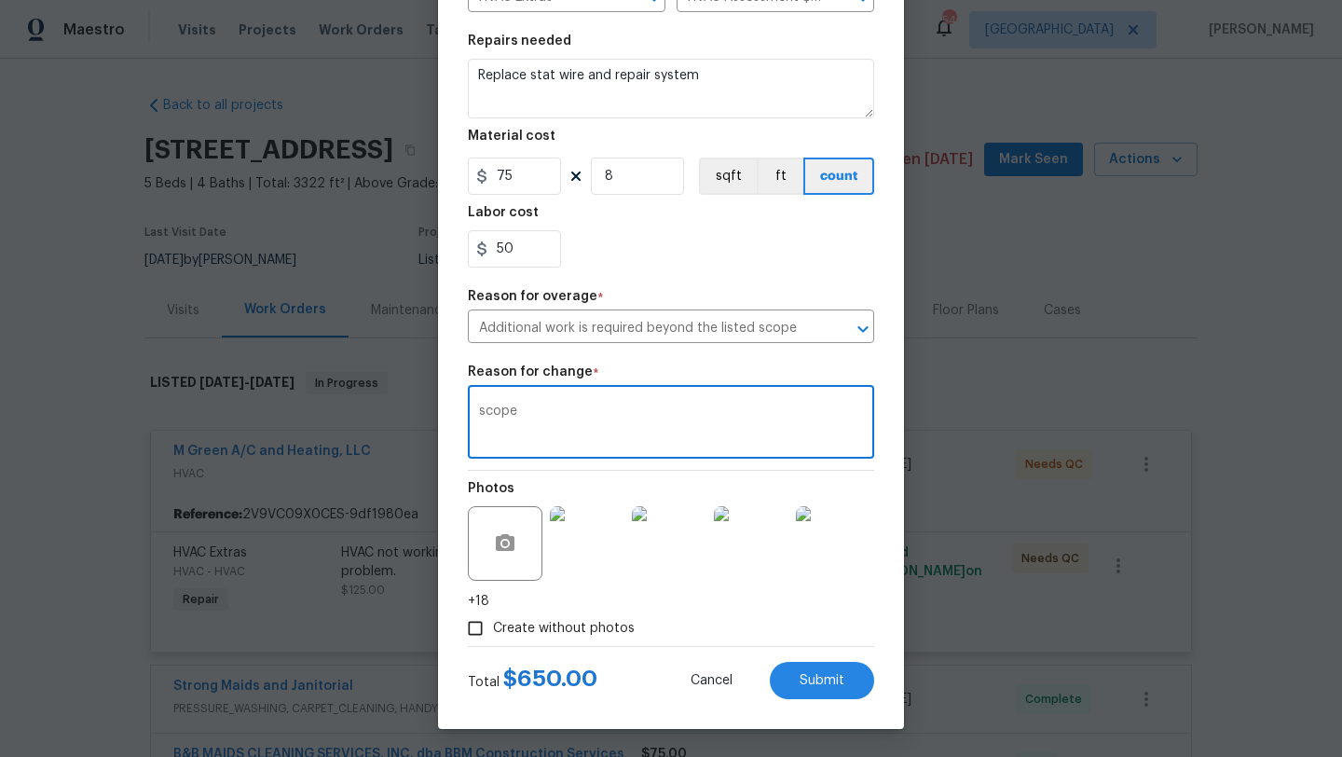
type textarea "scope"
click at [589, 624] on span "Create without photos" at bounding box center [564, 629] width 142 height 20
click at [493, 624] on input "Create without photos" at bounding box center [475, 628] width 35 height 35
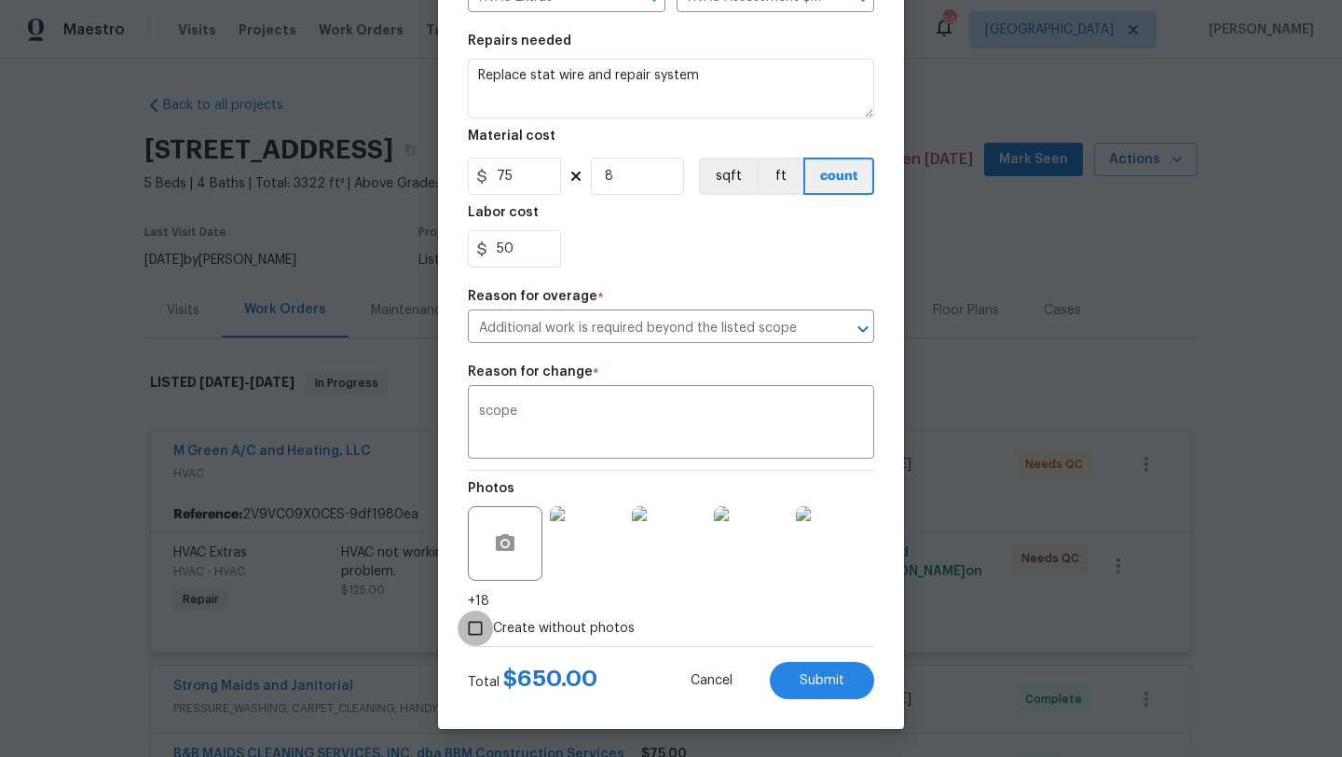
click at [474, 627] on input "Create without photos" at bounding box center [475, 628] width 35 height 35
checkbox input "false"
click at [829, 687] on span "Submit" at bounding box center [822, 681] width 45 height 14
type textarea "HVAC not working properly. Inspect system and diagnose problem."
type input "1"
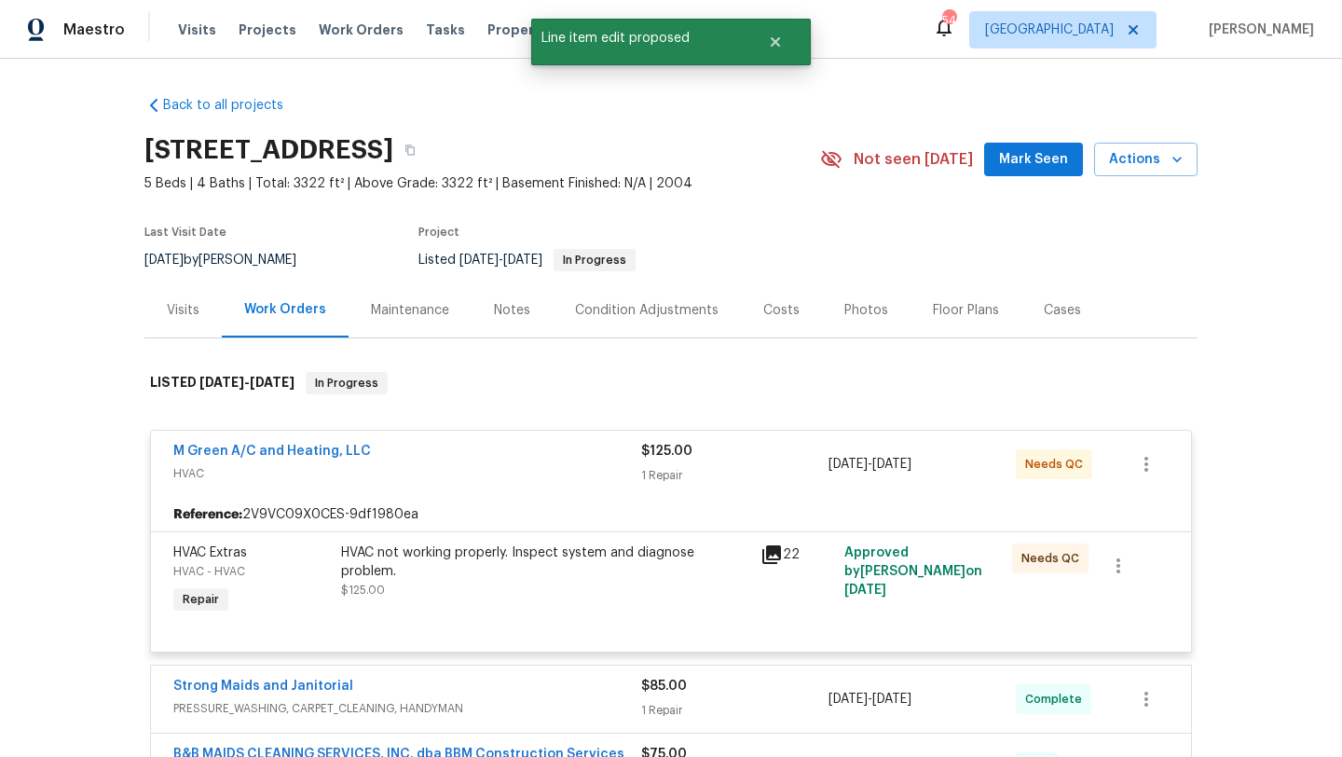
scroll to position [0, 0]
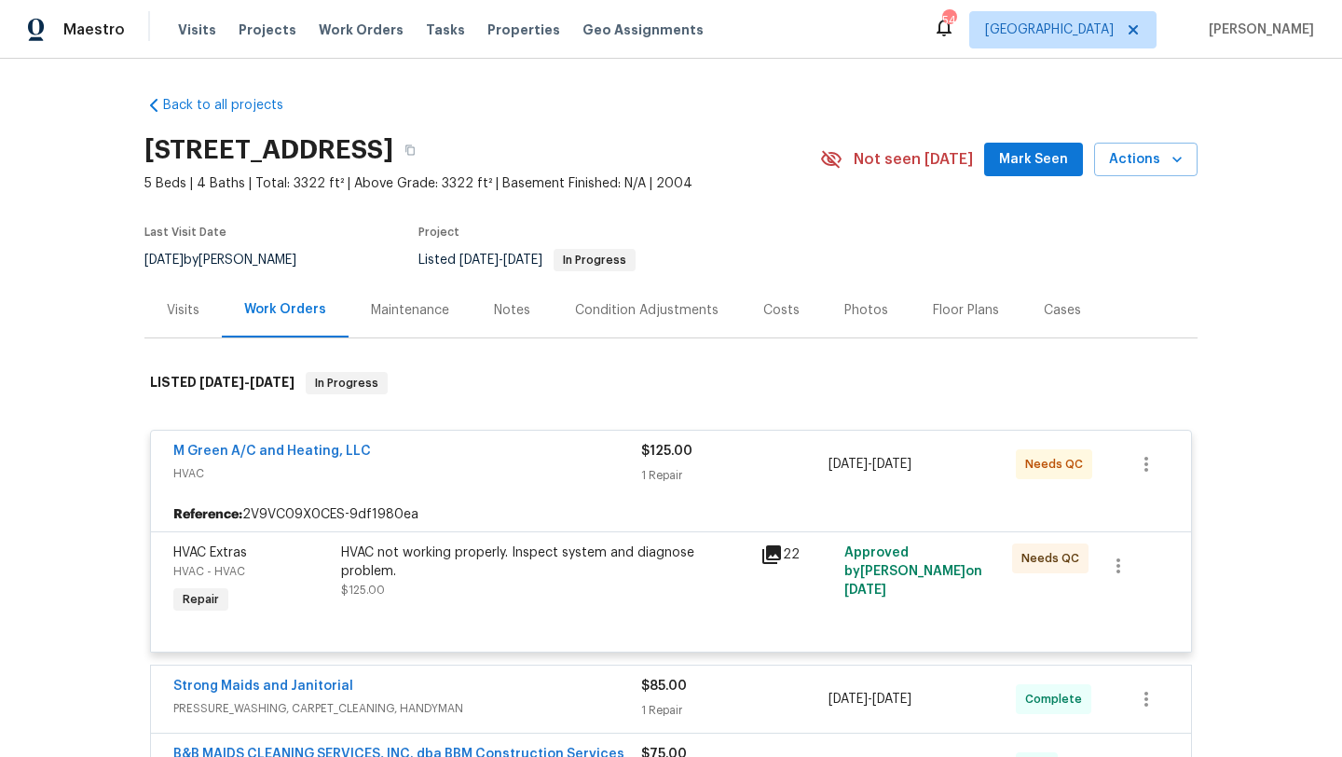
click at [336, 439] on div "M Green A/C and Heating, LLC HVAC $125.00 1 Repair 7/8/2025 - 8/18/2025 Needs QC" at bounding box center [671, 464] width 1040 height 67
click at [350, 451] on link "M Green A/C and Heating, LLC" at bounding box center [272, 451] width 198 height 13
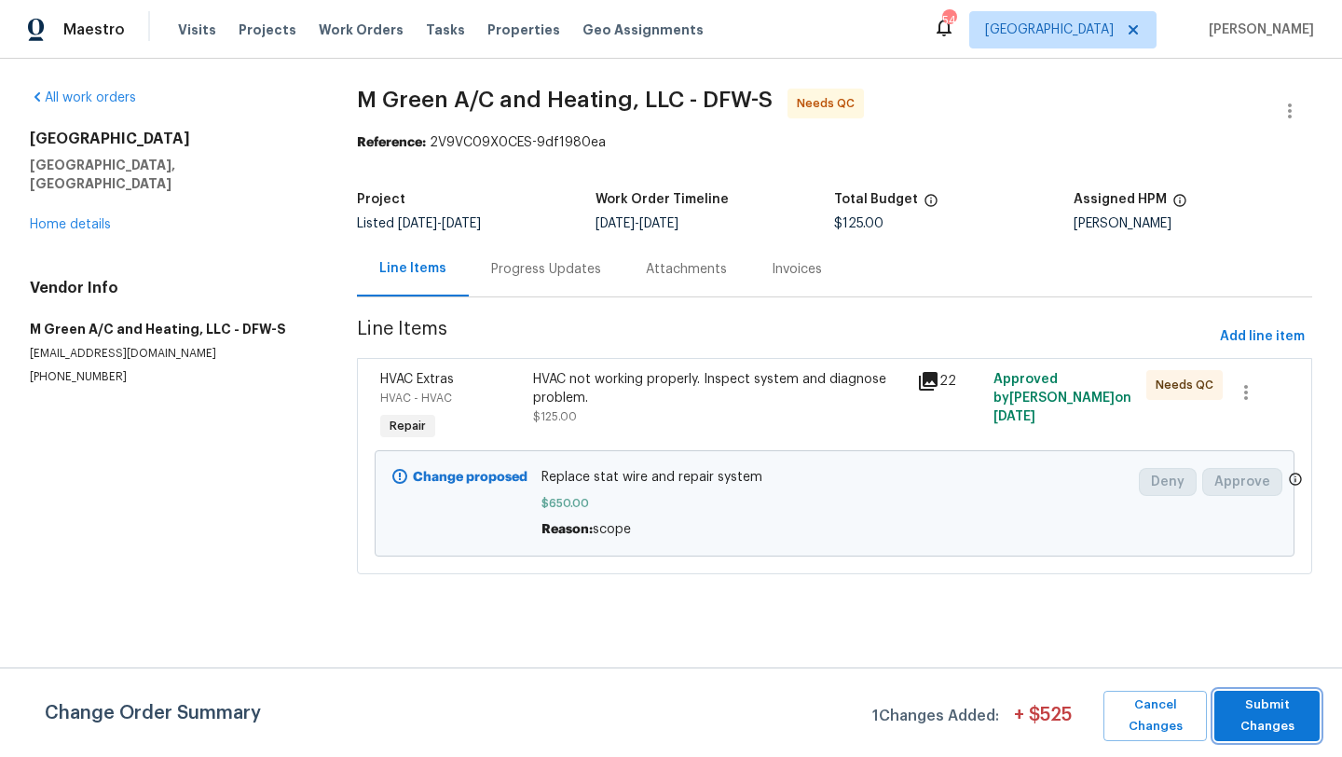
click at [1285, 712] on span "Submit Changes" at bounding box center [1267, 715] width 87 height 43
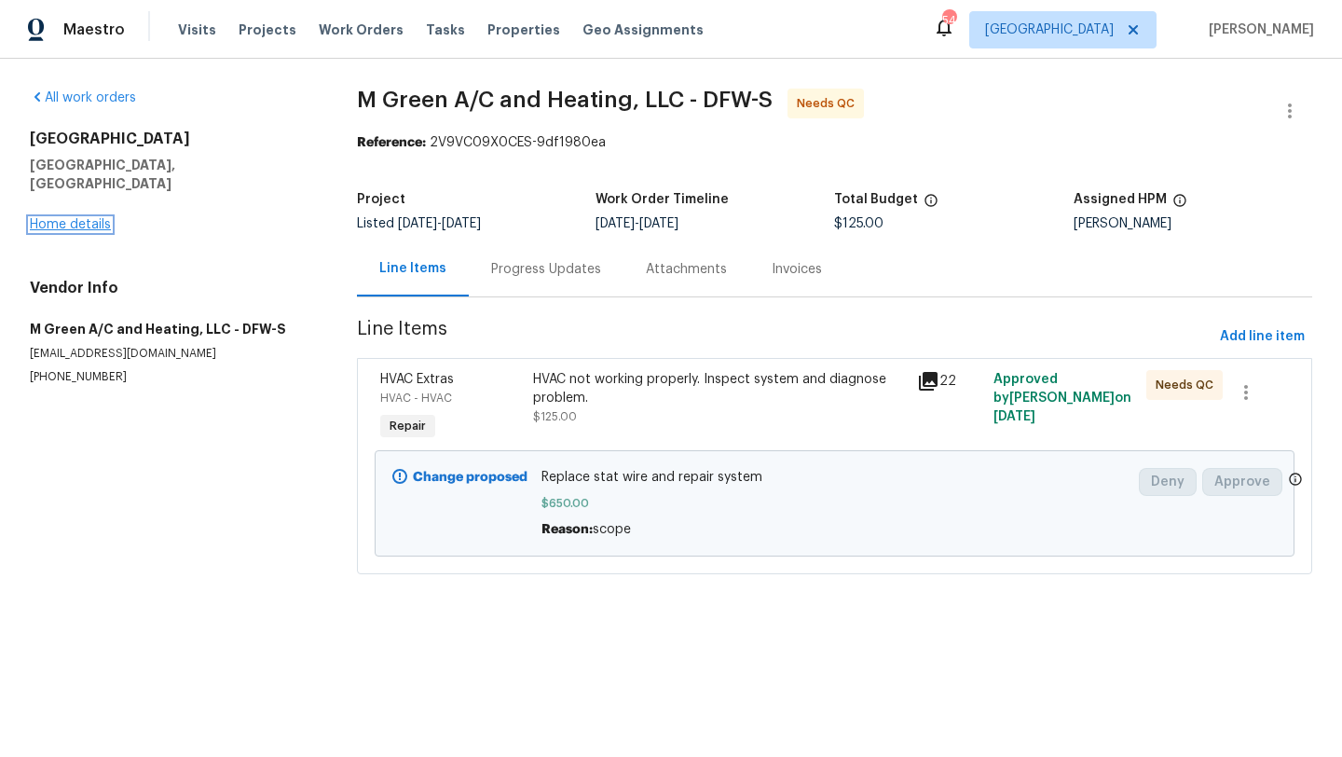
click at [63, 218] on link "Home details" at bounding box center [70, 224] width 81 height 13
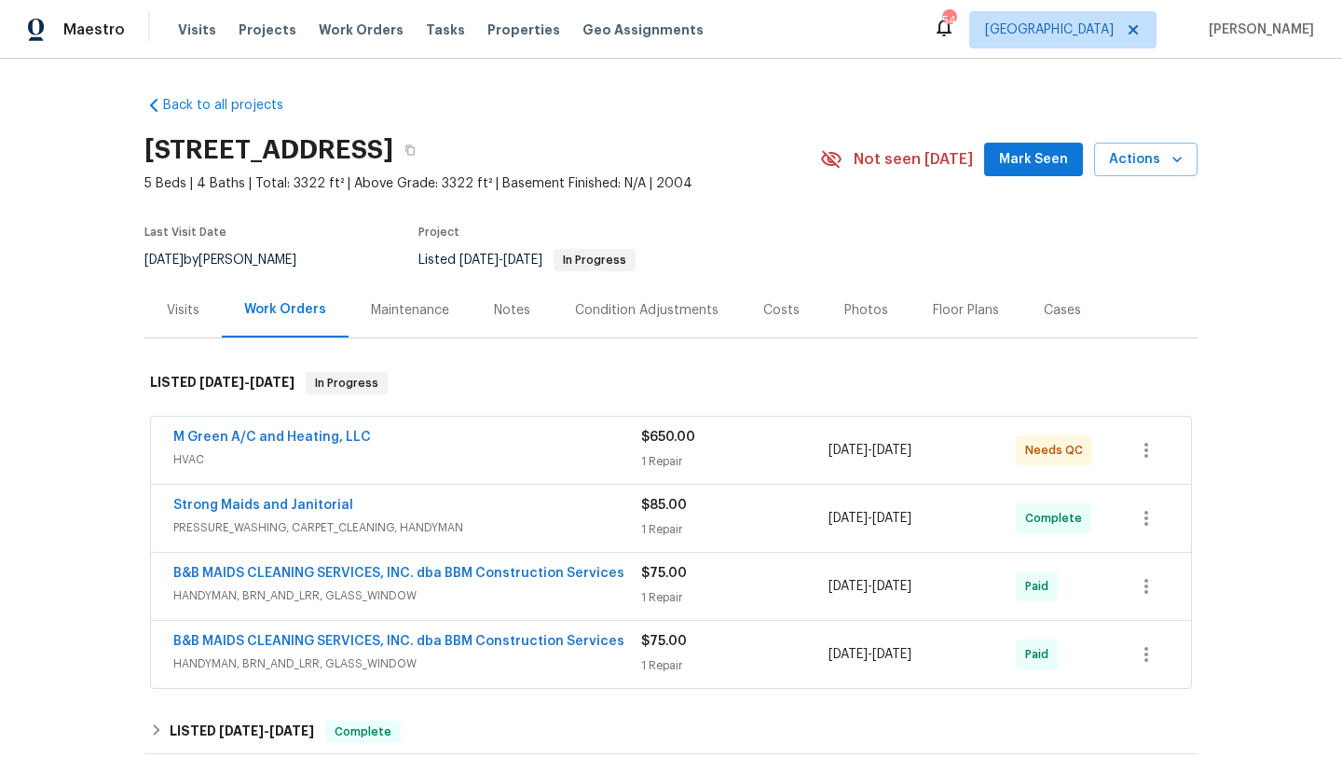
click at [422, 454] on span "HVAC" at bounding box center [407, 459] width 468 height 19
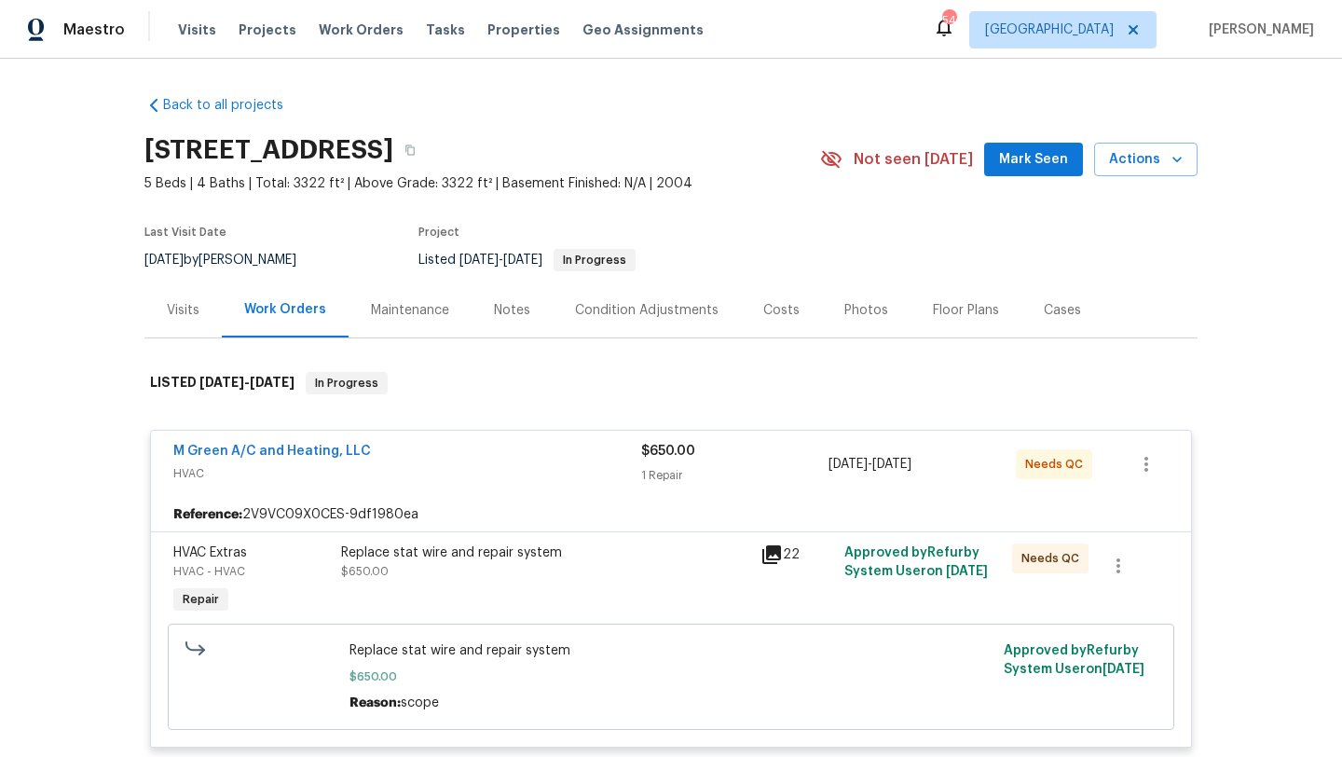
click at [496, 599] on div "Replace stat wire and repair system $650.00" at bounding box center [545, 581] width 419 height 86
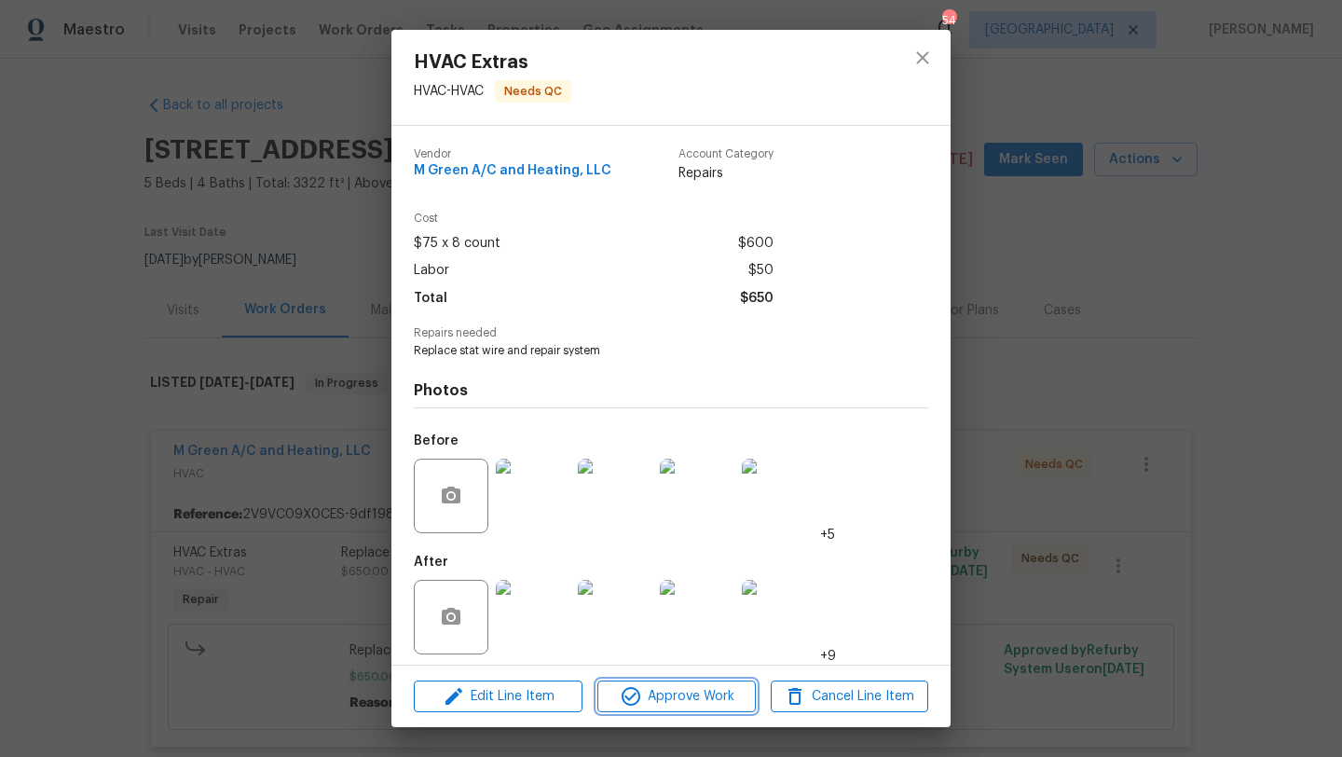
click at [680, 693] on span "Approve Work" at bounding box center [676, 696] width 146 height 23
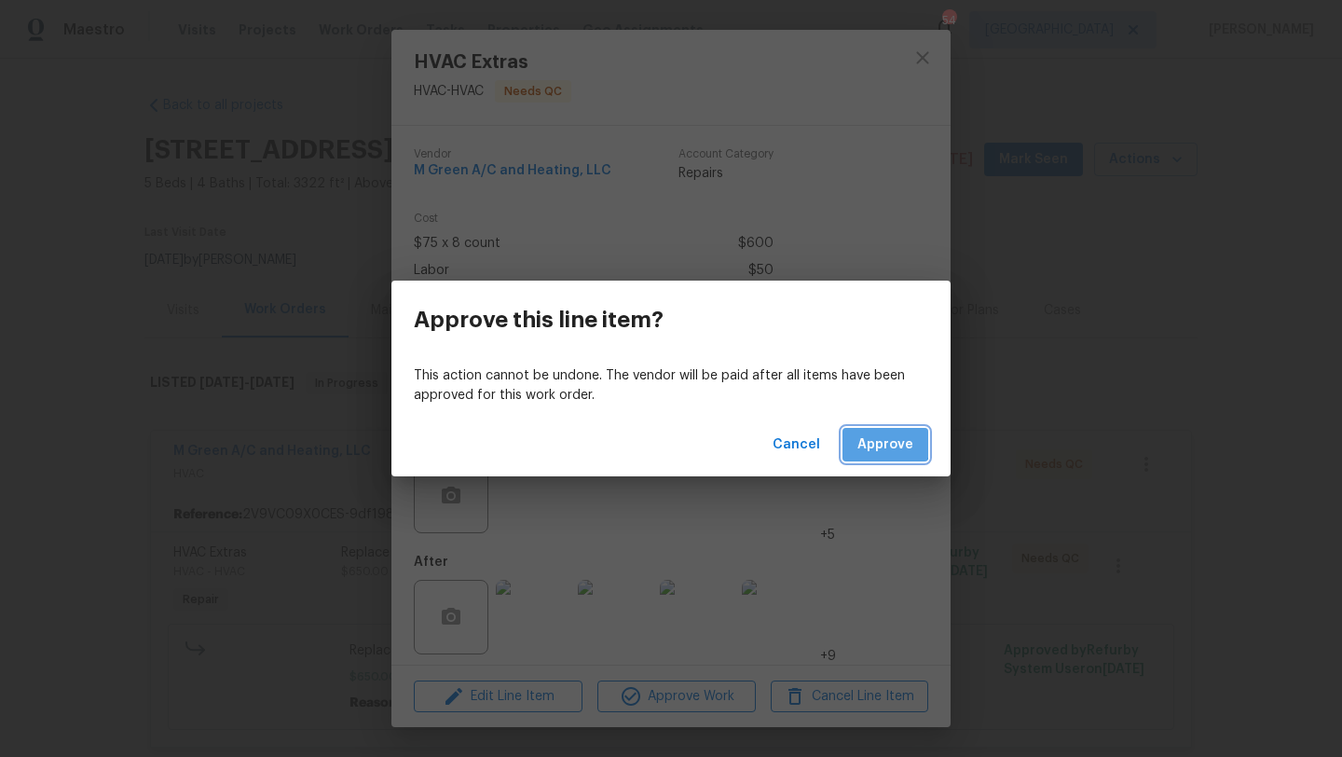
click at [886, 444] on span "Approve" at bounding box center [886, 444] width 56 height 23
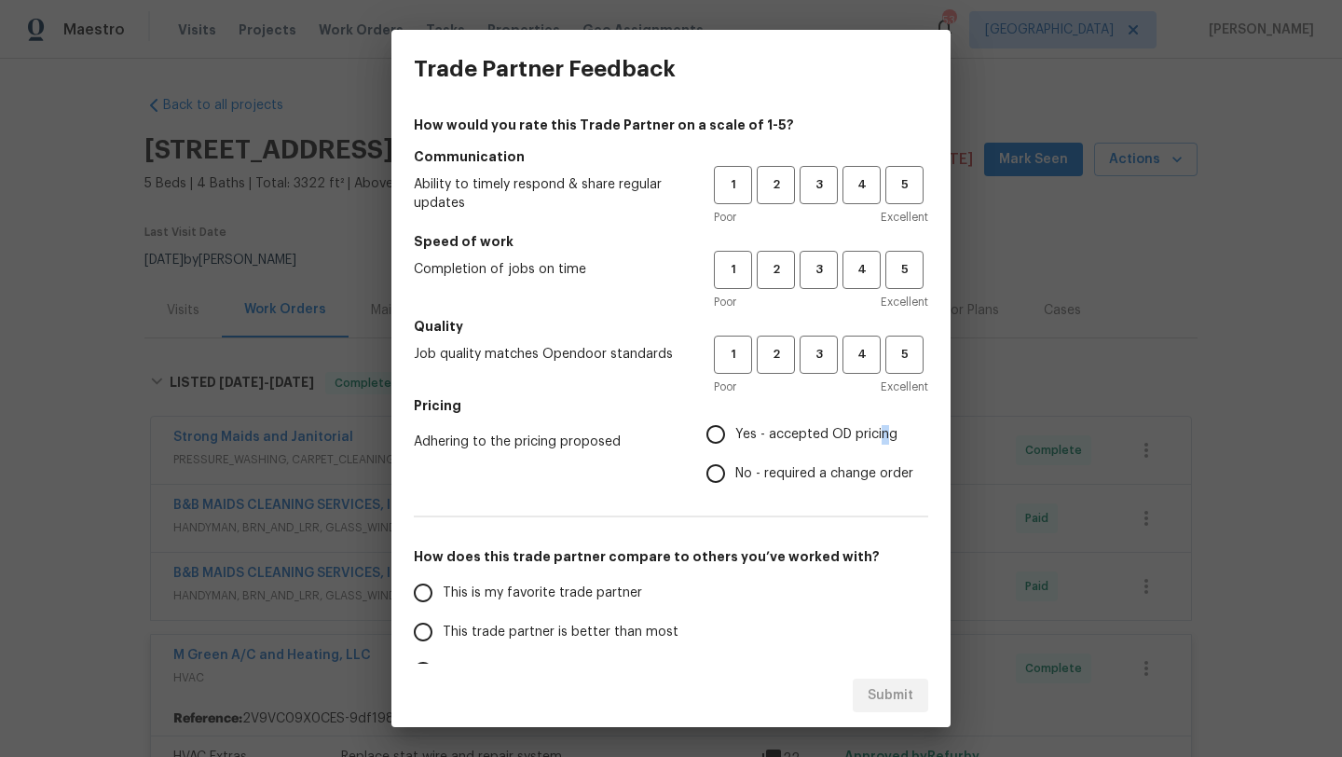
drag, startPoint x: 886, startPoint y: 444, endPoint x: 797, endPoint y: 318, distance: 153.9
click at [867, 417] on label "Yes - accepted OD pricing" at bounding box center [804, 434] width 217 height 39
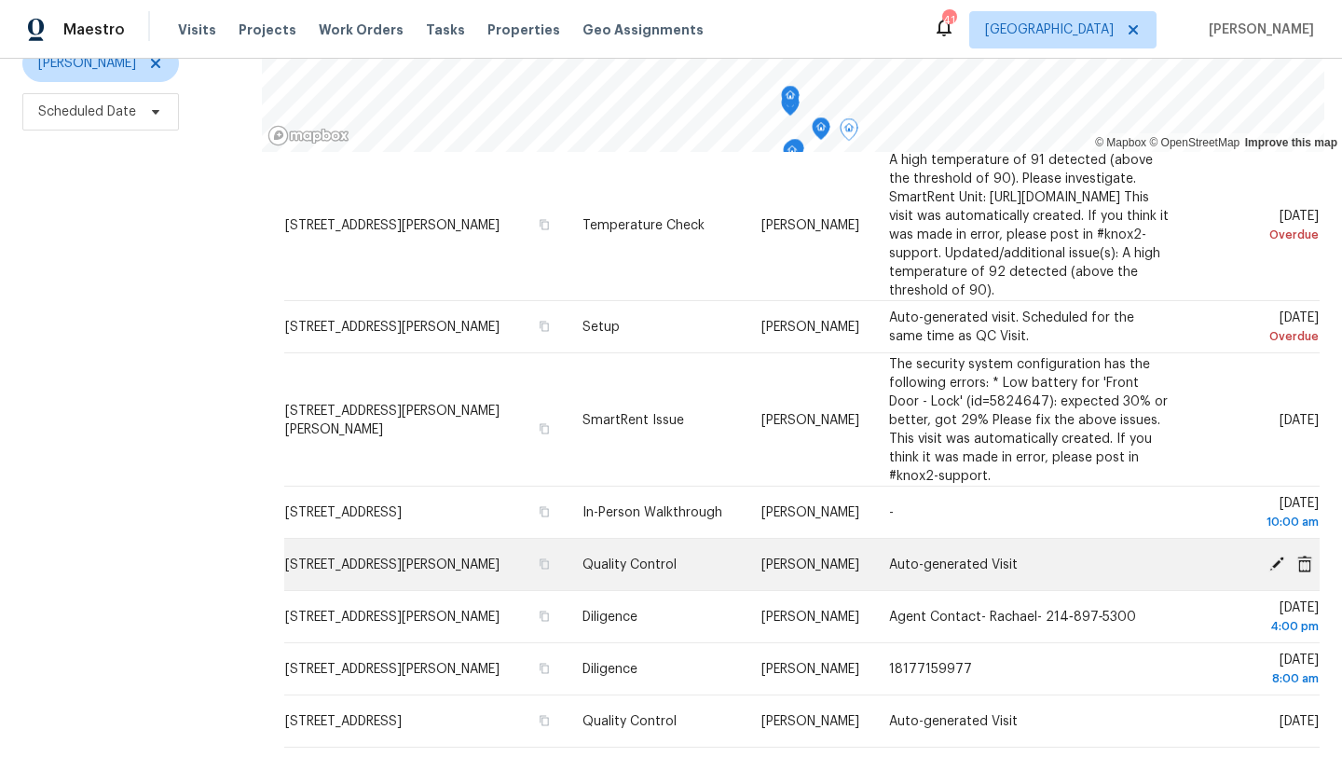
scroll to position [254, 0]
